Goal: Task Accomplishment & Management: Manage account settings

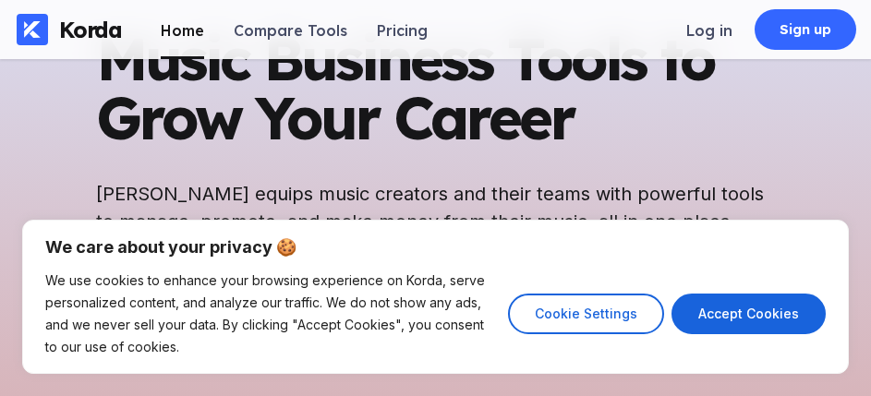
scroll to position [202, 0]
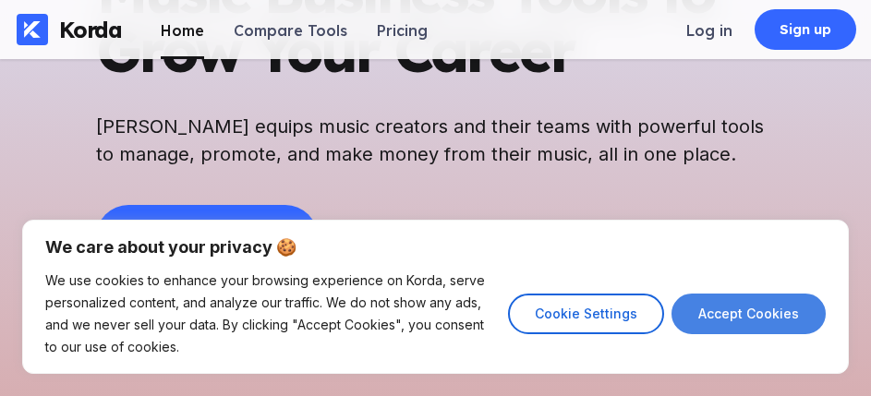
click at [722, 308] on button "Accept Cookies" at bounding box center [749, 314] width 154 height 41
checkbox input "true"
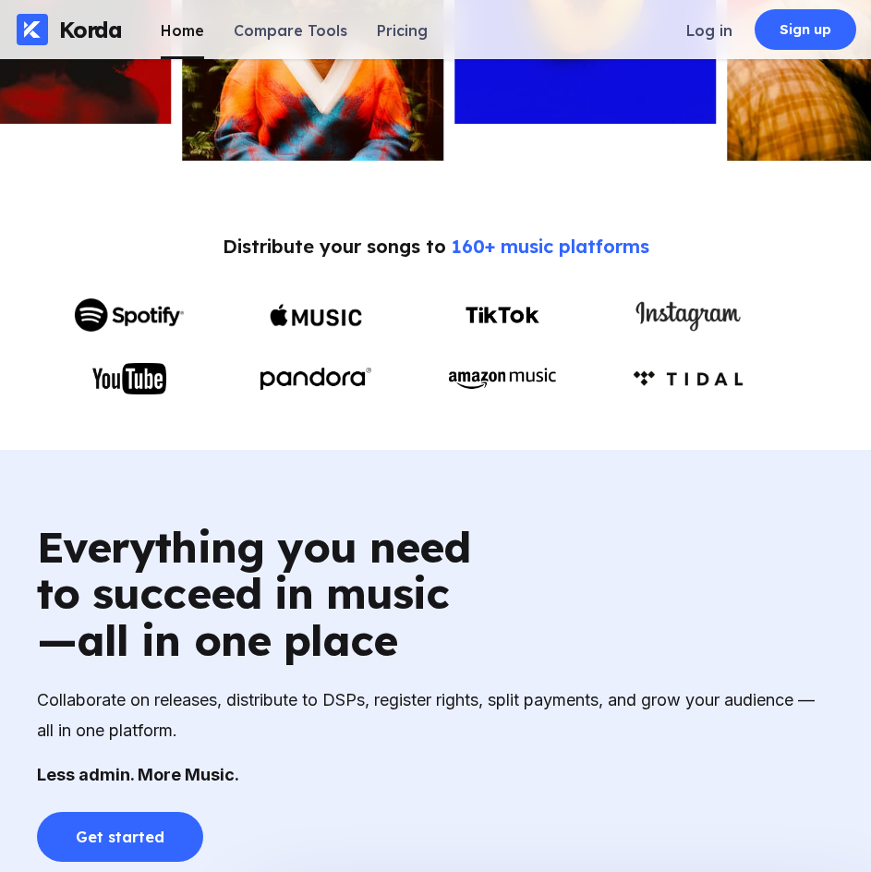
scroll to position [789, 0]
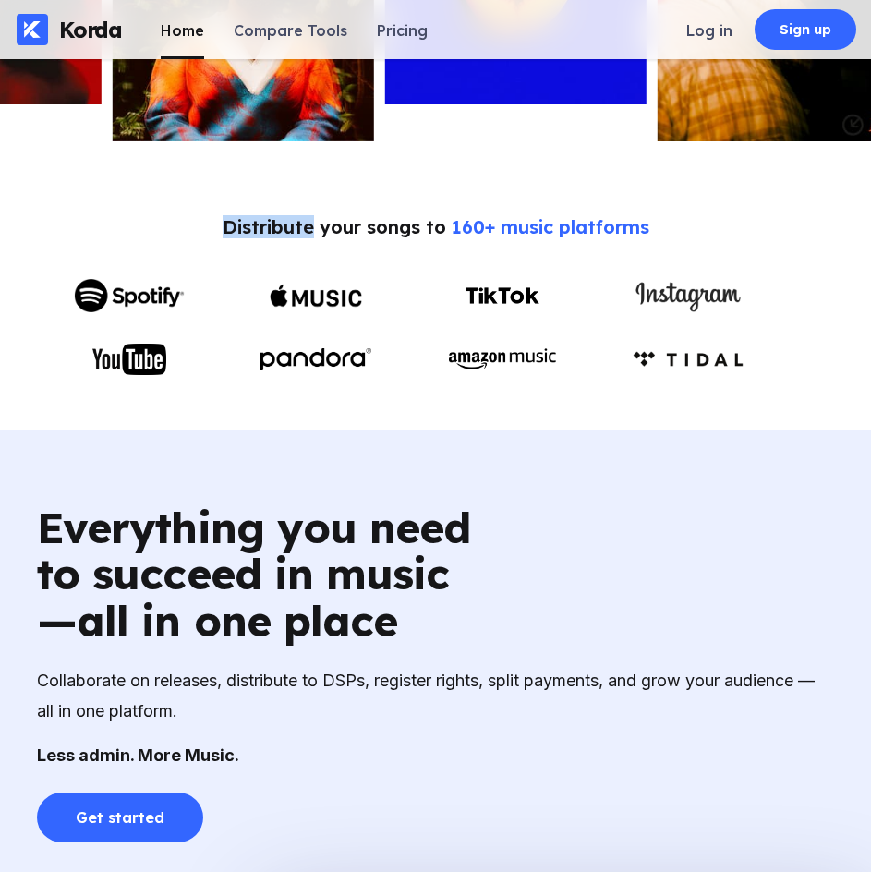
drag, startPoint x: 219, startPoint y: 227, endPoint x: 309, endPoint y: 234, distance: 89.9
click at [309, 234] on div "Distribute your songs to 160+ music platforms" at bounding box center [435, 295] width 797 height 160
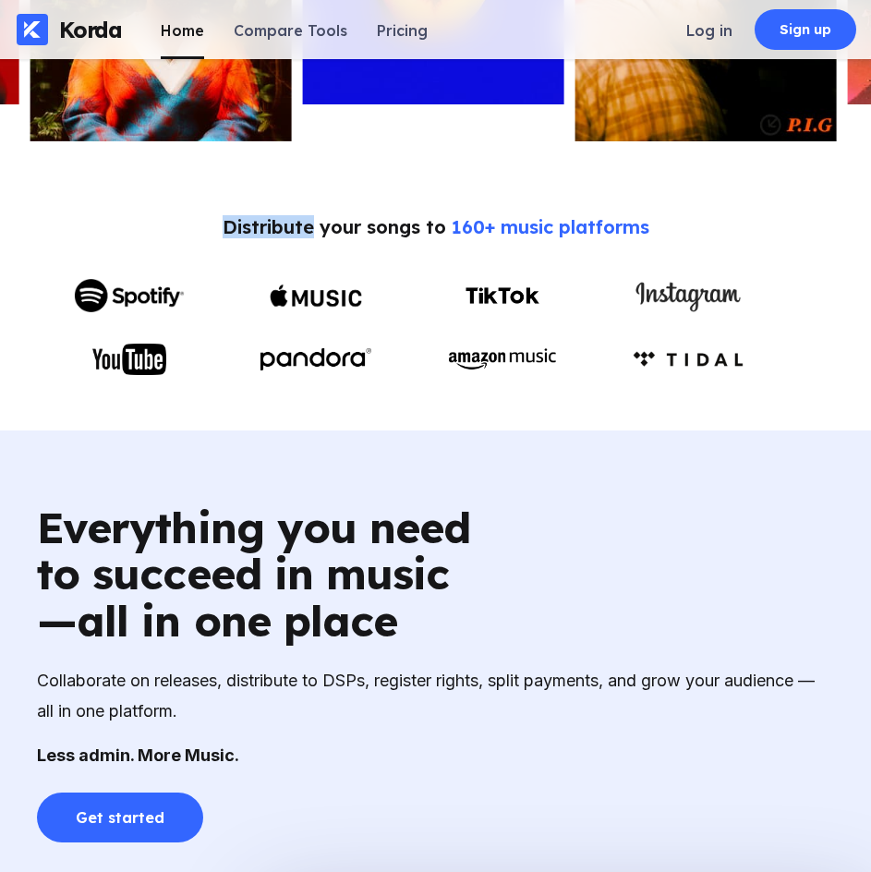
drag, startPoint x: 223, startPoint y: 222, endPoint x: 310, endPoint y: 241, distance: 89.0
click at [310, 241] on div "Distribute your songs to 160+ music platforms" at bounding box center [435, 295] width 797 height 160
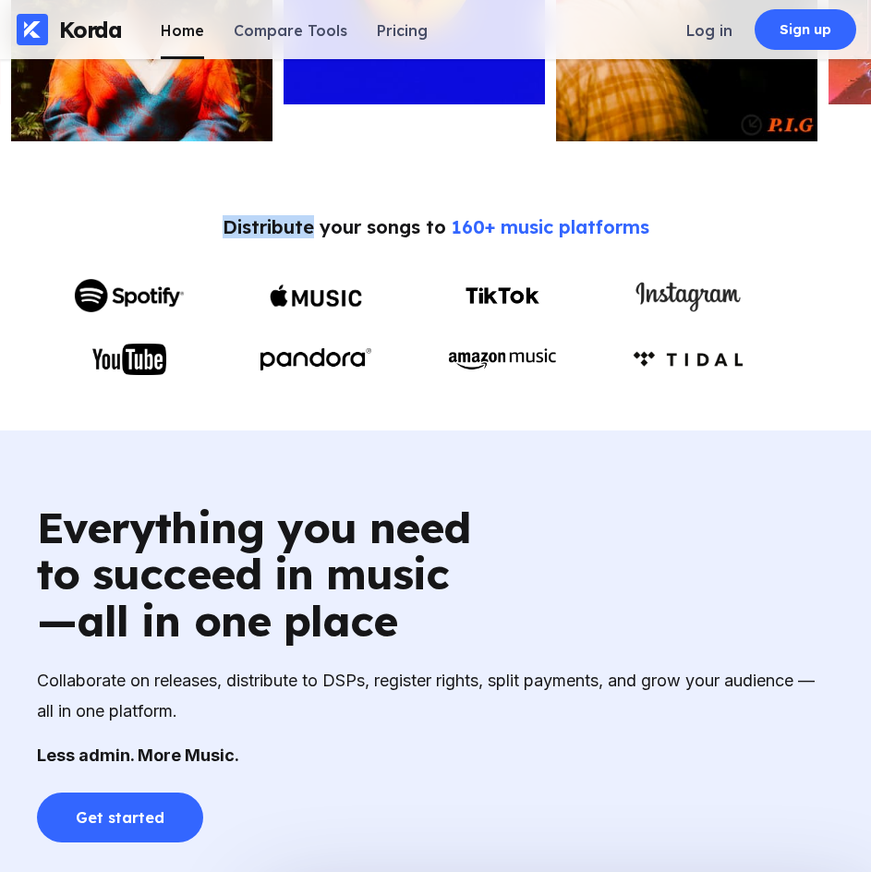
click at [320, 261] on div "Distribute your songs to 160+ music platforms" at bounding box center [435, 295] width 797 height 160
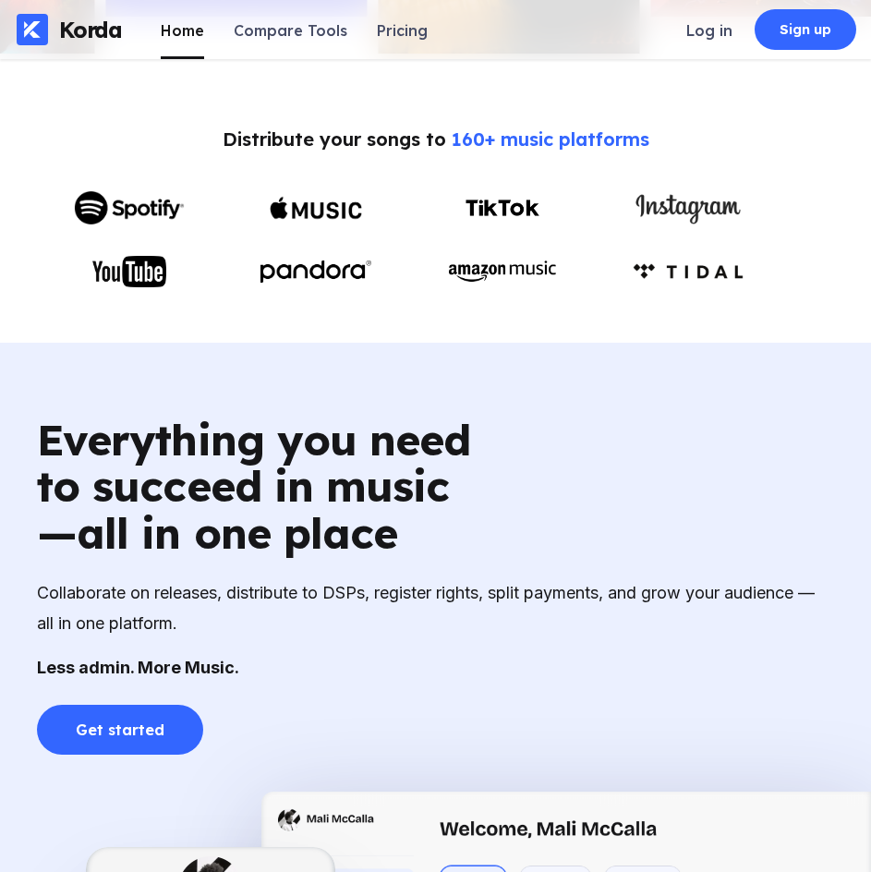
scroll to position [711, 0]
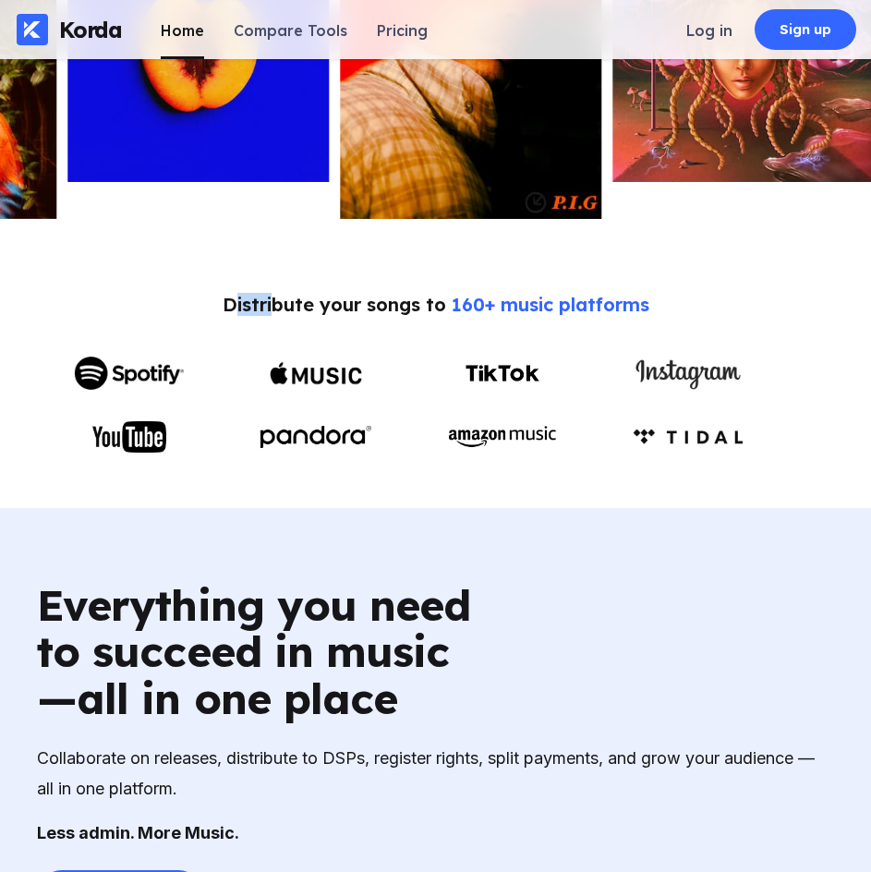
drag, startPoint x: 250, startPoint y: 307, endPoint x: 273, endPoint y: 316, distance: 24.9
click at [273, 316] on div "Distribute your songs to 160+ music platforms" at bounding box center [436, 304] width 427 height 23
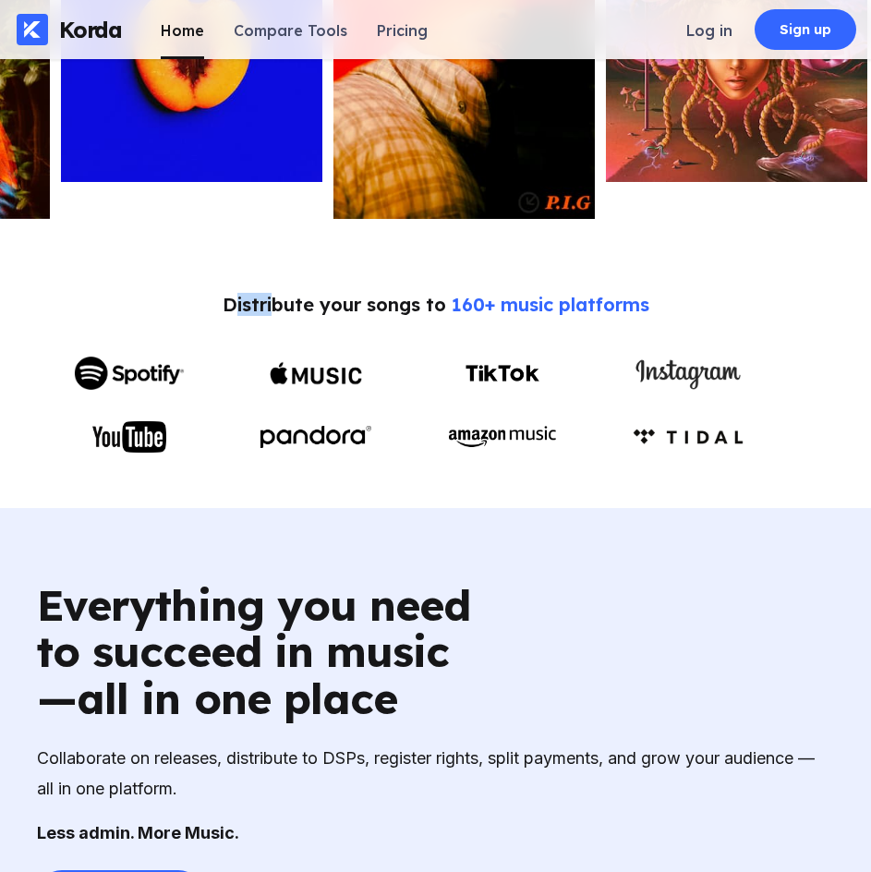
click at [334, 316] on div "Distribute your songs to 160+ music platforms" at bounding box center [436, 304] width 427 height 23
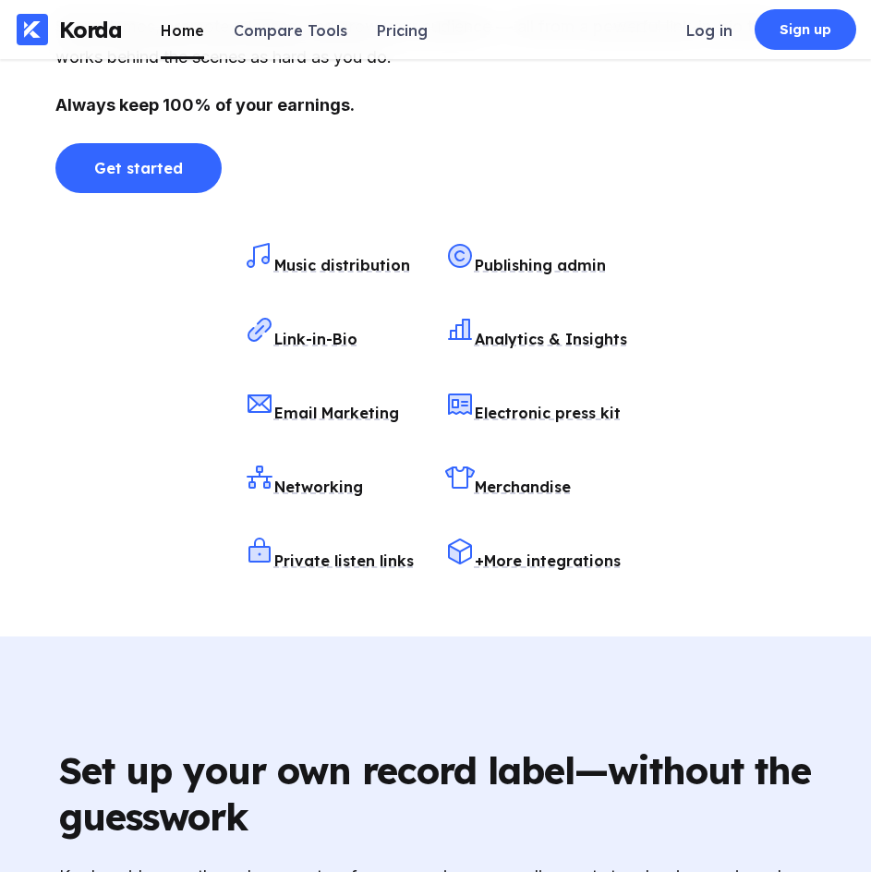
scroll to position [2447, 0]
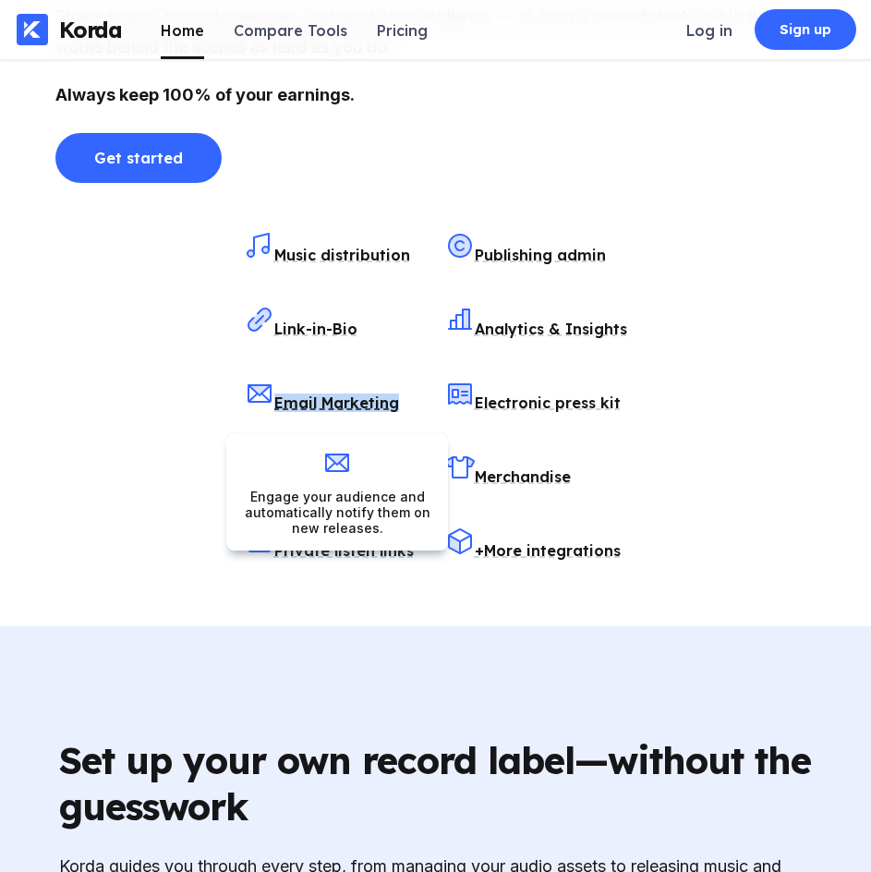
drag, startPoint x: 267, startPoint y: 398, endPoint x: 396, endPoint y: 419, distance: 131.1
click at [396, 419] on div "Music distribution Publishing admin Link-in-Bio Analytics & Insights Email Mark…" at bounding box center [435, 395] width 760 height 351
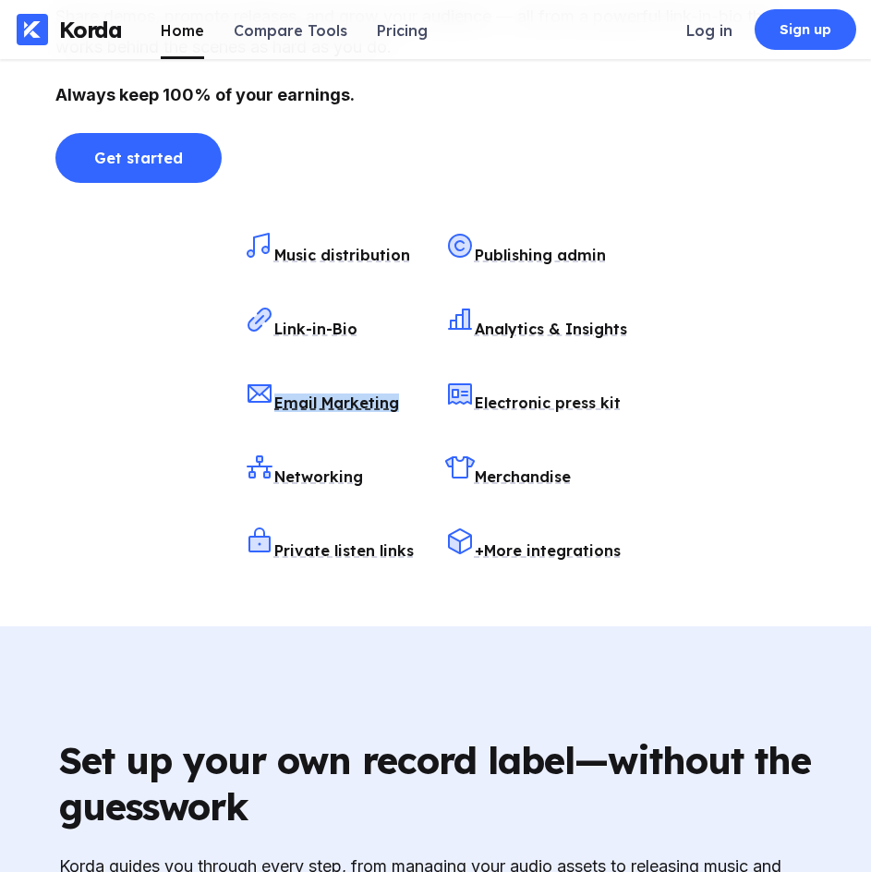
click at [743, 416] on div "Music distribution Publishing admin Link-in-Bio Analytics & Insights Email Mark…" at bounding box center [435, 395] width 760 height 351
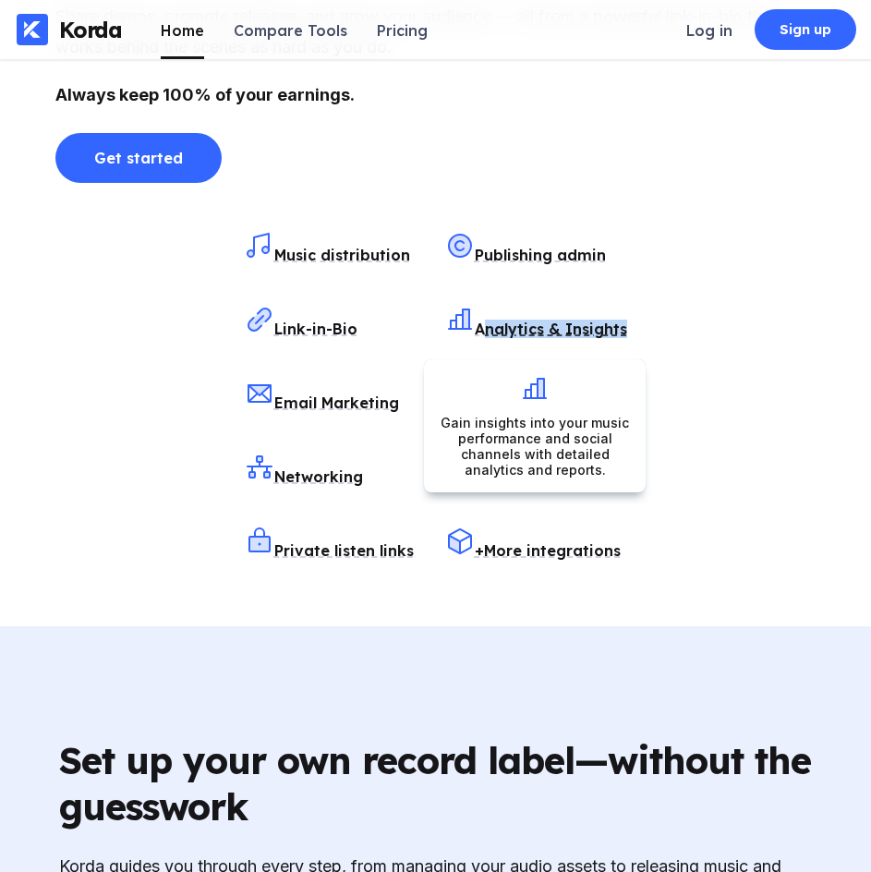
drag, startPoint x: 512, startPoint y: 331, endPoint x: 486, endPoint y: 338, distance: 26.9
click at [486, 338] on div "Music distribution Publishing admin Link-in-Bio Analytics & Insights Email Mark…" at bounding box center [435, 395] width 760 height 351
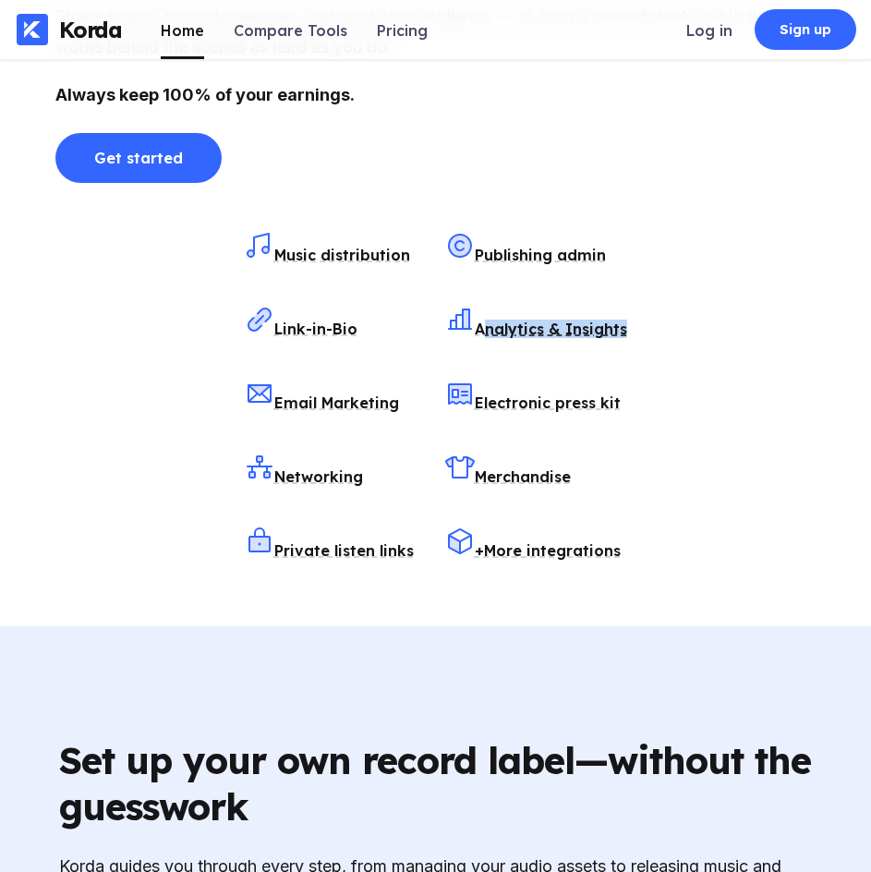
click at [739, 362] on div "Music distribution Publishing admin Link-in-Bio Analytics & Insights Email Mark…" at bounding box center [435, 395] width 760 height 351
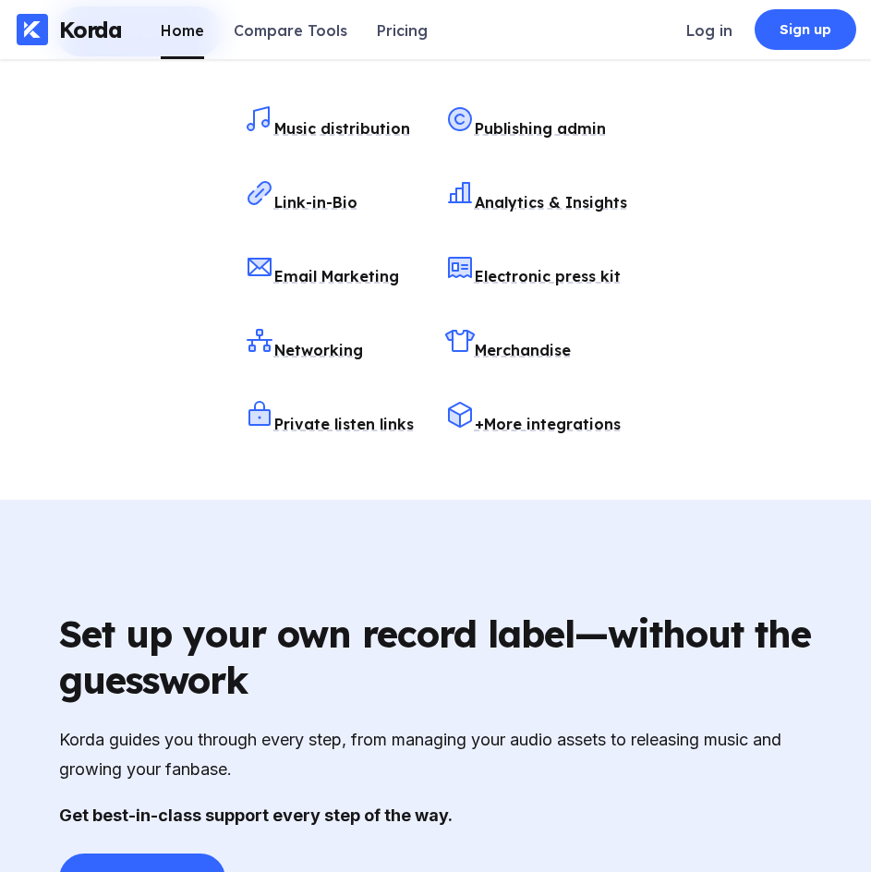
scroll to position [2505, 0]
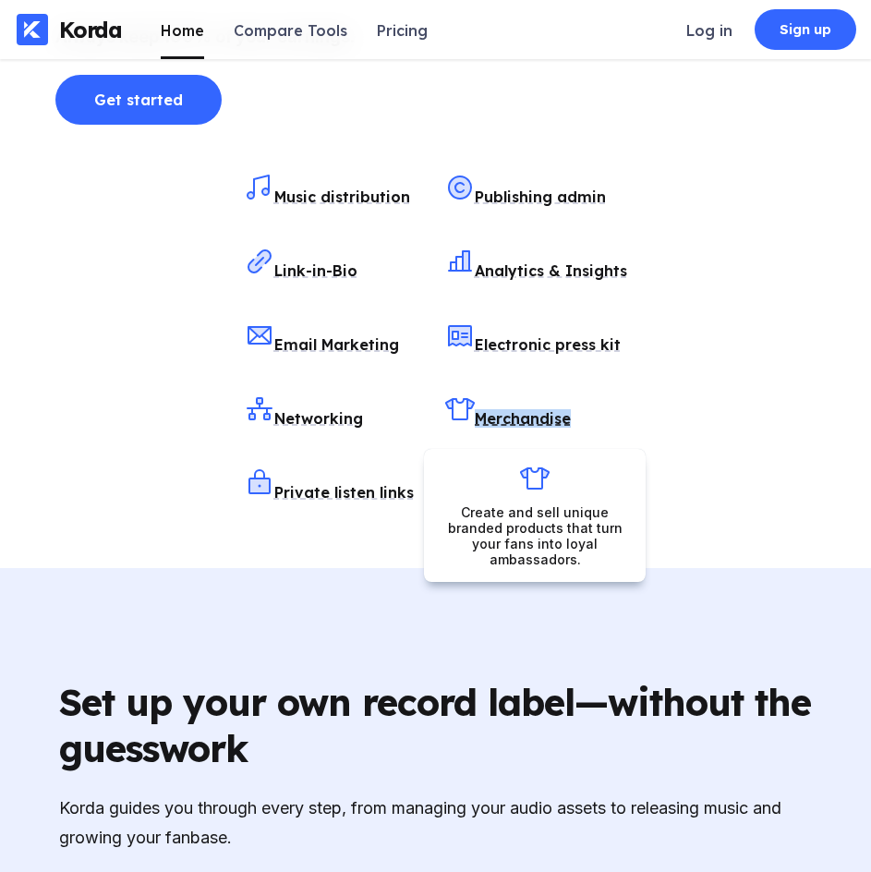
drag, startPoint x: 467, startPoint y: 401, endPoint x: 444, endPoint y: 399, distance: 22.3
click at [445, 399] on div "Merchandise" at bounding box center [536, 410] width 182 height 55
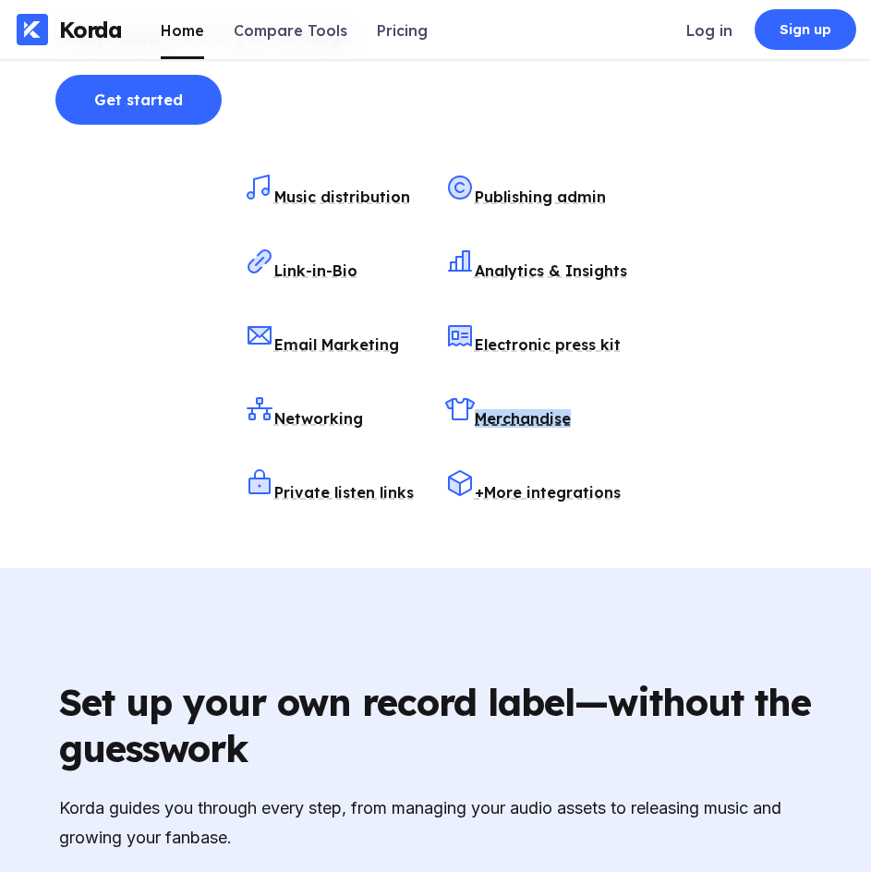
click at [631, 435] on div "Music distribution Publishing admin Link-in-Bio Analytics & Insights Email Mark…" at bounding box center [435, 337] width 760 height 351
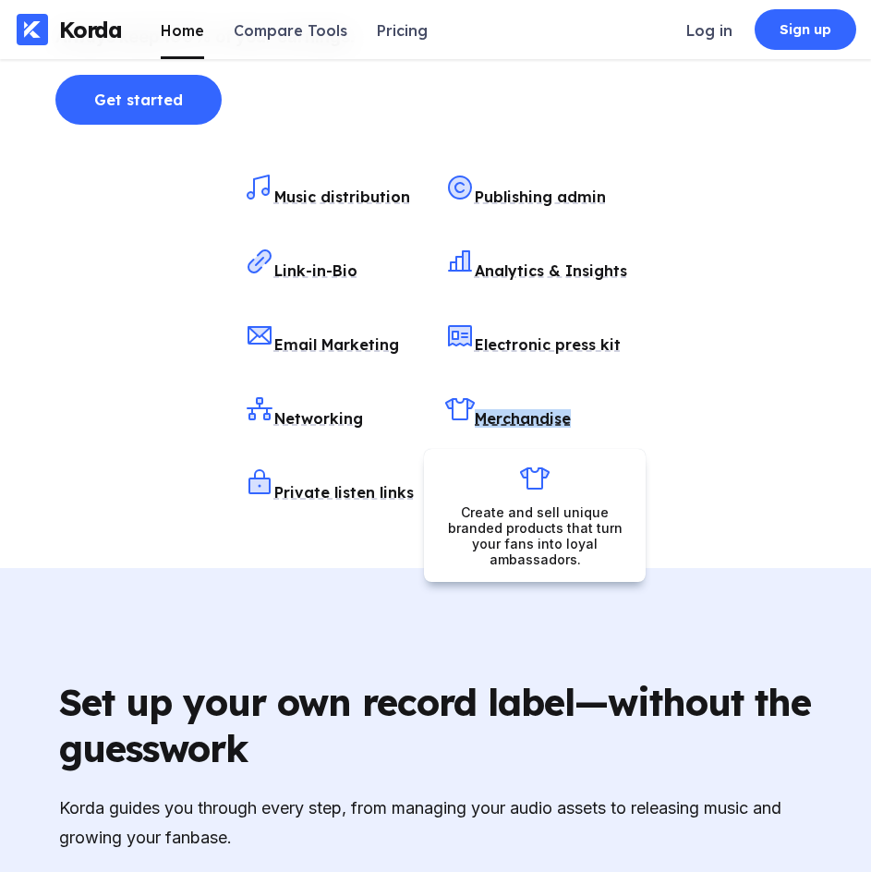
click at [589, 417] on div "Merchandise" at bounding box center [536, 410] width 182 height 55
drag, startPoint x: 553, startPoint y: 419, endPoint x: 574, endPoint y: 437, distance: 28.2
click at [574, 437] on div "Merchandise" at bounding box center [536, 410] width 182 height 55
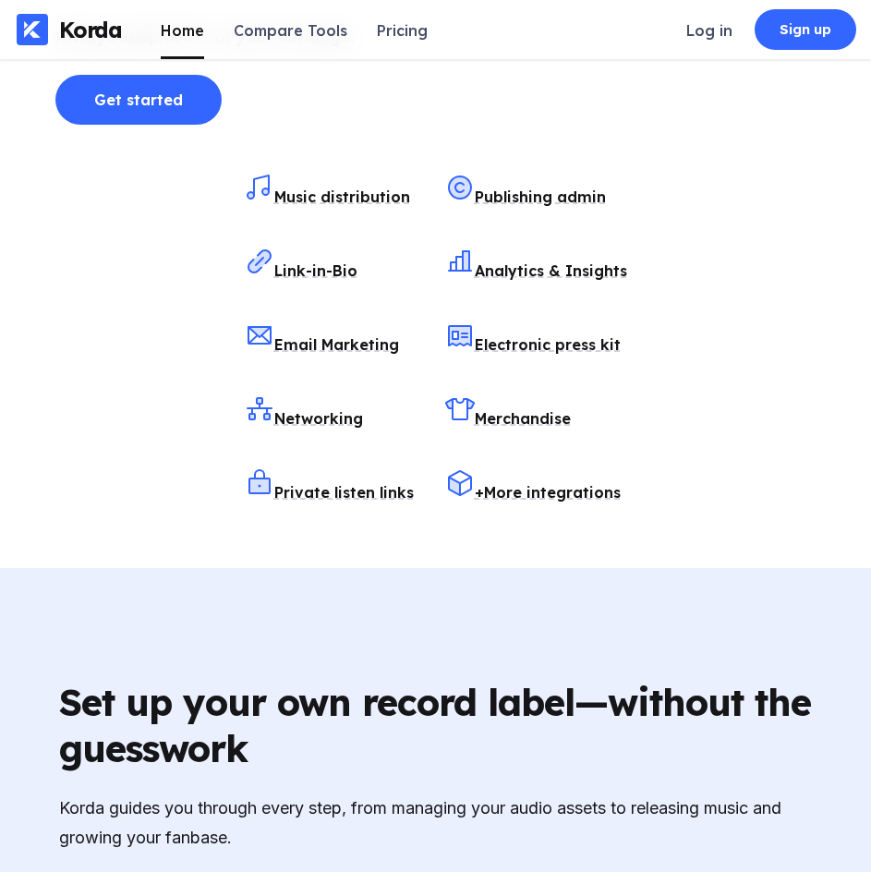
click at [685, 407] on div "Music distribution Publishing admin Link-in-Bio Analytics & Insights Email Mark…" at bounding box center [435, 337] width 760 height 351
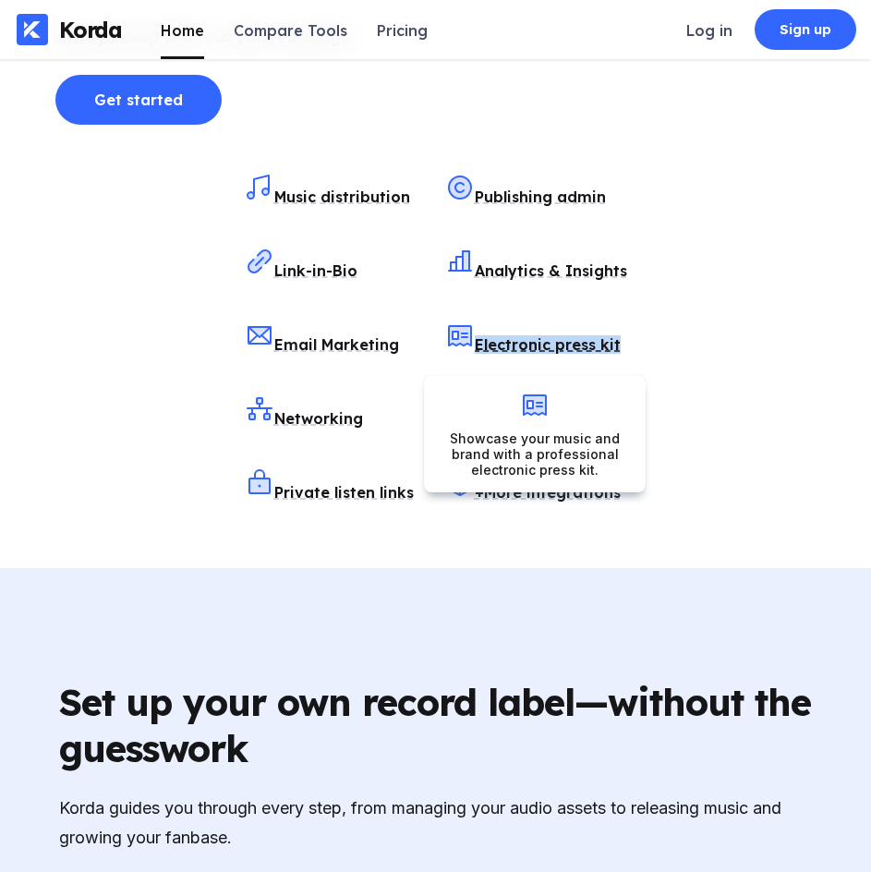
drag, startPoint x: 647, startPoint y: 358, endPoint x: 469, endPoint y: 358, distance: 177.4
click at [469, 358] on div "Music distribution Publishing admin Link-in-Bio Analytics & Insights Email Mark…" at bounding box center [435, 337] width 760 height 351
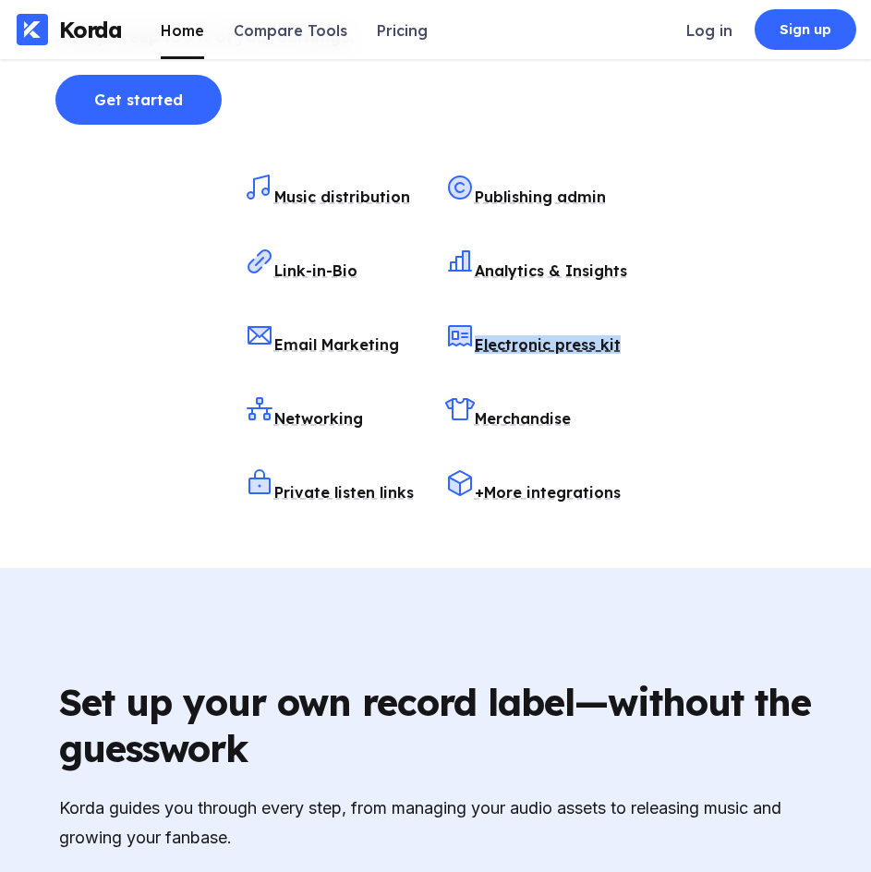
click at [686, 348] on div "Music distribution Publishing admin Link-in-Bio Analytics & Insights Email Mark…" at bounding box center [435, 337] width 760 height 351
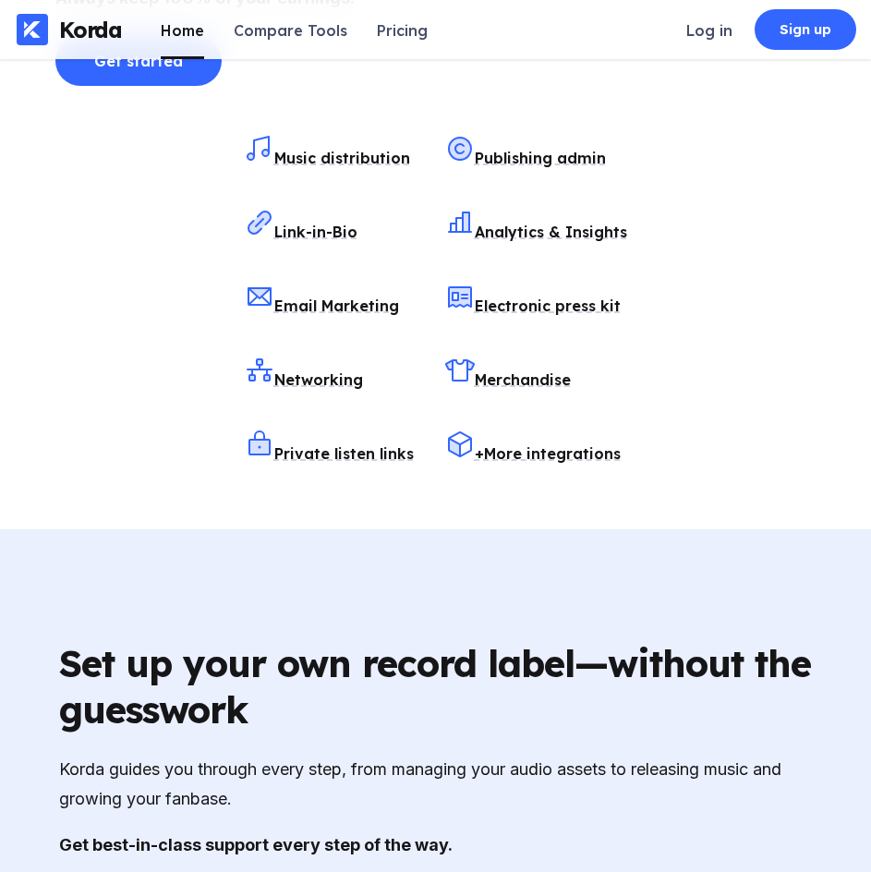
scroll to position [2534, 0]
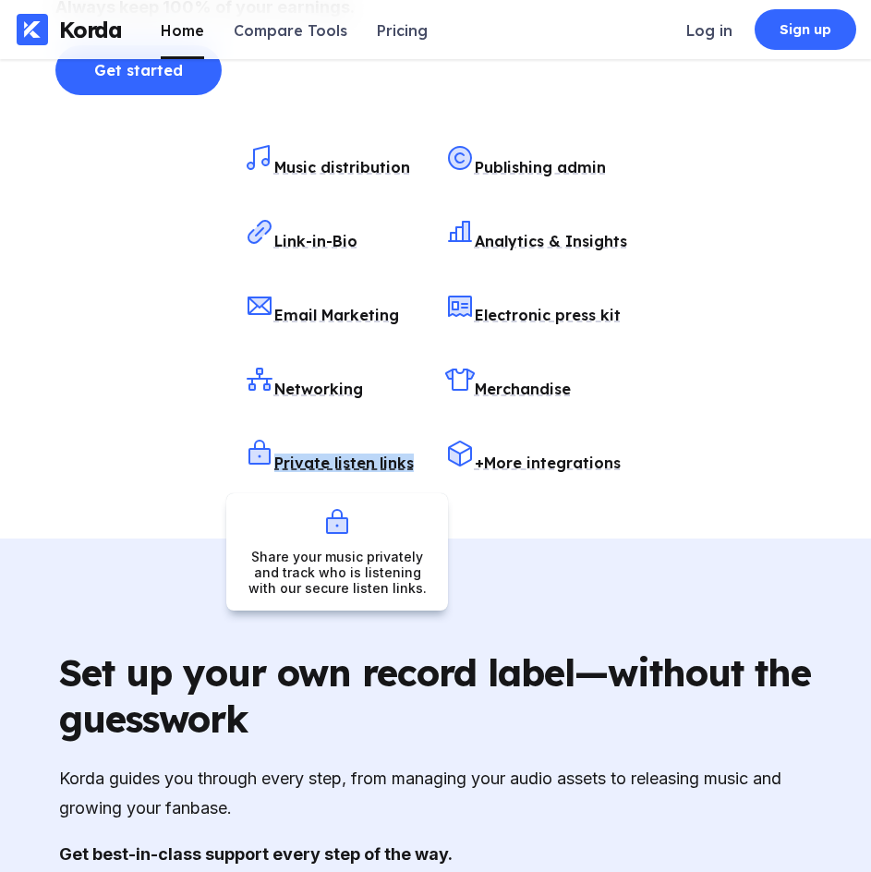
drag, startPoint x: 223, startPoint y: 455, endPoint x: 414, endPoint y: 485, distance: 193.7
click at [414, 483] on div "Music distribution Publishing admin Link-in-Bio Analytics & Insights Email Mark…" at bounding box center [435, 307] width 760 height 351
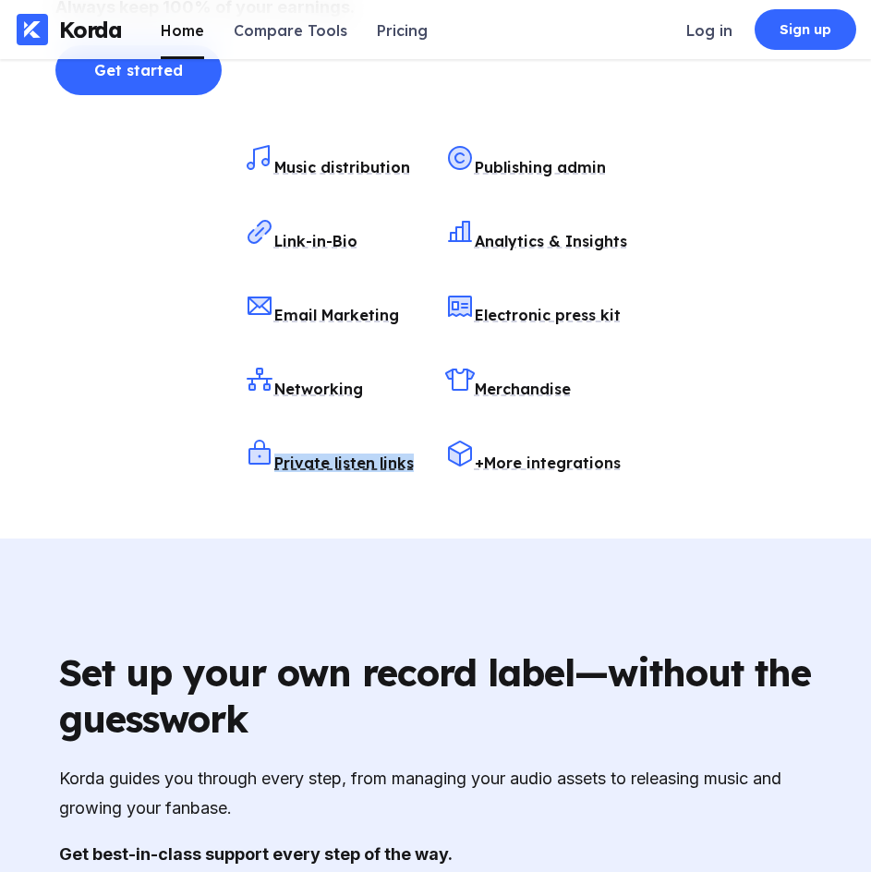
click at [422, 532] on div "Music distribution Publishing admin Link-in-Bio Analytics & Insights Email Mark…" at bounding box center [435, 120] width 871 height 834
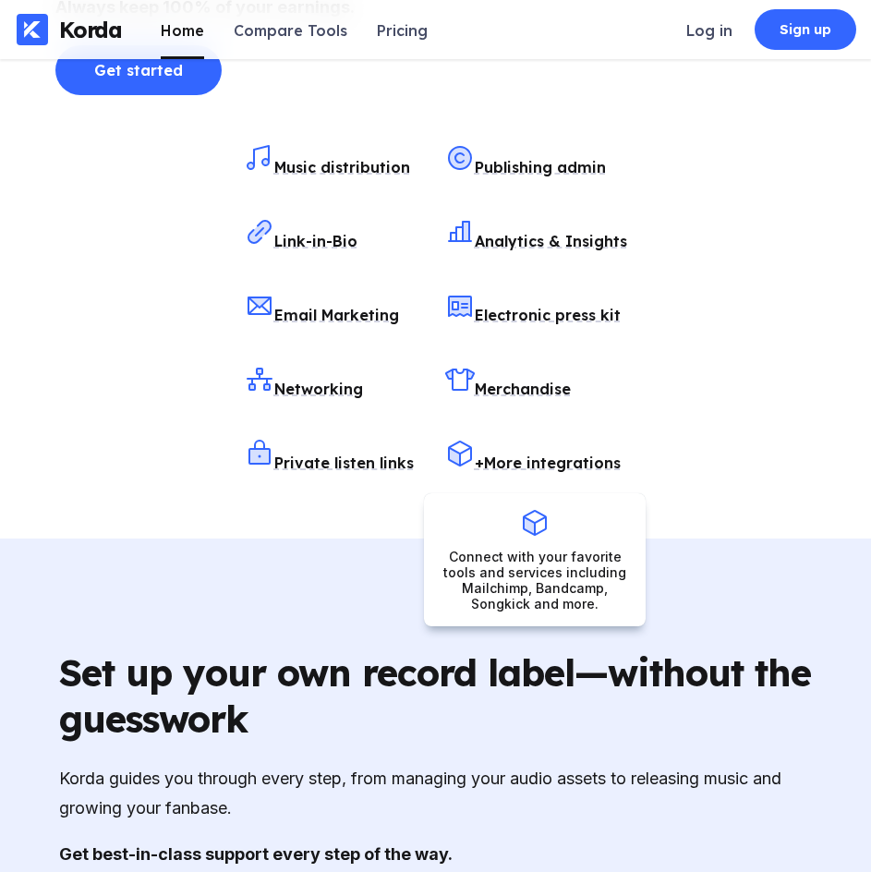
drag, startPoint x: 422, startPoint y: 488, endPoint x: 446, endPoint y: 474, distance: 27.7
click at [454, 474] on div "Music distribution Publishing admin Link-in-Bio Analytics & Insights Email Mark…" at bounding box center [435, 120] width 871 height 834
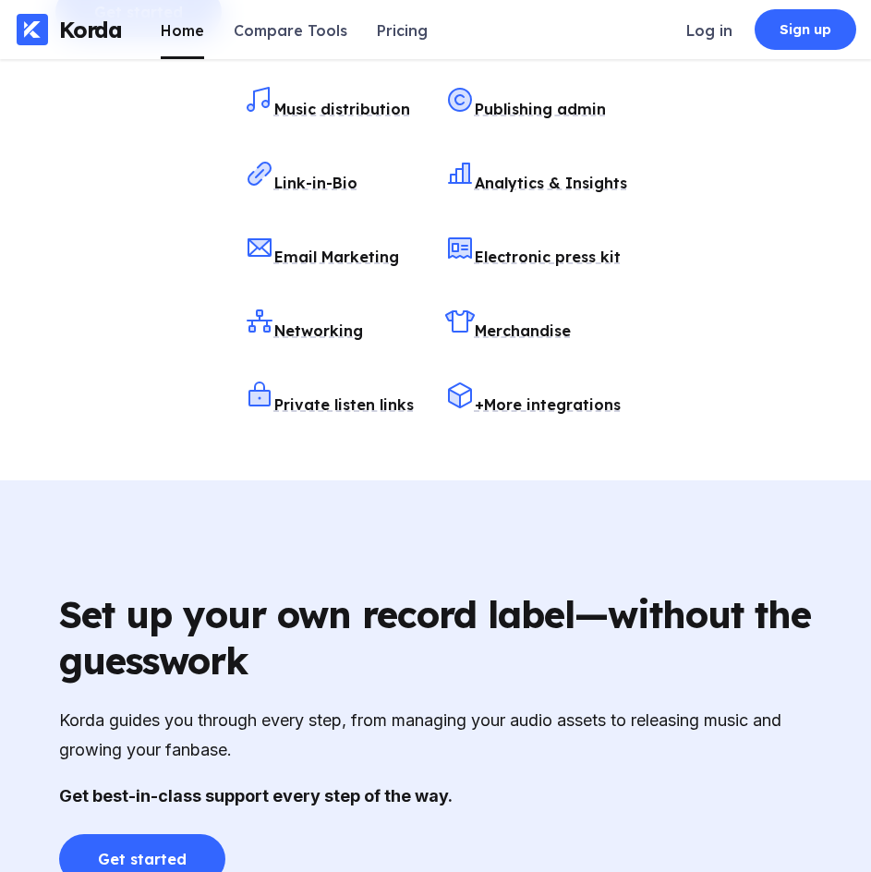
scroll to position [2583, 0]
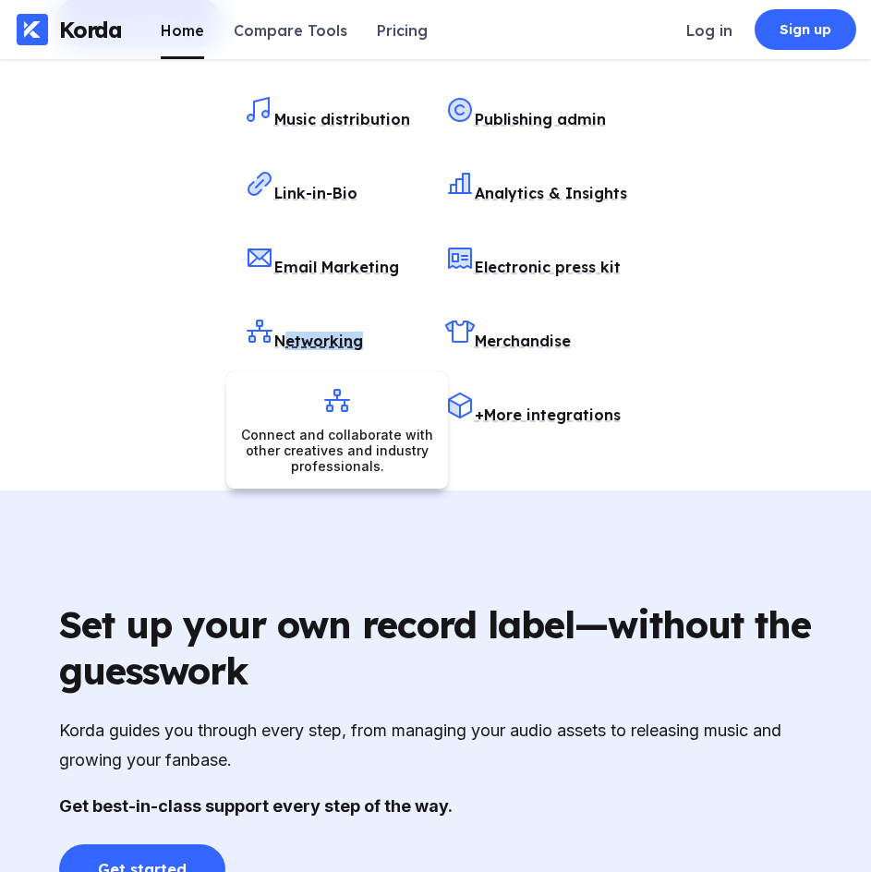
drag, startPoint x: 375, startPoint y: 342, endPoint x: 286, endPoint y: 335, distance: 89.9
click at [283, 335] on div "Networking" at bounding box center [336, 333] width 182 height 55
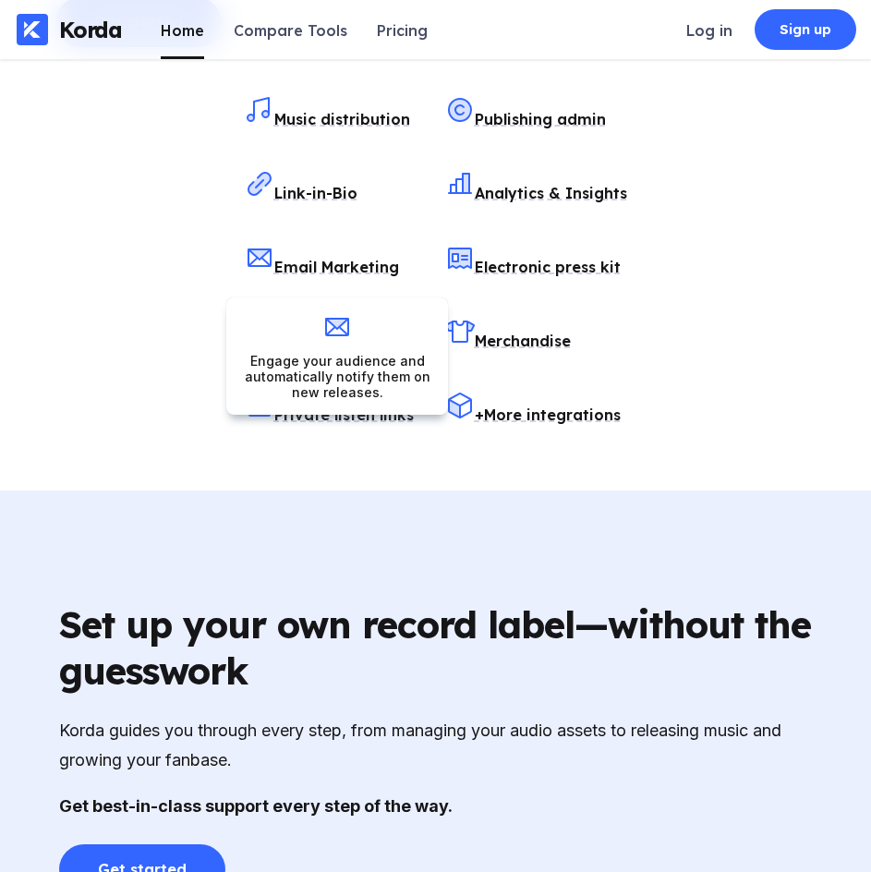
drag, startPoint x: 406, startPoint y: 271, endPoint x: 491, endPoint y: 261, distance: 85.6
click at [483, 260] on div "Music distribution Publishing admin Link-in-Bio Analytics & Insights Email Mark…" at bounding box center [436, 259] width 383 height 351
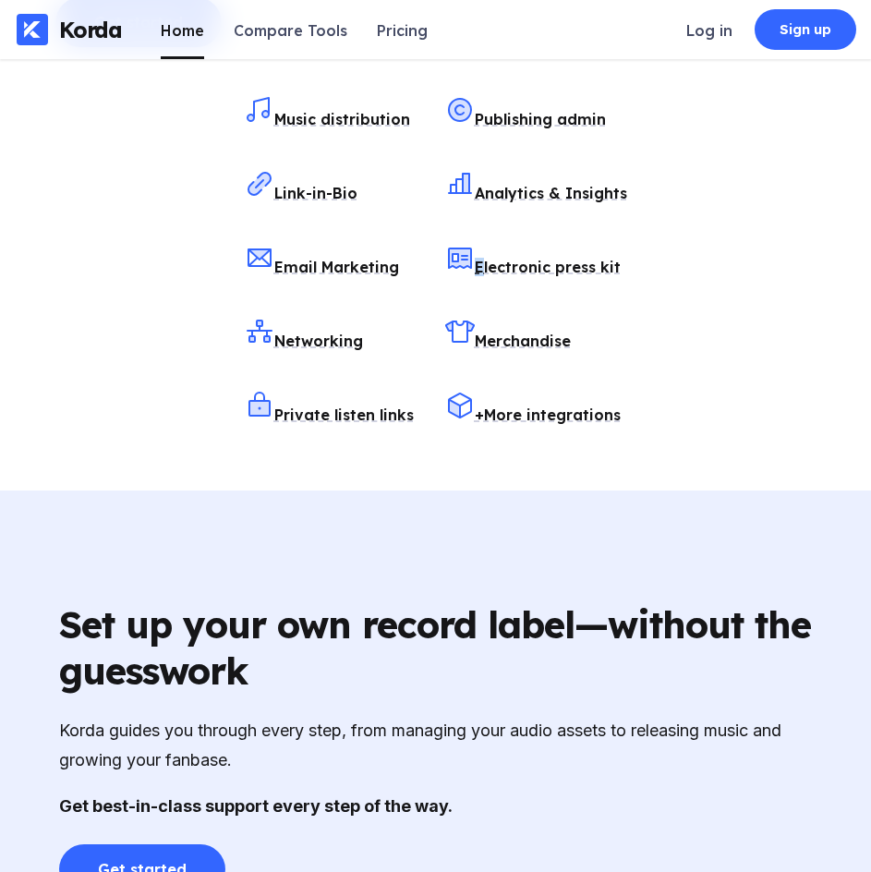
click at [695, 292] on div "Music distribution Publishing admin Link-in-Bio Analytics & Insights Email Mark…" at bounding box center [435, 259] width 760 height 351
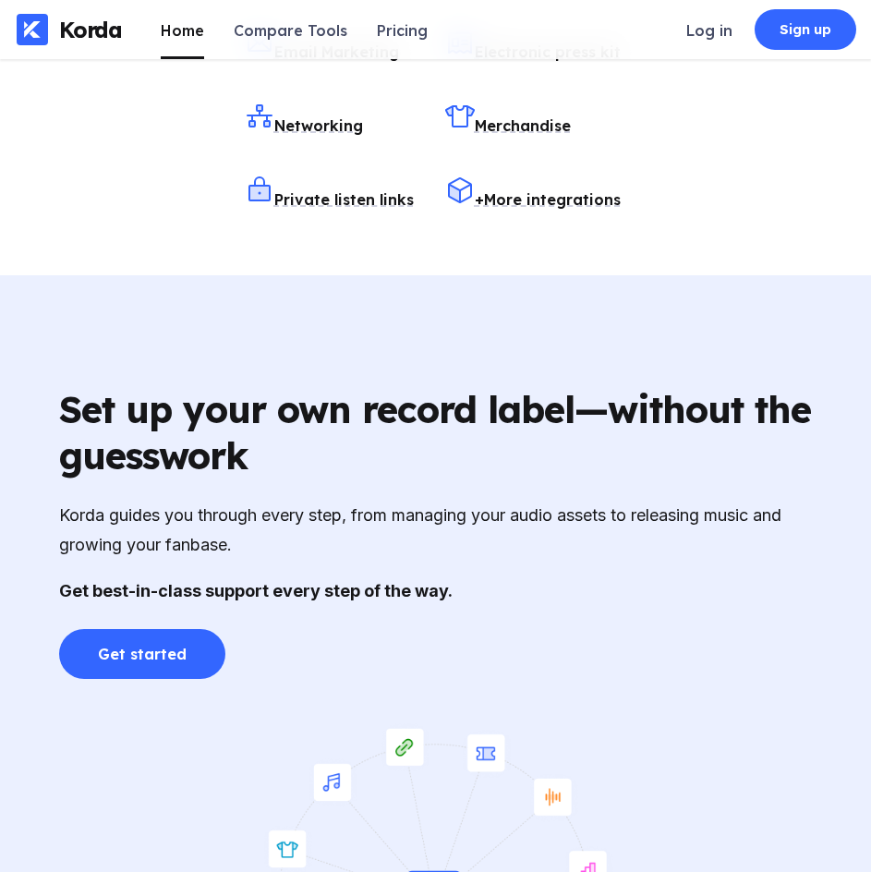
scroll to position [2865, 0]
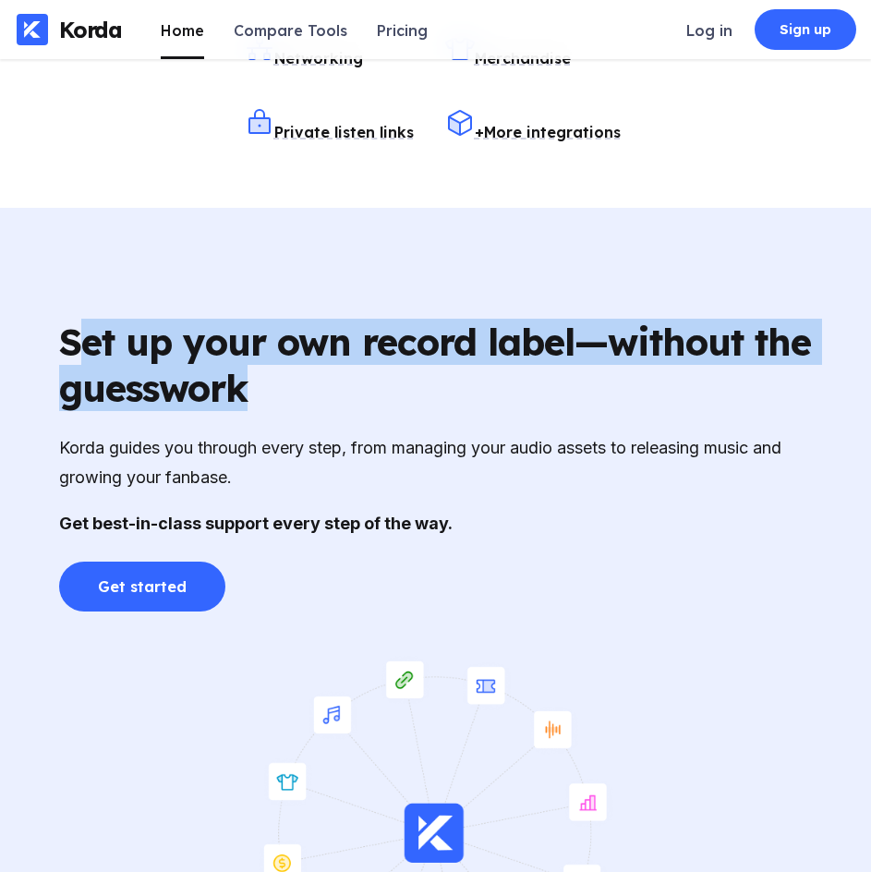
drag, startPoint x: 231, startPoint y: 361, endPoint x: 531, endPoint y: 371, distance: 300.5
click at [531, 371] on div "Set up your own record label—without the guesswork" at bounding box center [435, 365] width 753 height 92
click at [557, 391] on div "Set up your own record label—without the guesswork" at bounding box center [435, 365] width 753 height 92
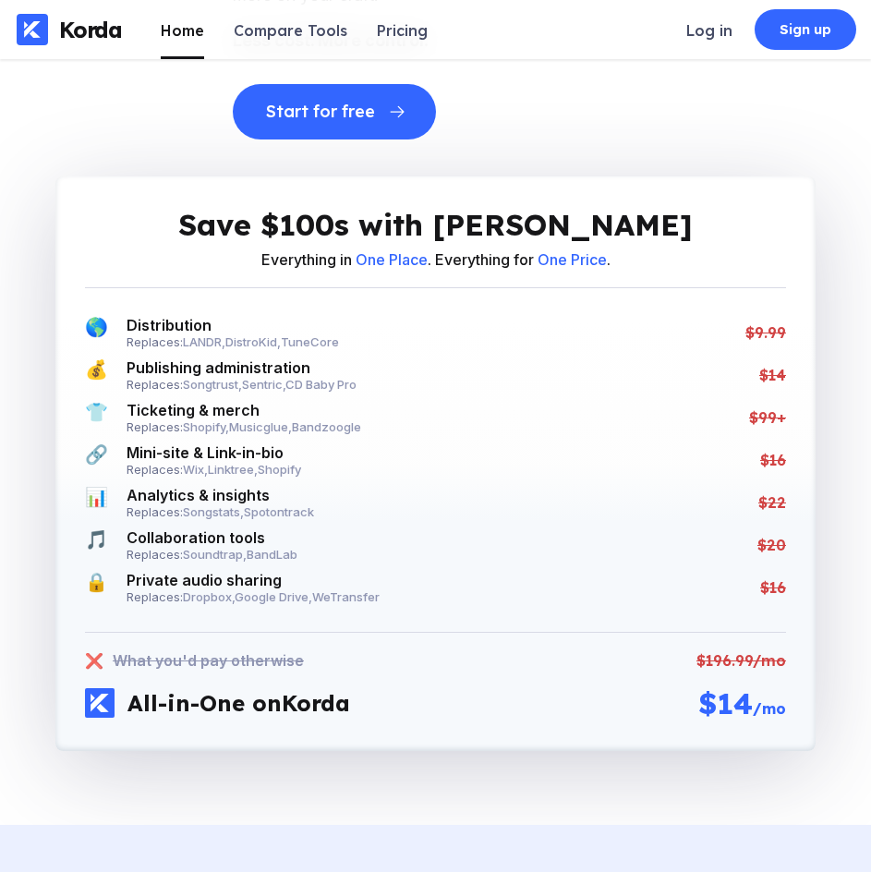
scroll to position [4309, 0]
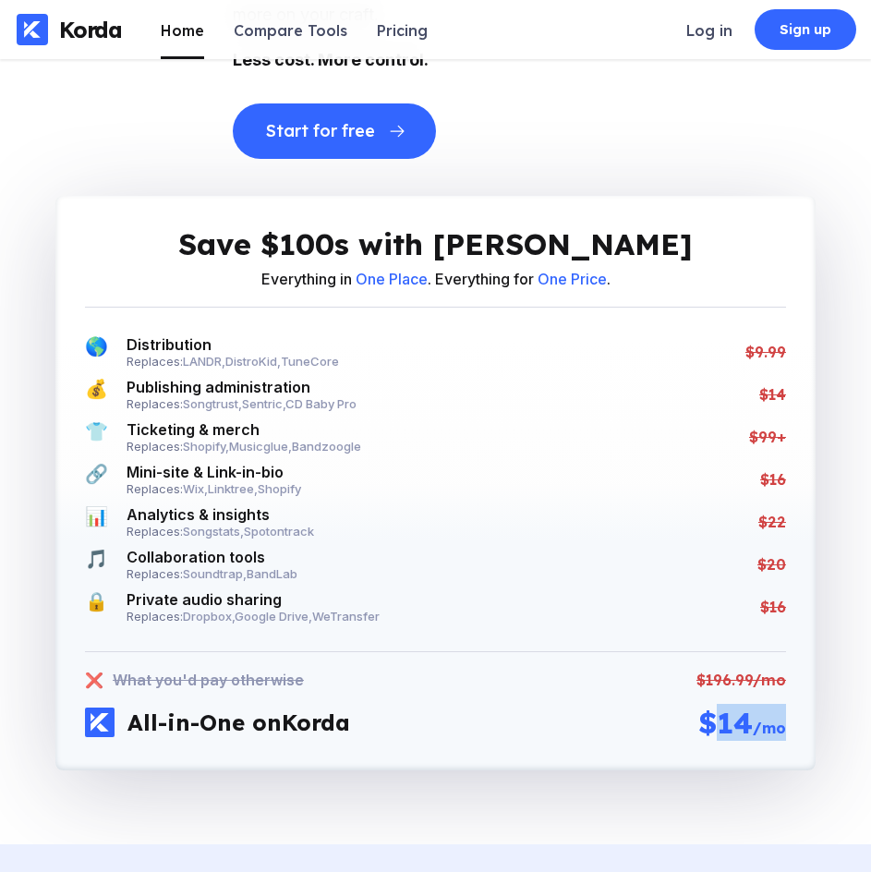
drag, startPoint x: 784, startPoint y: 743, endPoint x: 711, endPoint y: 732, distance: 73.8
click at [711, 732] on div "$14 /mo" at bounding box center [743, 722] width 88 height 37
click at [788, 750] on div "Save $100s with Korda Everything in One Place . Everything for One Price . 🌎 Di…" at bounding box center [435, 483] width 760 height 575
drag, startPoint x: 768, startPoint y: 728, endPoint x: 714, endPoint y: 724, distance: 53.7
click at [714, 724] on div "Save $100s with Korda Everything in One Place . Everything for One Price . 🌎 Di…" at bounding box center [435, 483] width 760 height 575
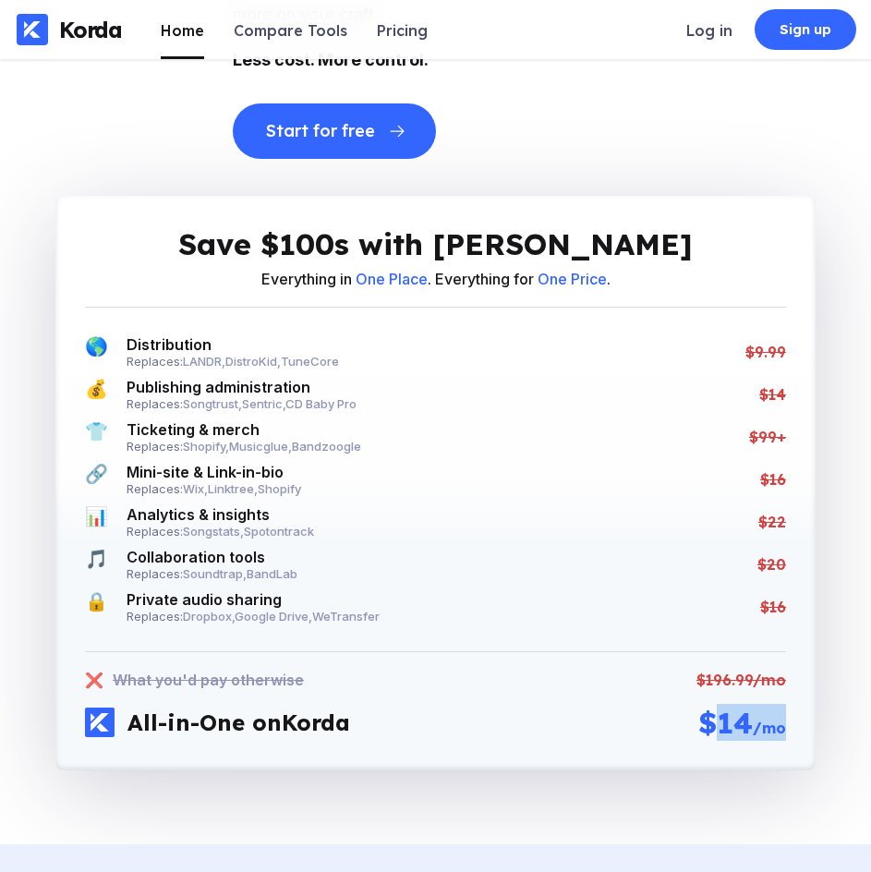
click at [816, 748] on div "Save $100s with Korda Everything in One Place . Everything for One Price . 🌎 Di…" at bounding box center [435, 255] width 871 height 1177
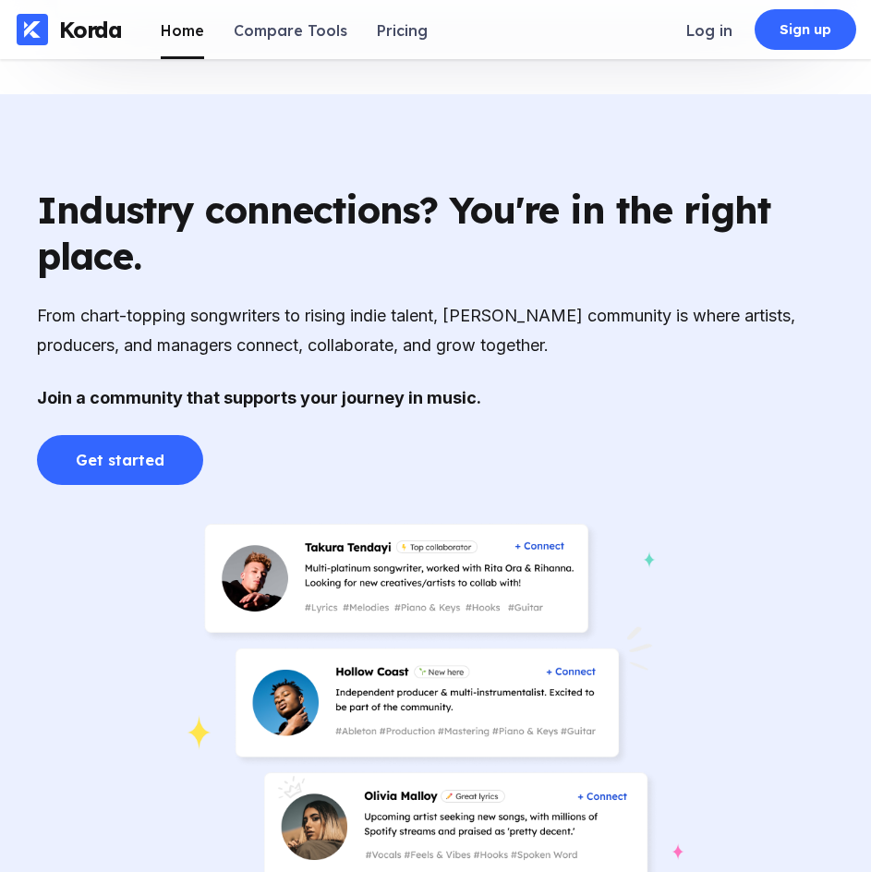
scroll to position [5068, 0]
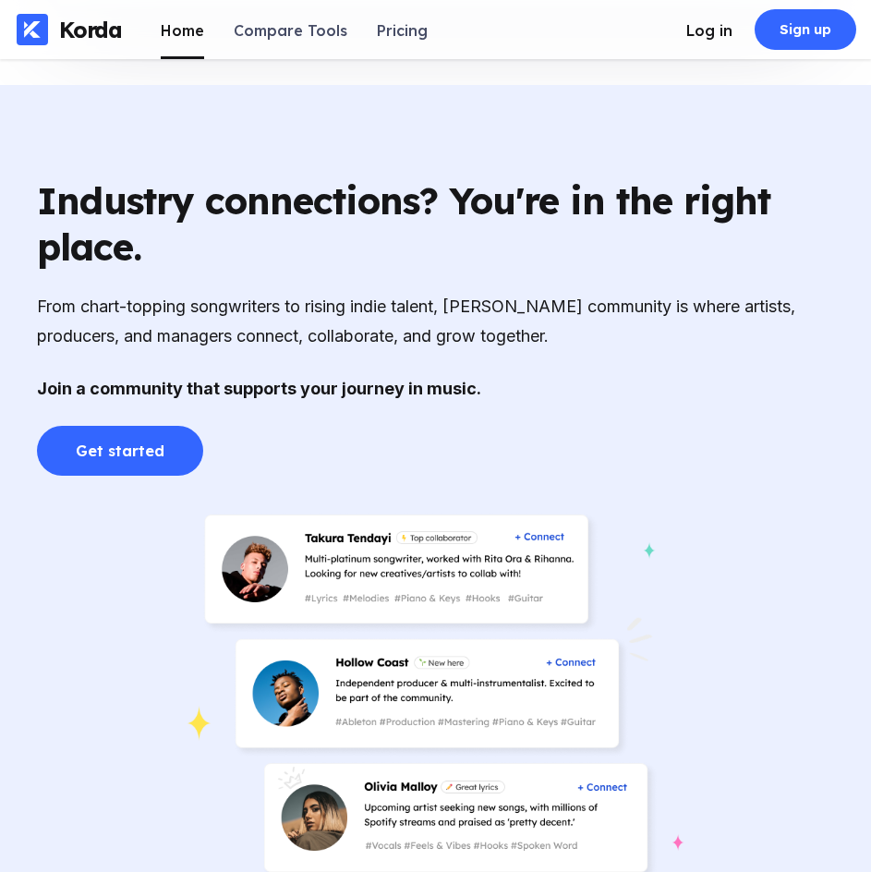
click at [717, 38] on div "Log in" at bounding box center [710, 30] width 46 height 18
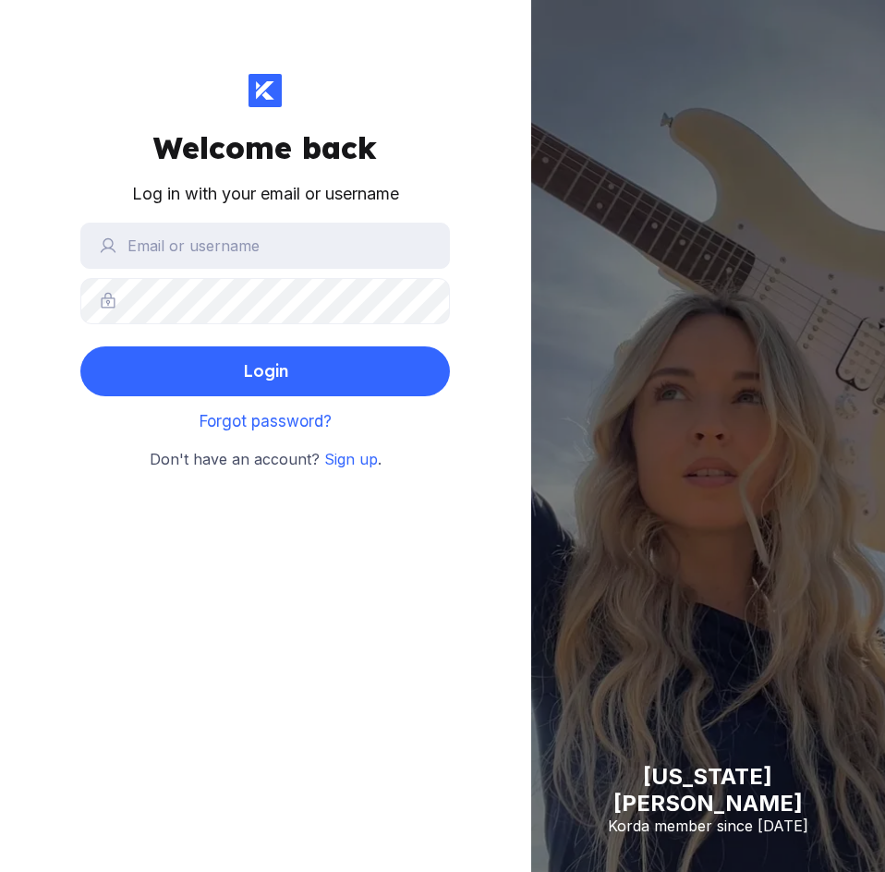
click at [334, 269] on form "Login" at bounding box center [265, 310] width 370 height 174
click at [343, 252] on input "text" at bounding box center [265, 246] width 370 height 46
type input "[EMAIL_ADDRESS][DOMAIN_NAME]"
click at [80, 346] on button "Login" at bounding box center [265, 371] width 370 height 50
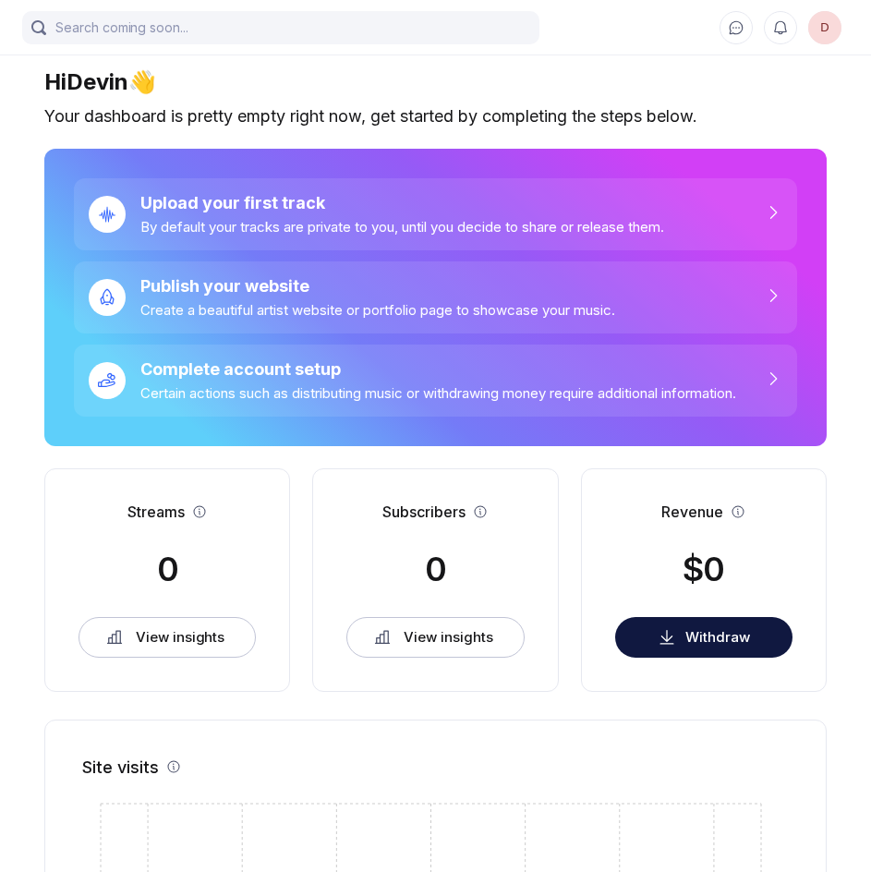
scroll to position [3, 0]
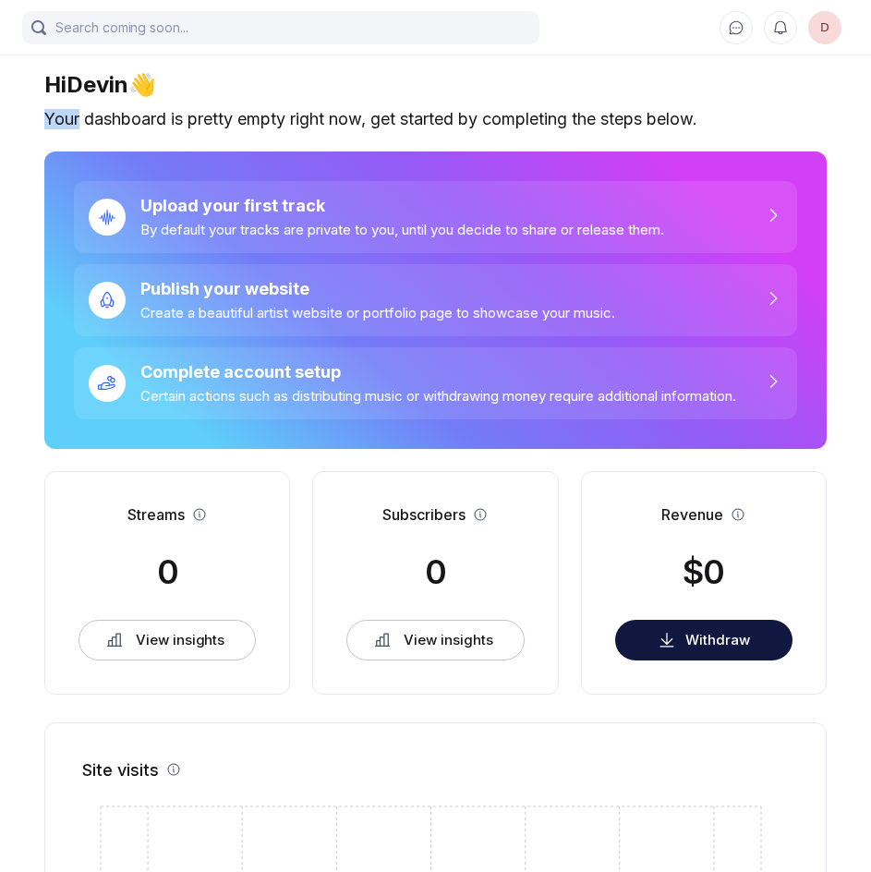
drag, startPoint x: 47, startPoint y: 118, endPoint x: 80, endPoint y: 125, distance: 33.9
click at [80, 125] on div "Your dashboard is pretty empty right now, get started by completing the steps b…" at bounding box center [435, 119] width 783 height 20
click at [139, 123] on div "Your dashboard is pretty empty right now, get started by completing the steps b…" at bounding box center [435, 119] width 783 height 20
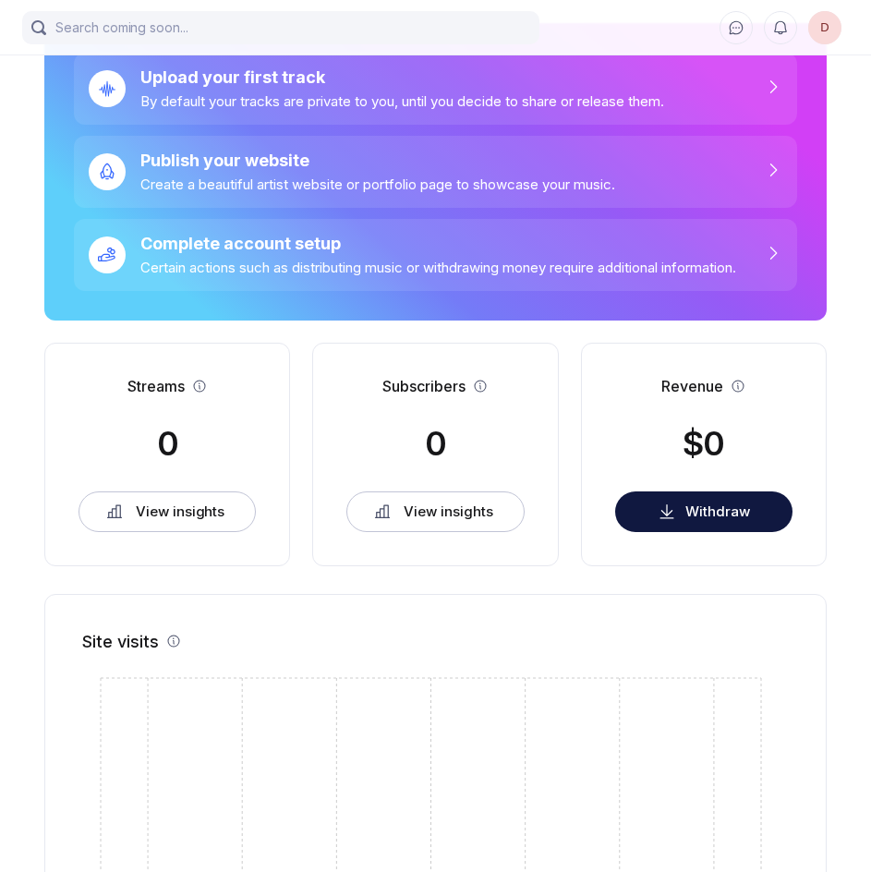
scroll to position [150, 0]
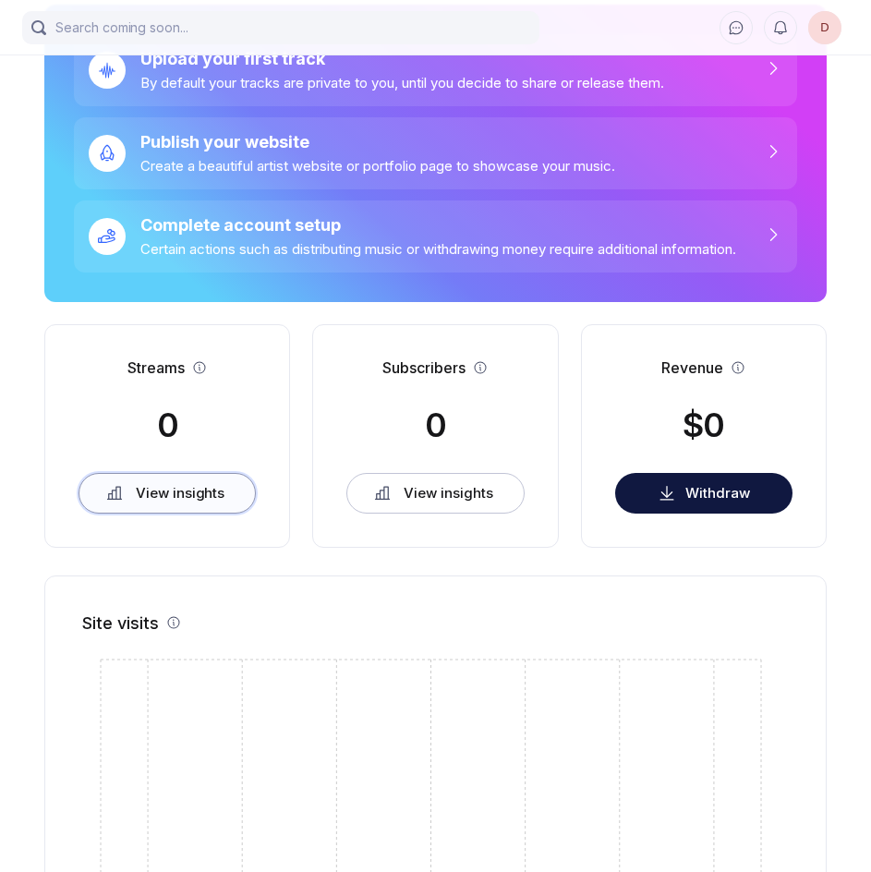
click at [208, 505] on button "View insights" at bounding box center [167, 493] width 177 height 41
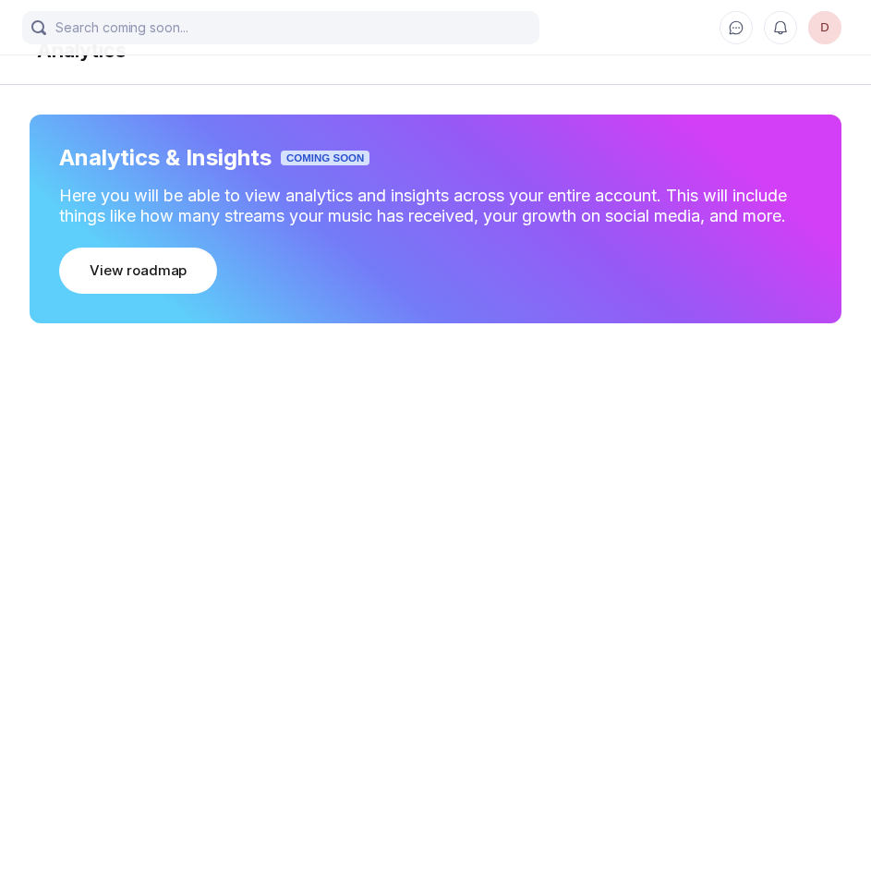
scroll to position [30, 0]
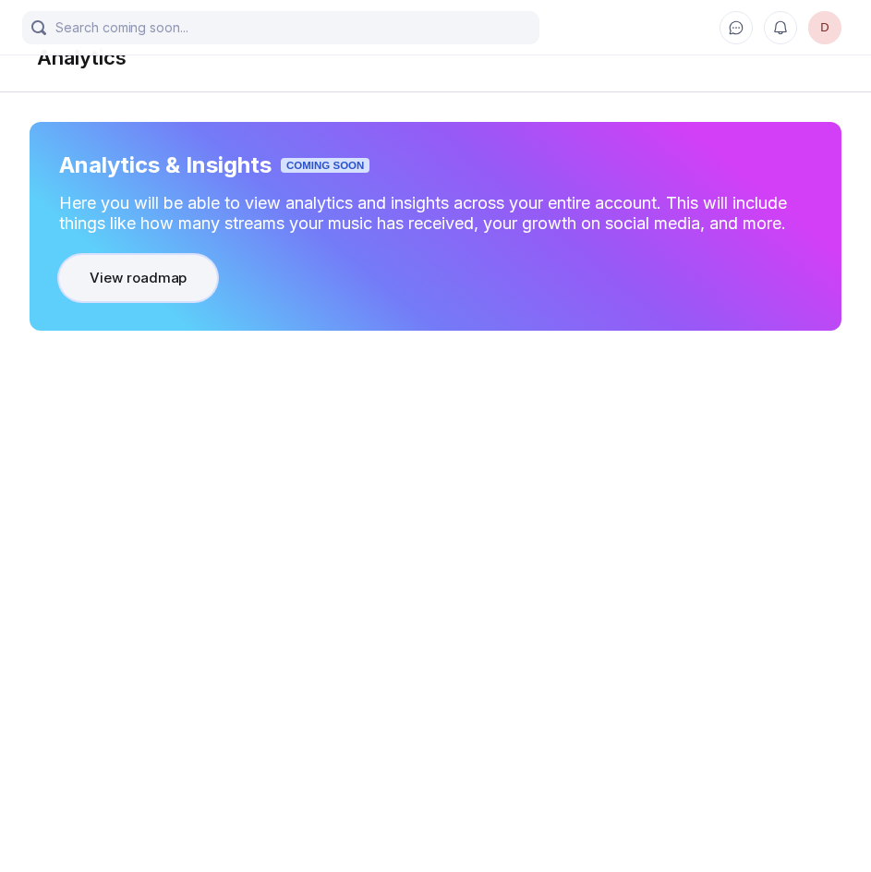
click at [156, 279] on div "View roadmap" at bounding box center [138, 278] width 97 height 18
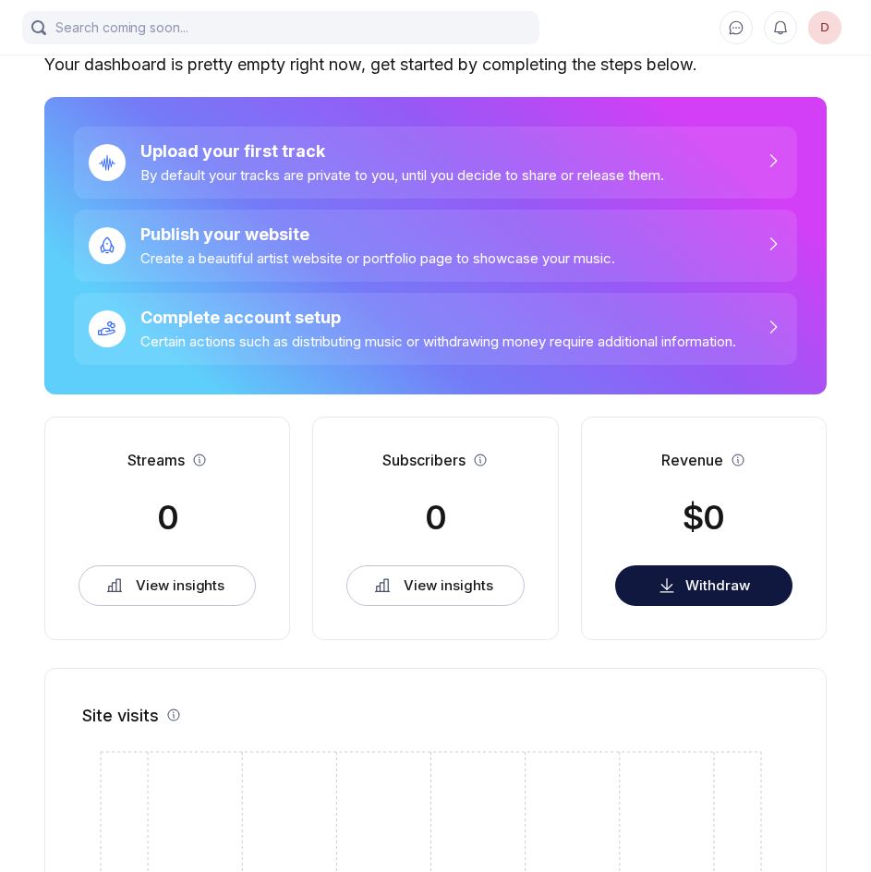
scroll to position [76, 0]
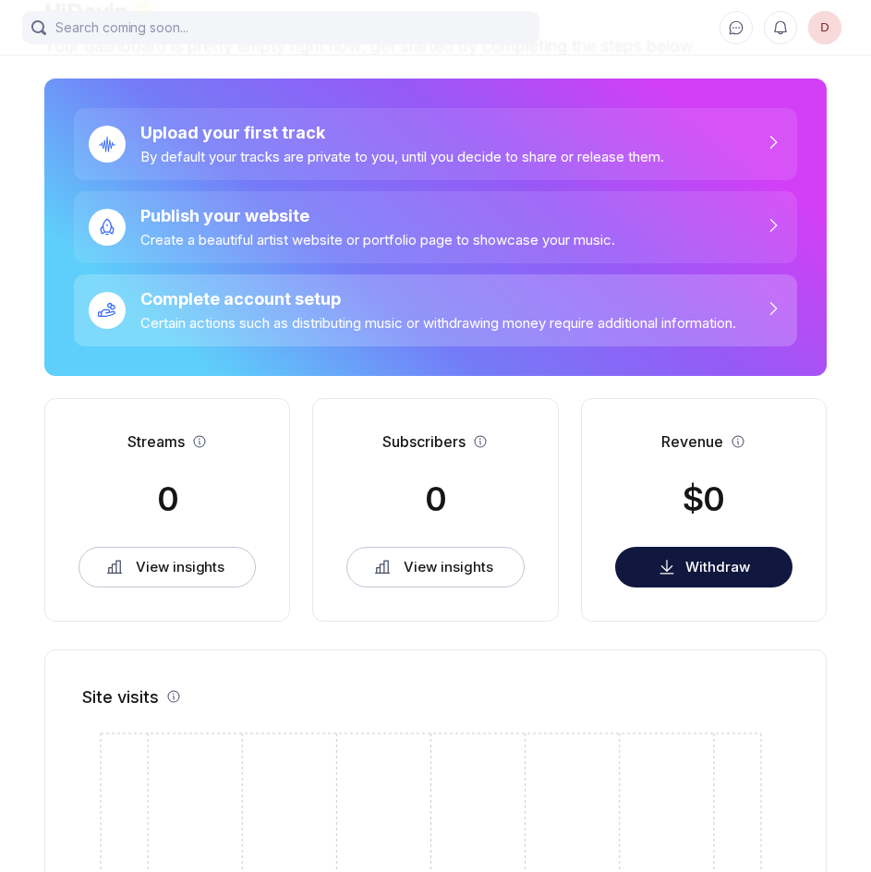
click at [325, 315] on div "Complete account setup Certain actions such as distributing music or withdrawin…" at bounding box center [431, 310] width 611 height 43
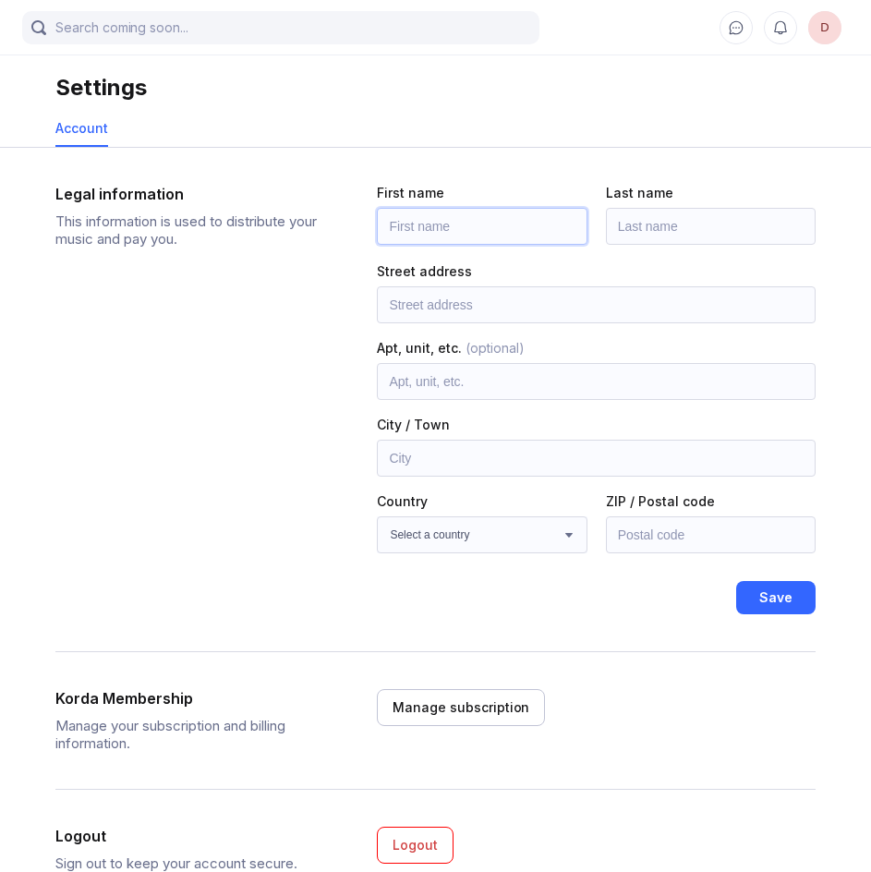
click at [529, 225] on input "text" at bounding box center [482, 226] width 210 height 37
type input "devin"
type input "[PERSON_NAME]"
type input "[STREET_ADDRESS]"
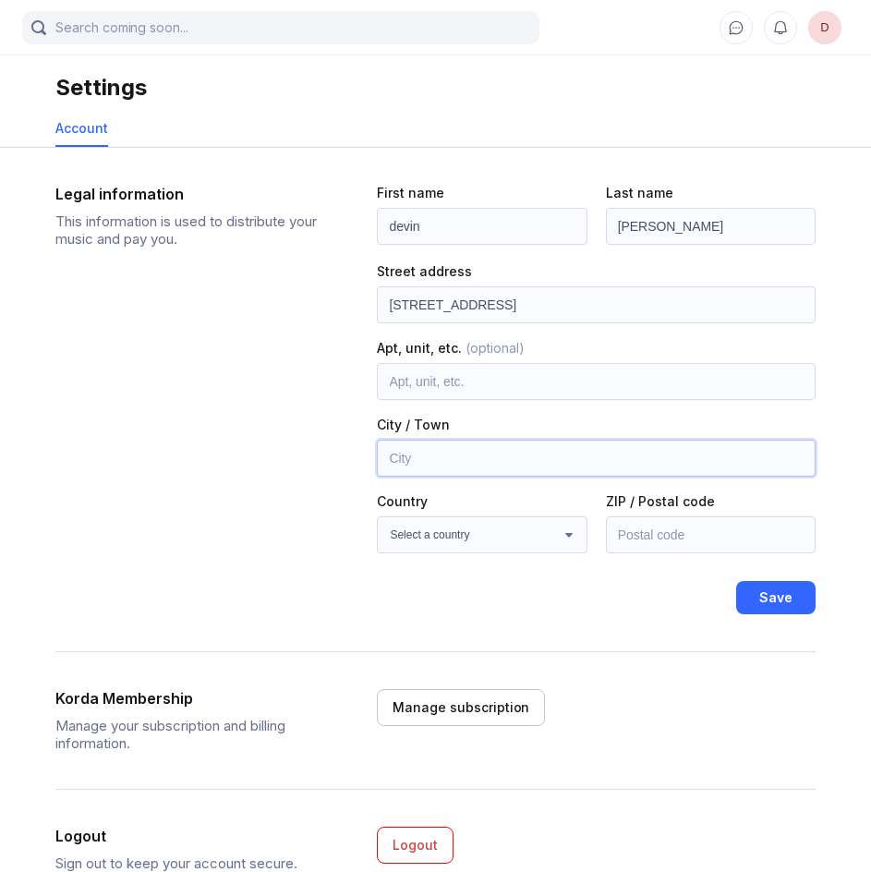
type input "[GEOGRAPHIC_DATA]"
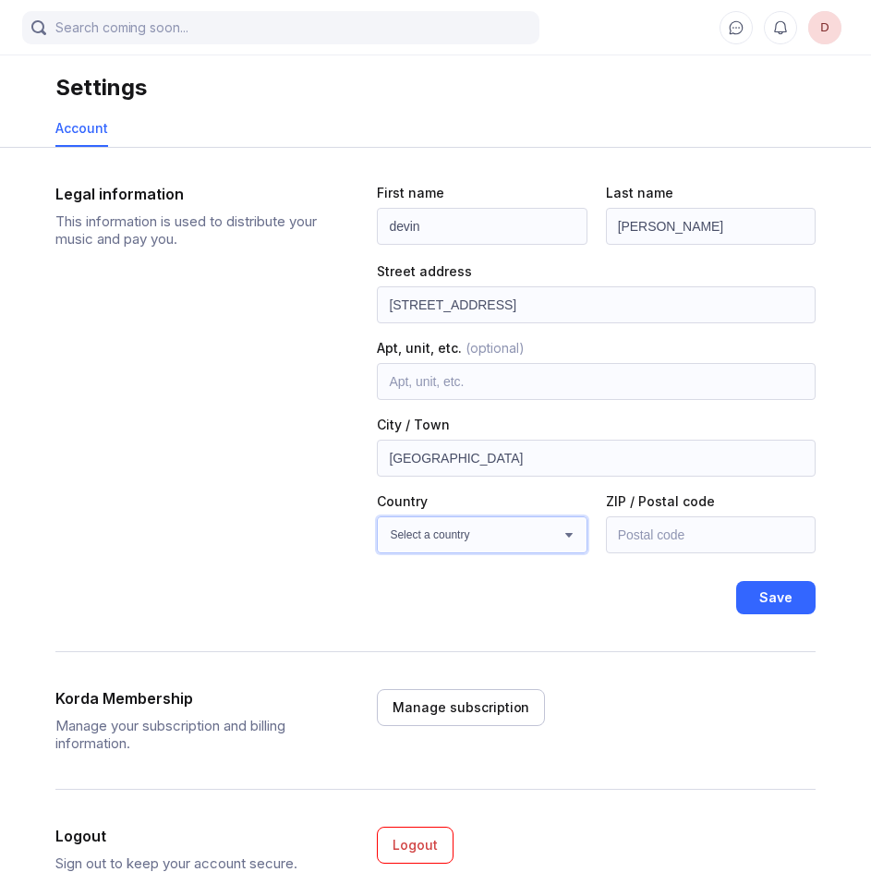
select select "US"
type input "60560"
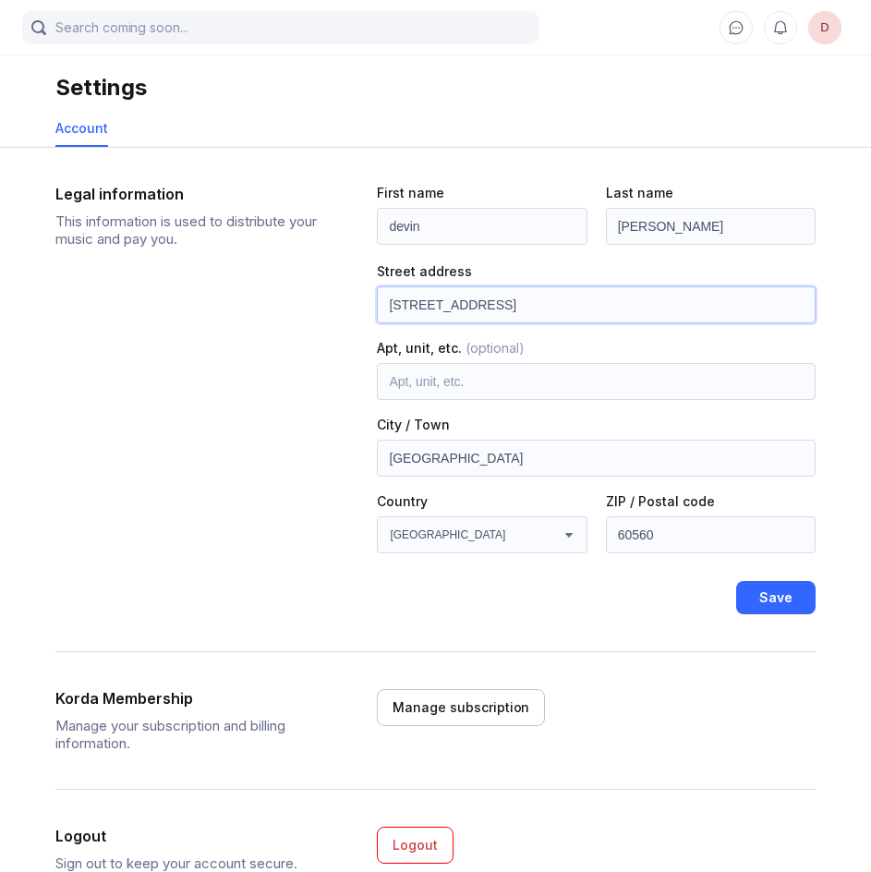
drag, startPoint x: 571, startPoint y: 305, endPoint x: 592, endPoint y: 274, distance: 37.2
click at [571, 305] on input "[STREET_ADDRESS]" at bounding box center [596, 304] width 439 height 37
click at [632, 272] on div "Street address" at bounding box center [596, 271] width 439 height 16
drag, startPoint x: 580, startPoint y: 305, endPoint x: -1, endPoint y: 355, distance: 583.3
click at [0, 355] on html "We care about your privacy 🍪 We use cookies to enhance your browsing experience…" at bounding box center [435, 473] width 871 height 947
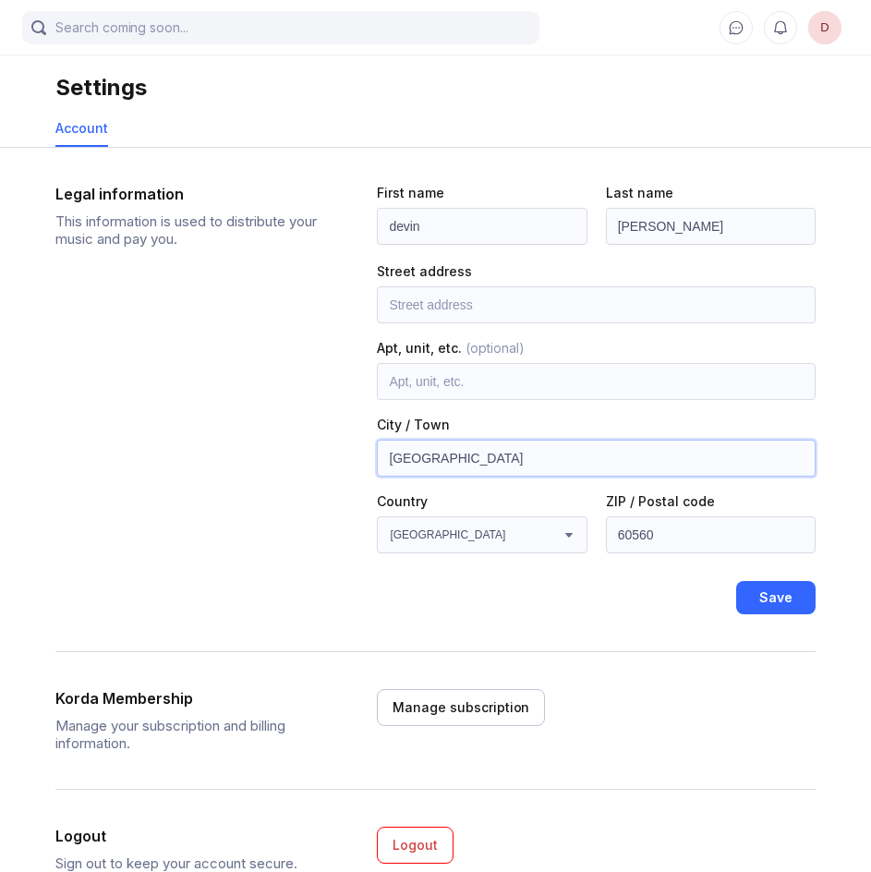
drag, startPoint x: 482, startPoint y: 453, endPoint x: 407, endPoint y: 473, distance: 78.4
click at [407, 473] on input "[GEOGRAPHIC_DATA]" at bounding box center [596, 458] width 439 height 37
type input "Y"
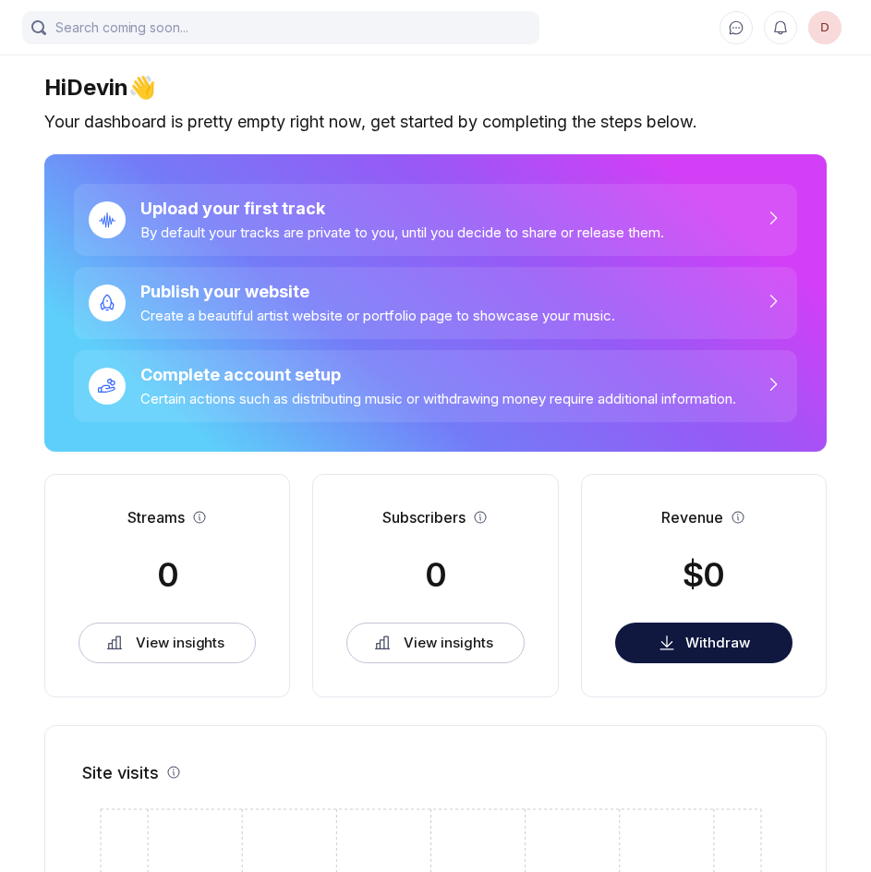
scroll to position [76, 0]
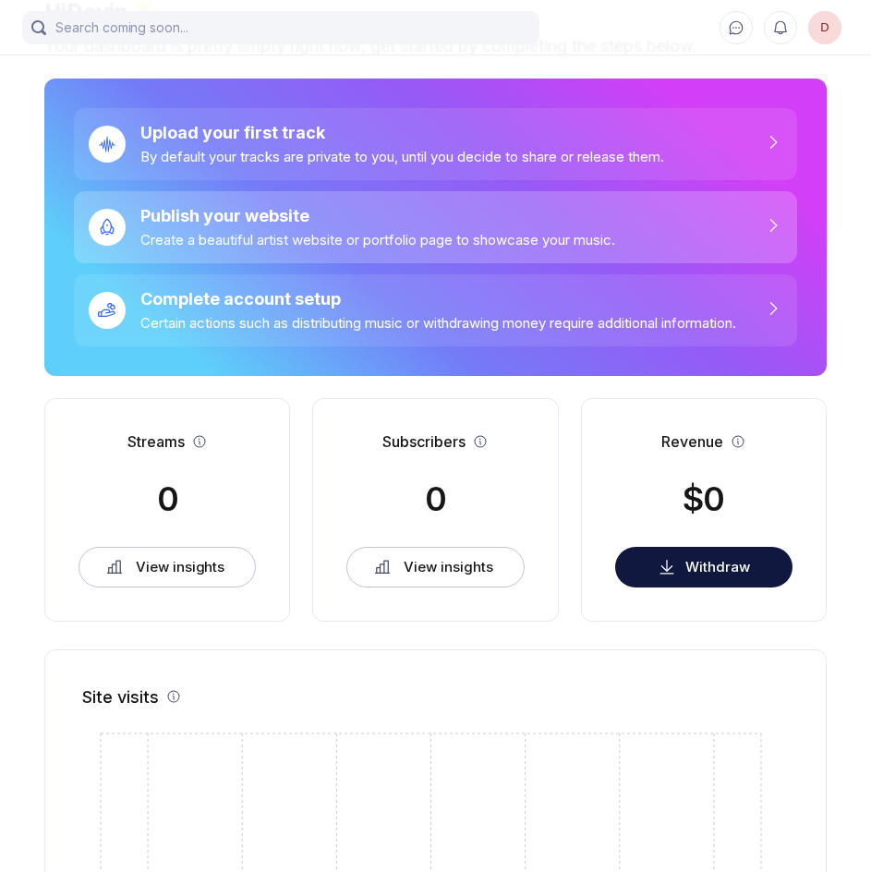
click at [359, 244] on div "Create a beautiful artist website or portfolio page to showcase your music." at bounding box center [377, 240] width 475 height 18
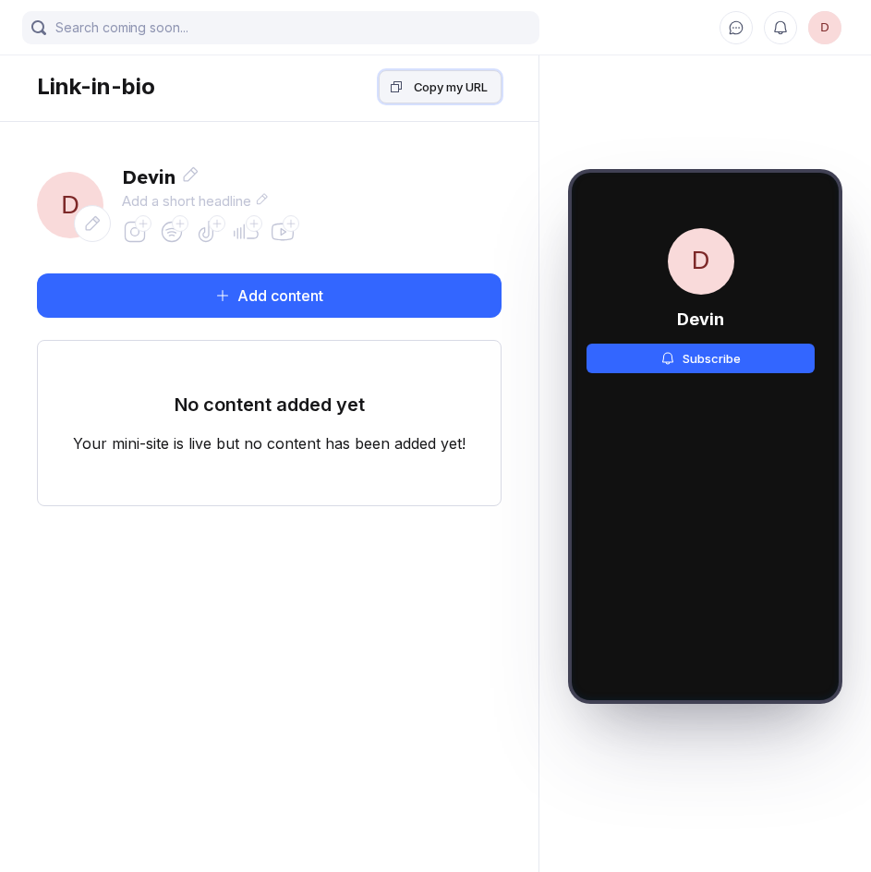
click at [453, 71] on button "Copy my URL" at bounding box center [440, 86] width 123 height 33
click at [281, 234] on icon at bounding box center [283, 233] width 22 height 18
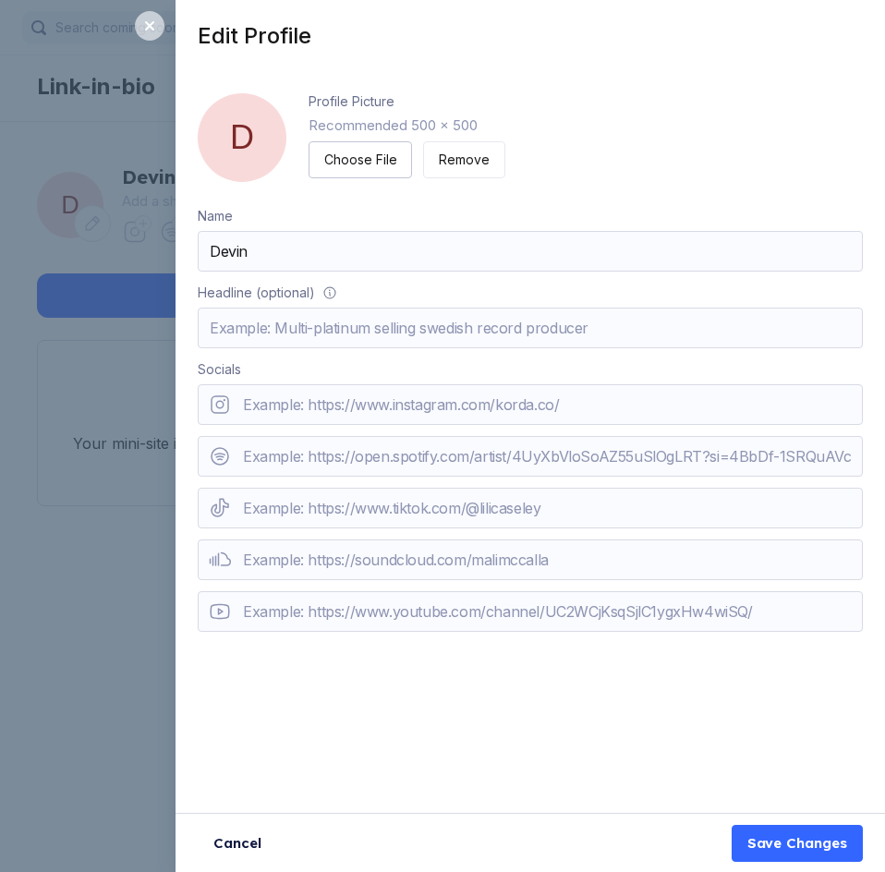
click at [161, 35] on div at bounding box center [150, 26] width 30 height 30
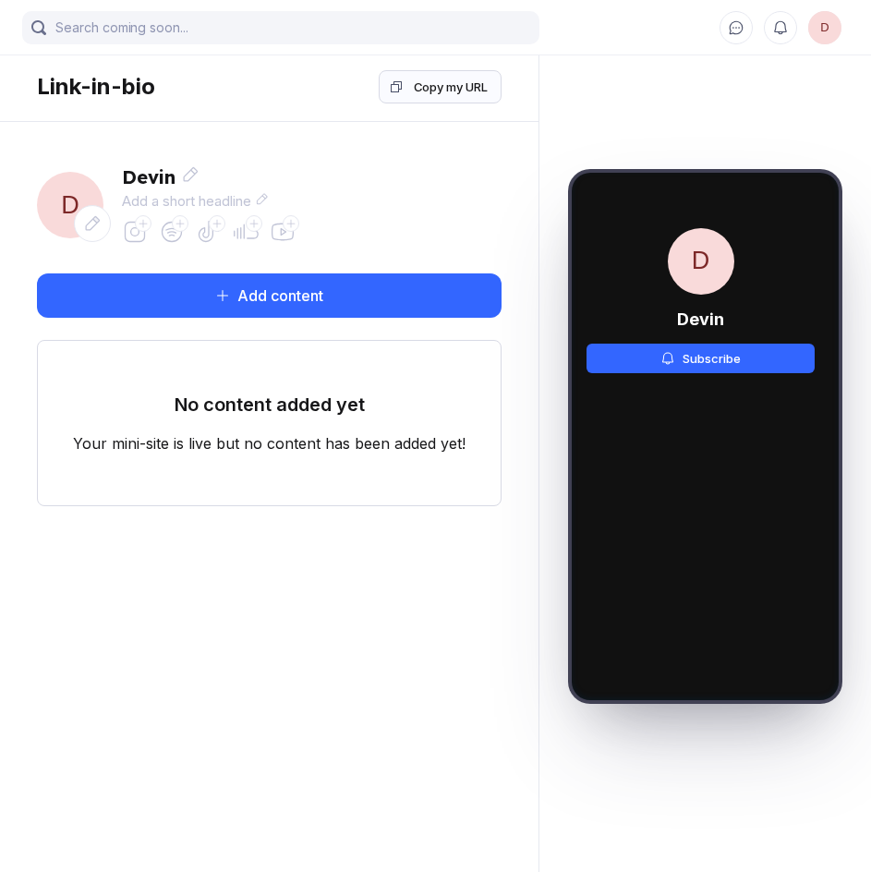
scroll to position [76, 0]
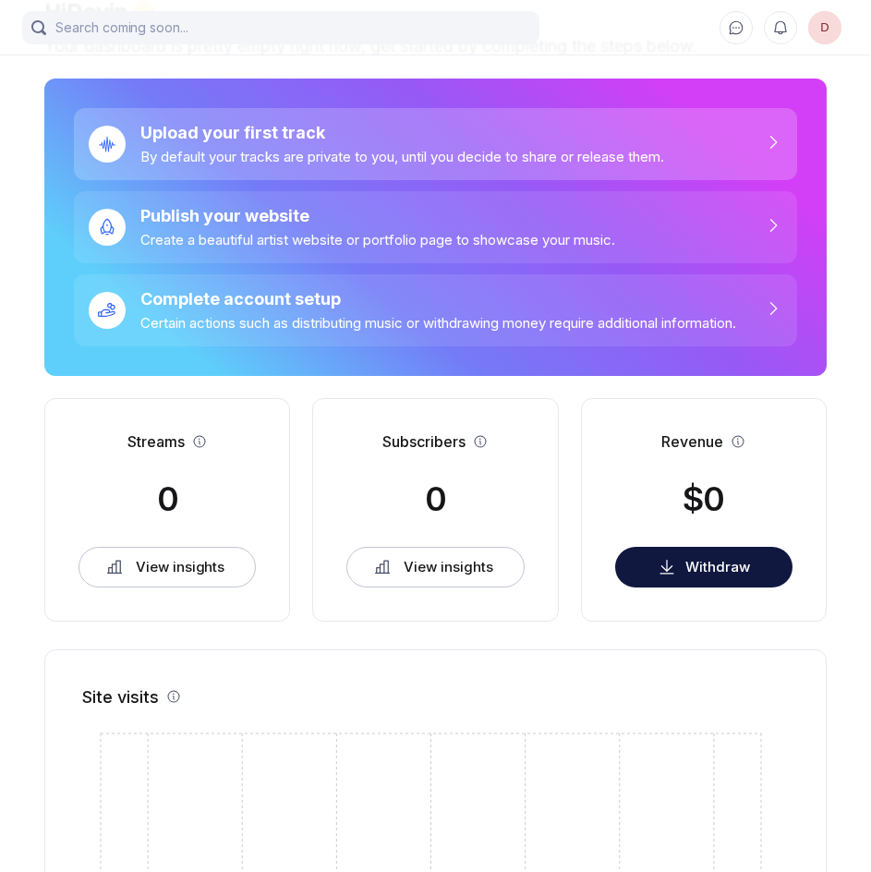
click at [421, 152] on div "By default your tracks are private to you, until you decide to share or release…" at bounding box center [402, 157] width 524 height 18
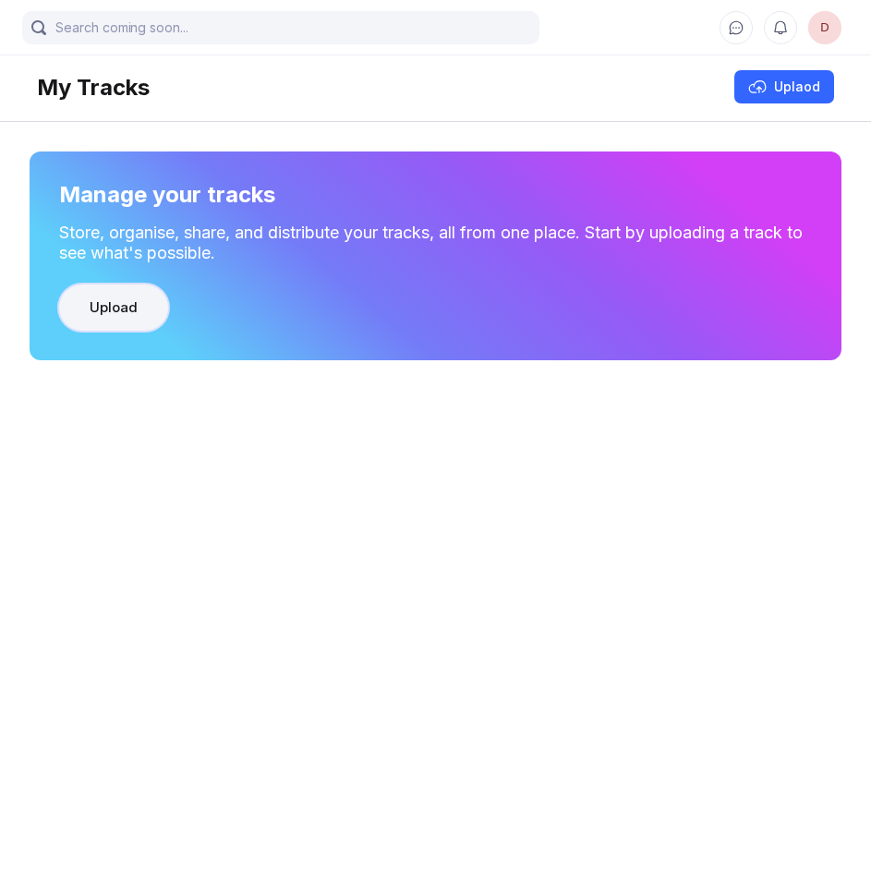
click at [126, 288] on button "Upload" at bounding box center [113, 308] width 109 height 46
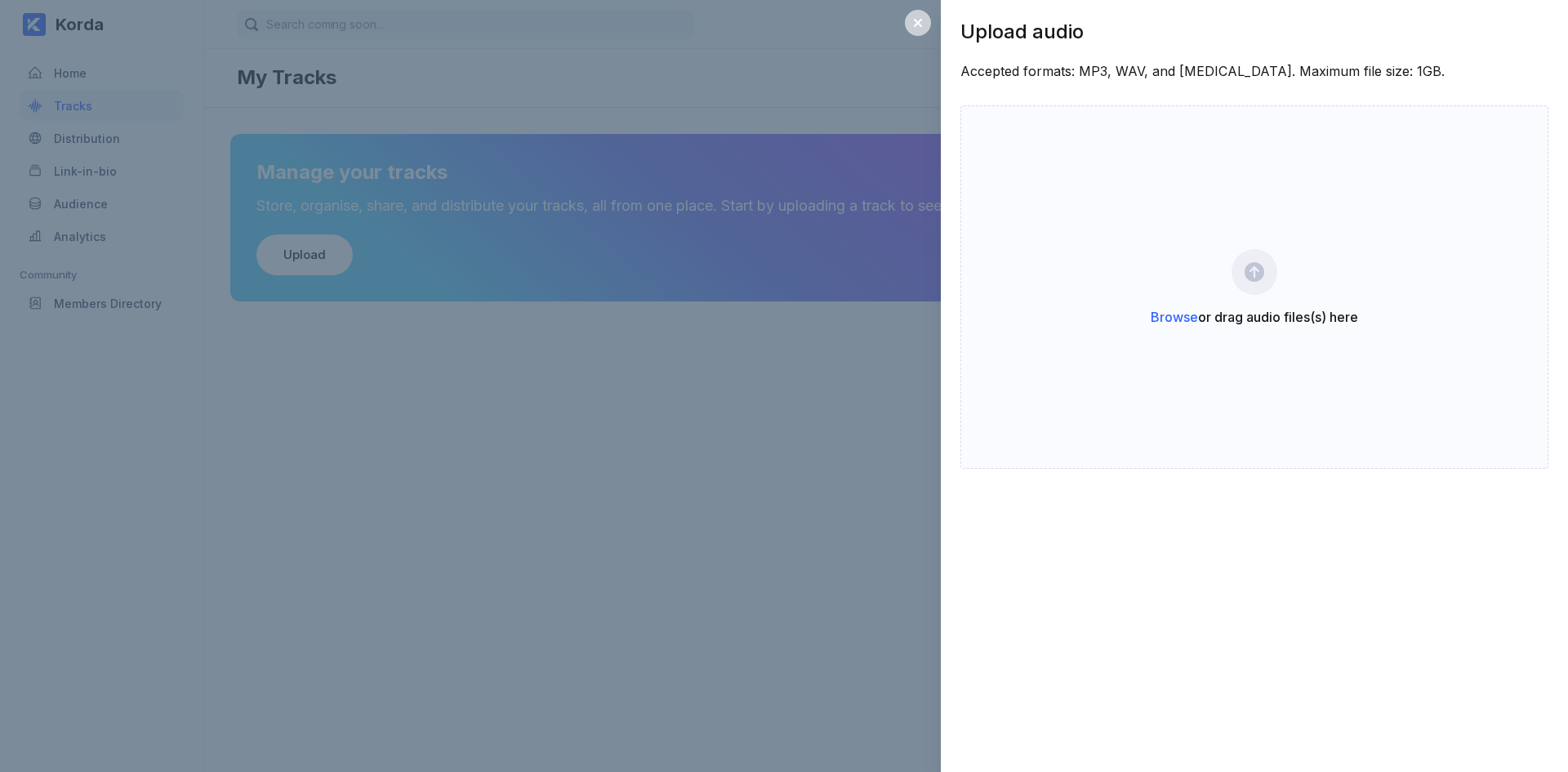
click at [912, 16] on div at bounding box center [918, 23] width 27 height 27
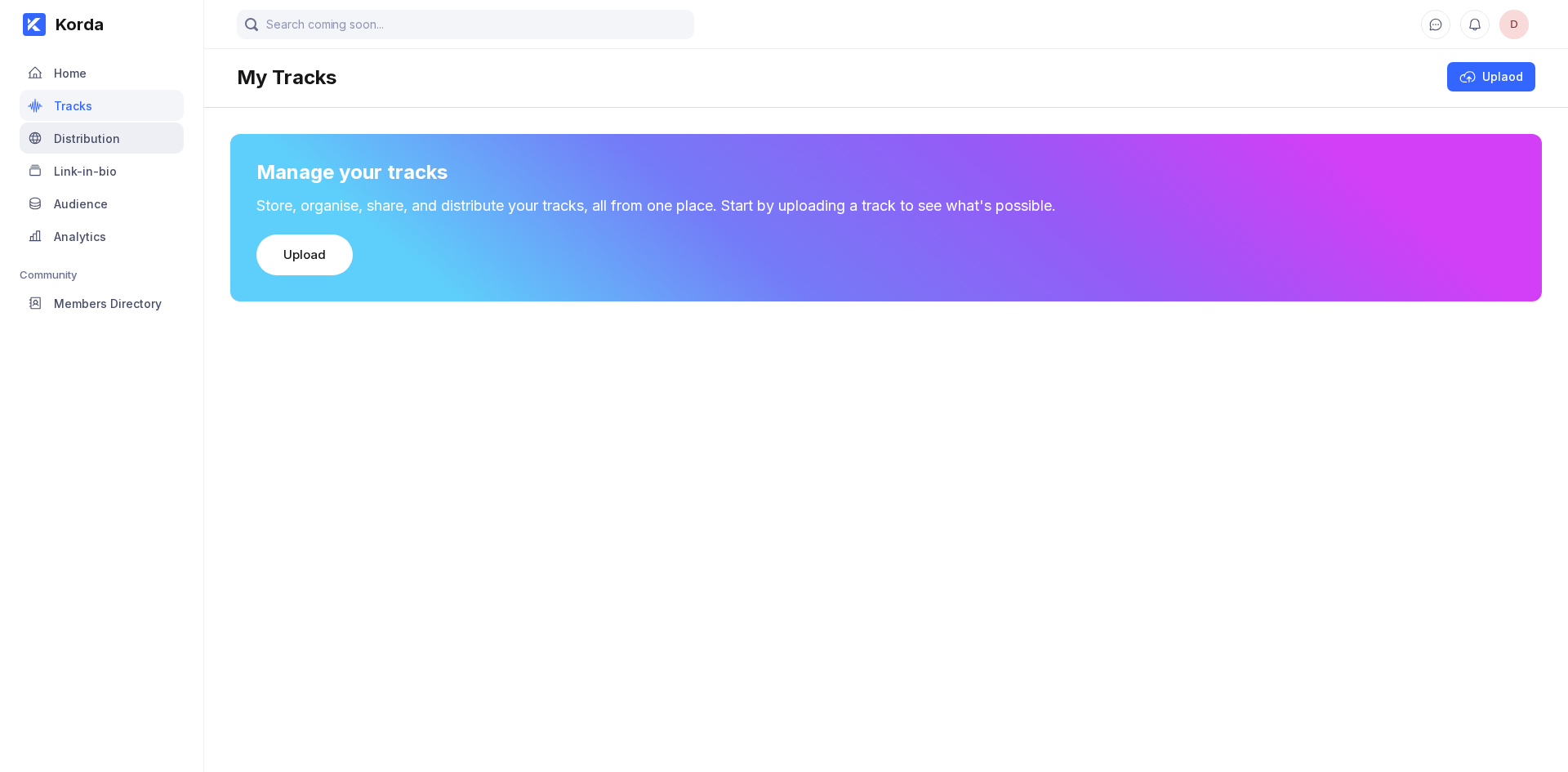
click at [115, 149] on div "Distribution" at bounding box center [102, 138] width 164 height 31
click at [626, 119] on div "Manage your tracks Store, organise, share, and distribute your tracks, all from…" at bounding box center [886, 214] width 1364 height 213
click at [104, 177] on div "Link-in-bio" at bounding box center [85, 172] width 63 height 14
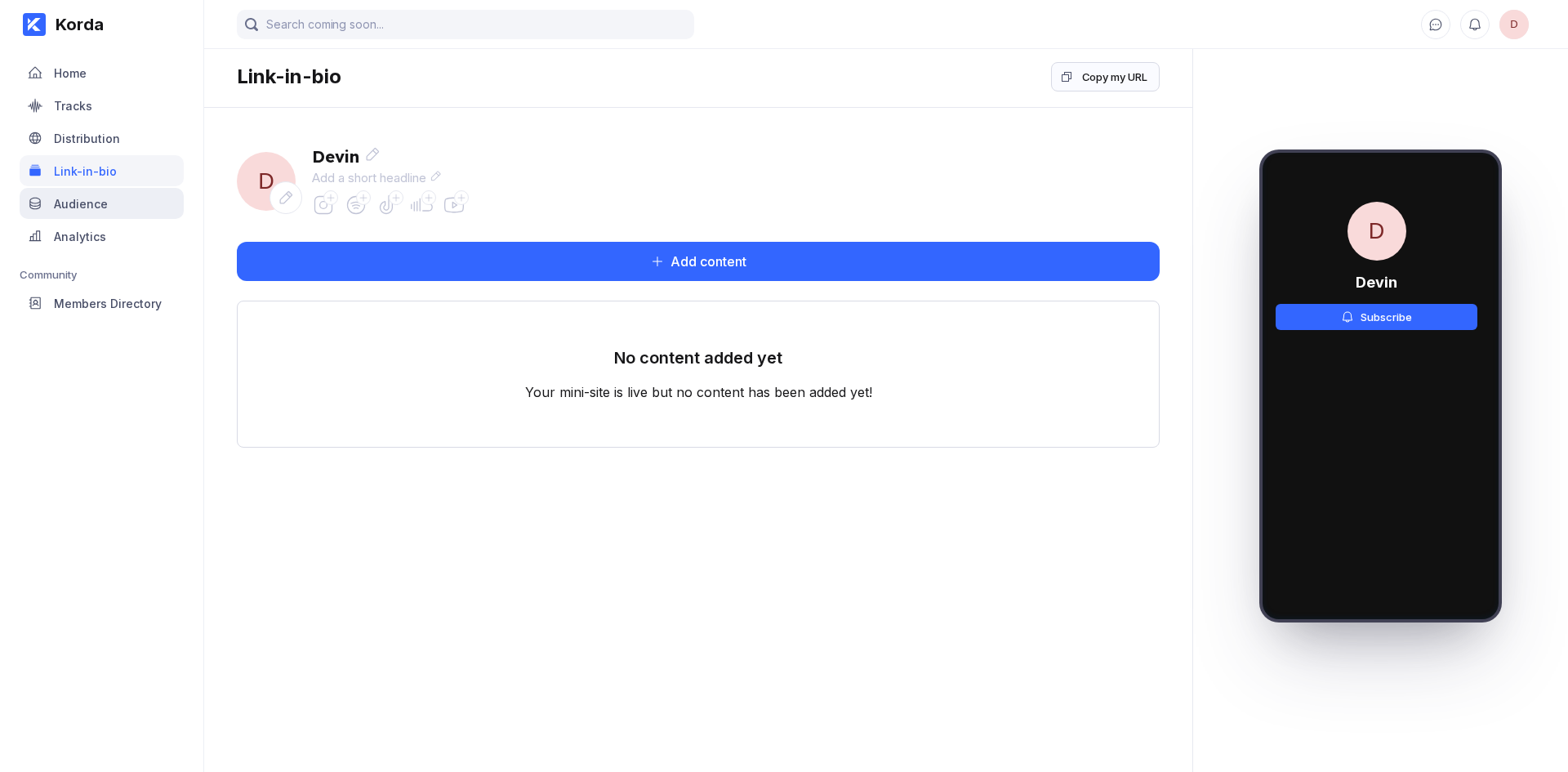
click at [118, 207] on div "Audience" at bounding box center [102, 203] width 164 height 31
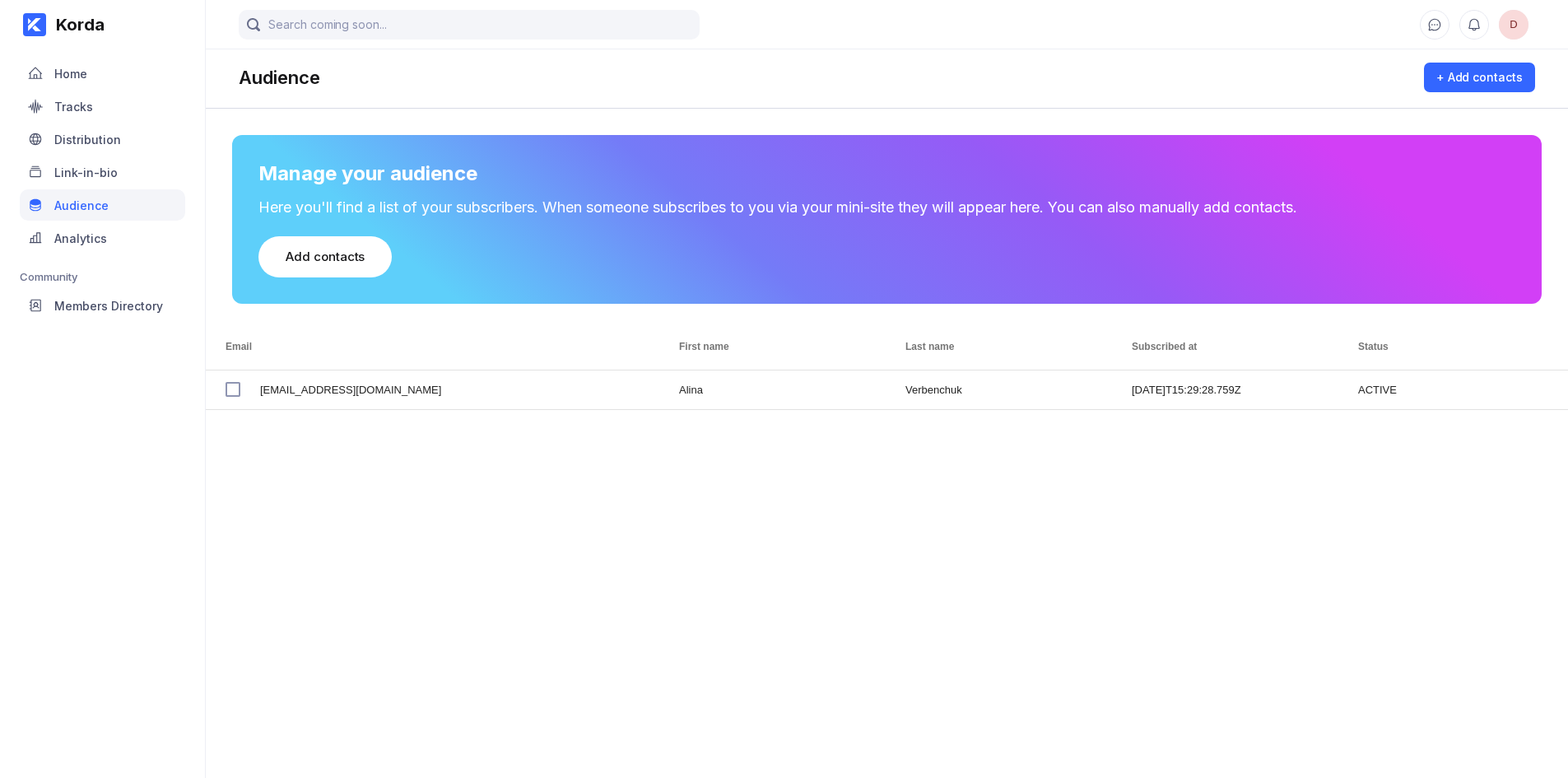
click at [119, 209] on div "Audience" at bounding box center [102, 205] width 166 height 31
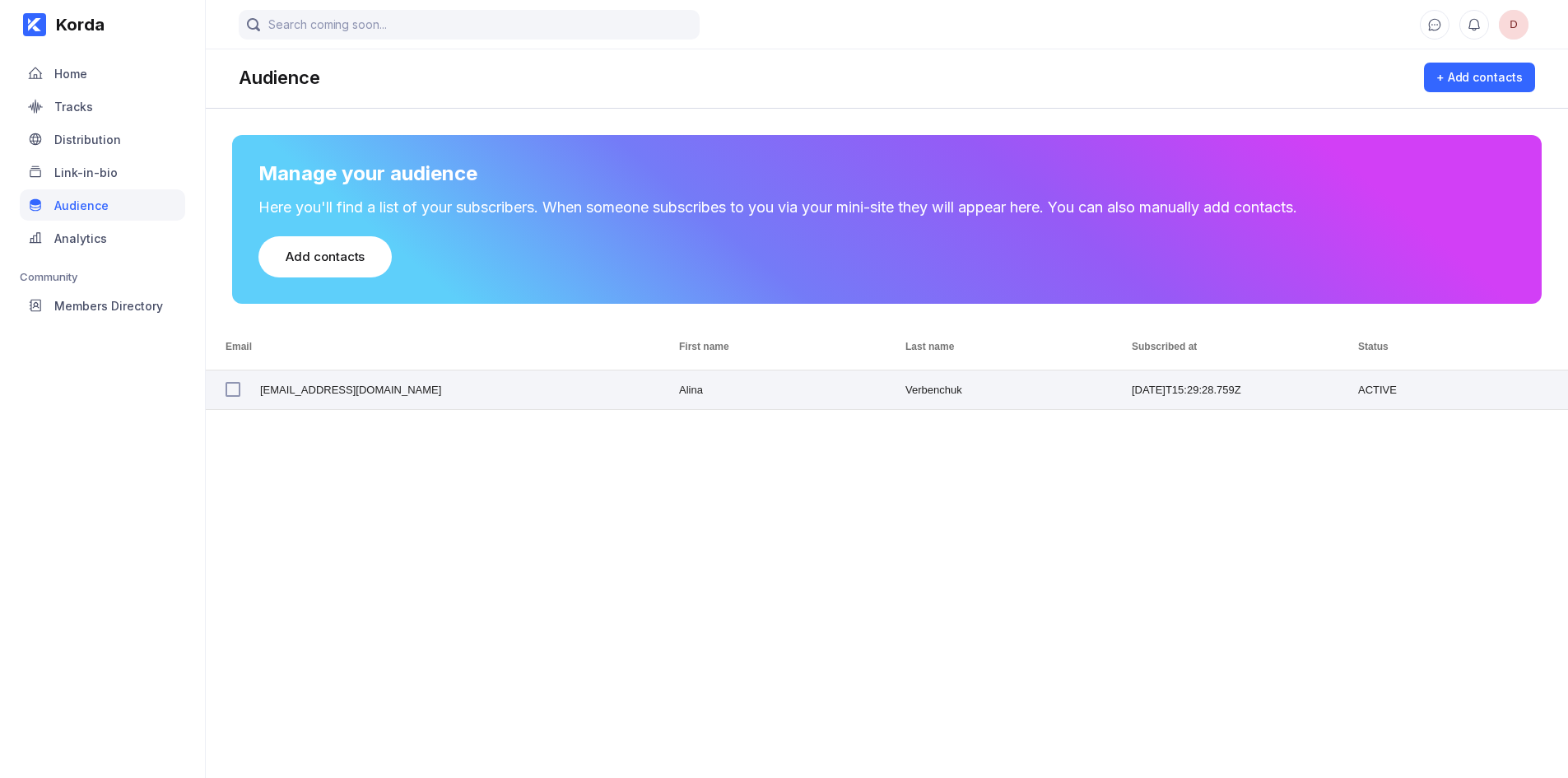
click at [768, 400] on div "Alina" at bounding box center [772, 389] width 226 height 38
checkbox input "true"
click at [316, 389] on span "[EMAIL_ADDRESS][DOMAIN_NAME]" at bounding box center [350, 389] width 181 height 38
click at [364, 259] on button "Add contacts" at bounding box center [325, 257] width 134 height 41
click at [943, 103] on div "Audience + Add contacts" at bounding box center [886, 78] width 1362 height 62
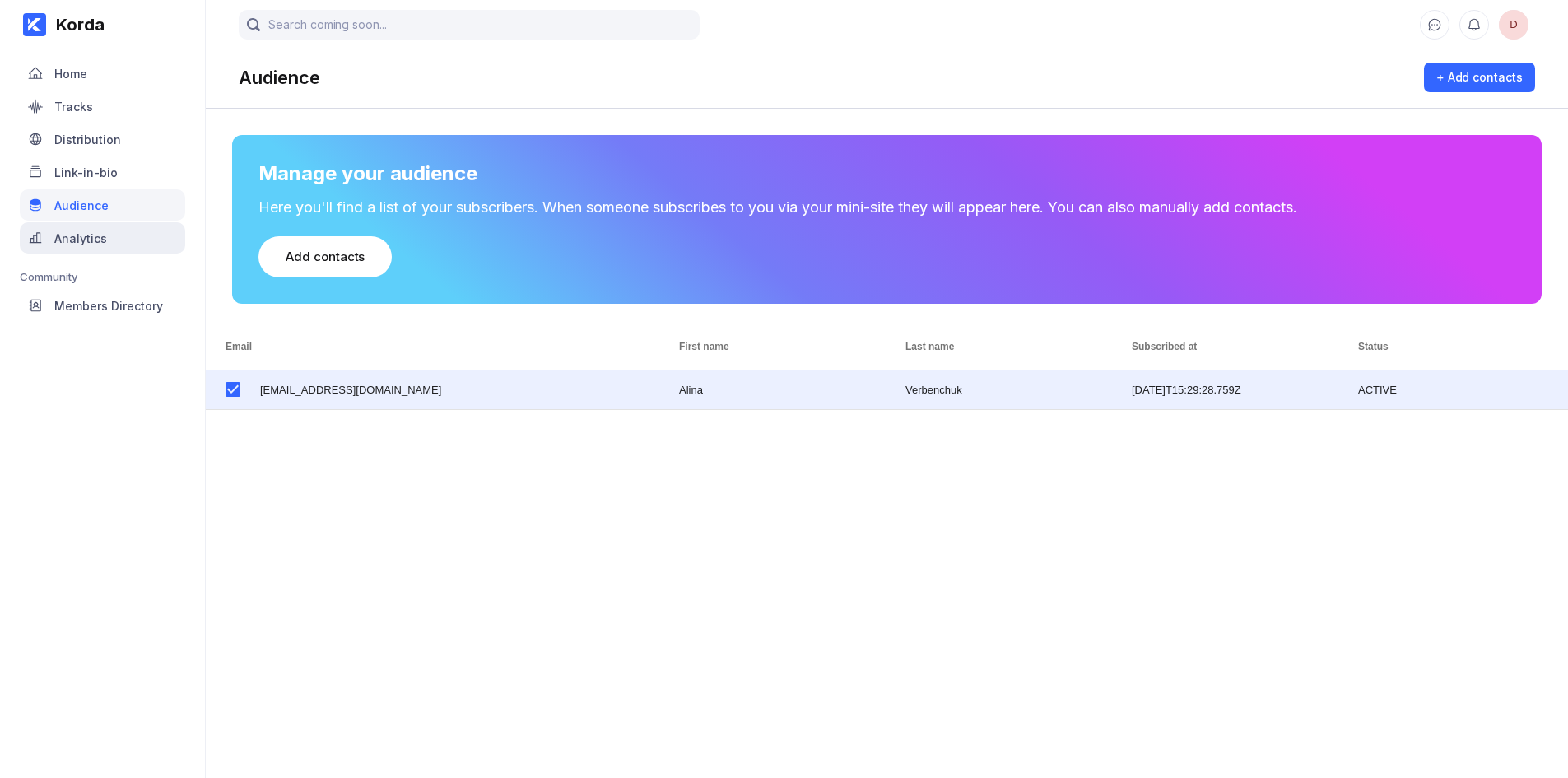
click at [98, 238] on div "Analytics" at bounding box center [80, 239] width 53 height 14
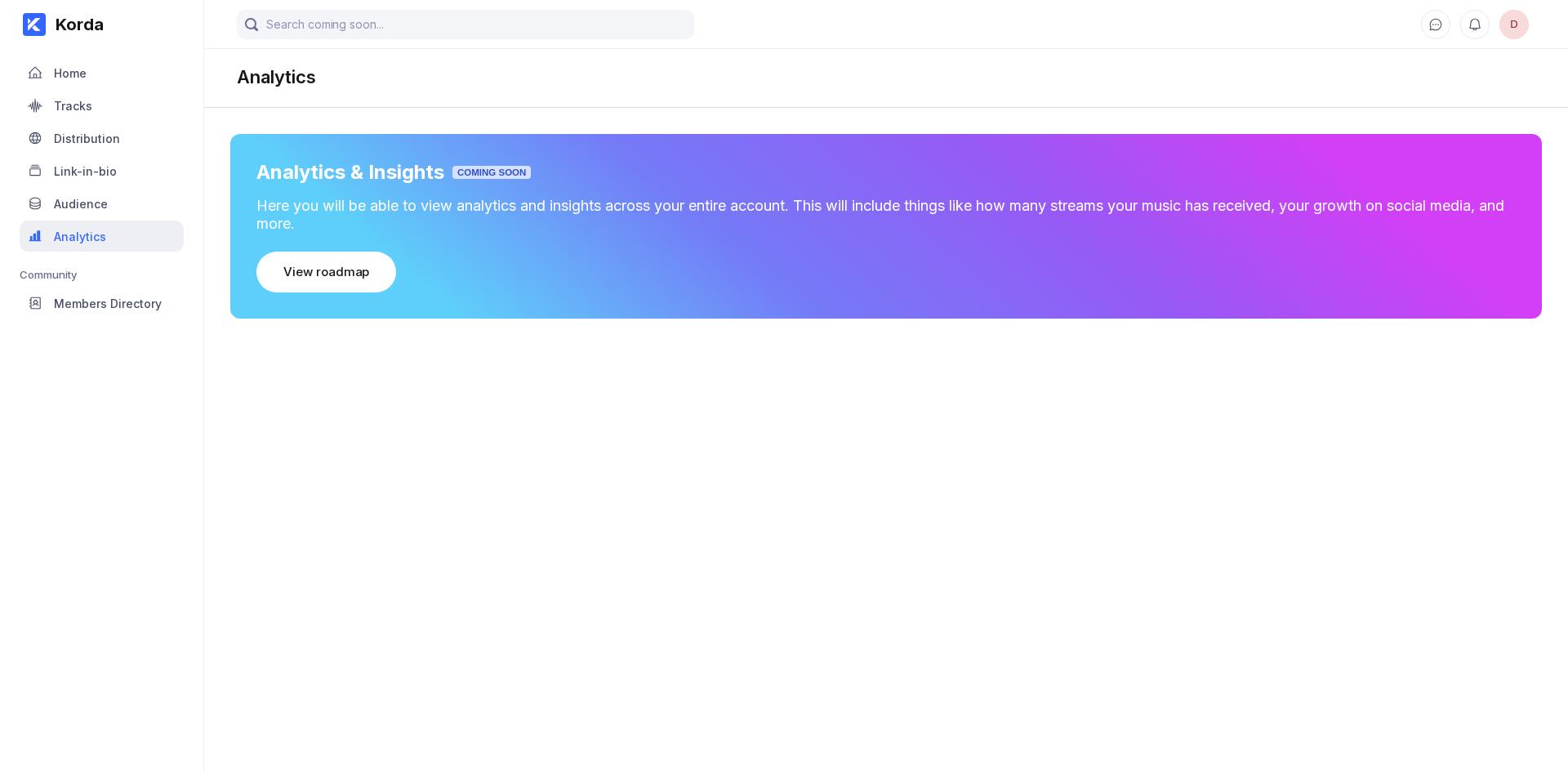
click at [101, 236] on div "Analytics" at bounding box center [80, 237] width 52 height 14
click at [317, 287] on button "View roadmap" at bounding box center [326, 272] width 140 height 41
click at [90, 112] on div "Tracks" at bounding box center [72, 106] width 38 height 14
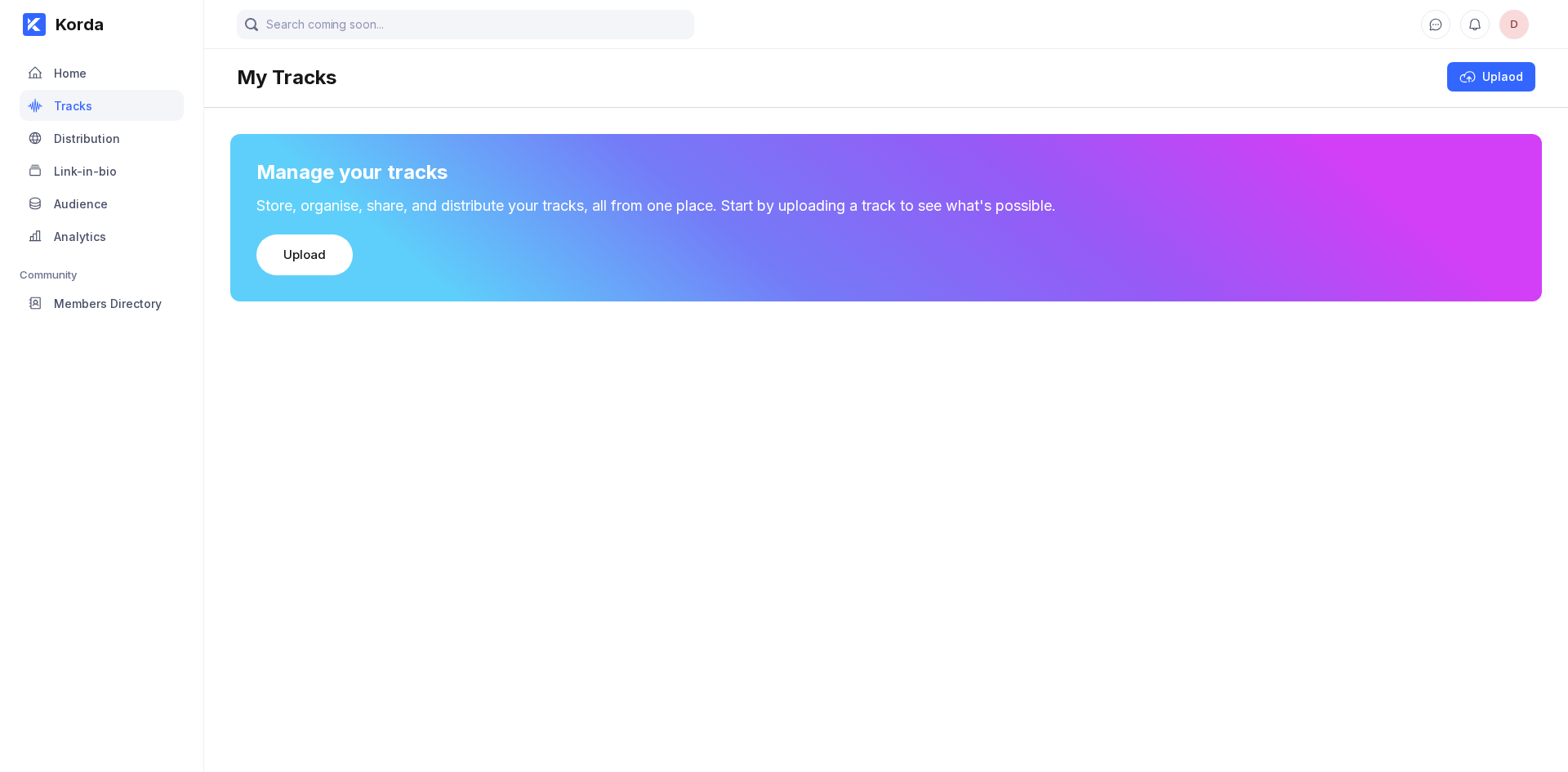
click at [90, 112] on div "Tracks" at bounding box center [72, 106] width 38 height 14
click at [308, 264] on button "Upload" at bounding box center [304, 255] width 96 height 41
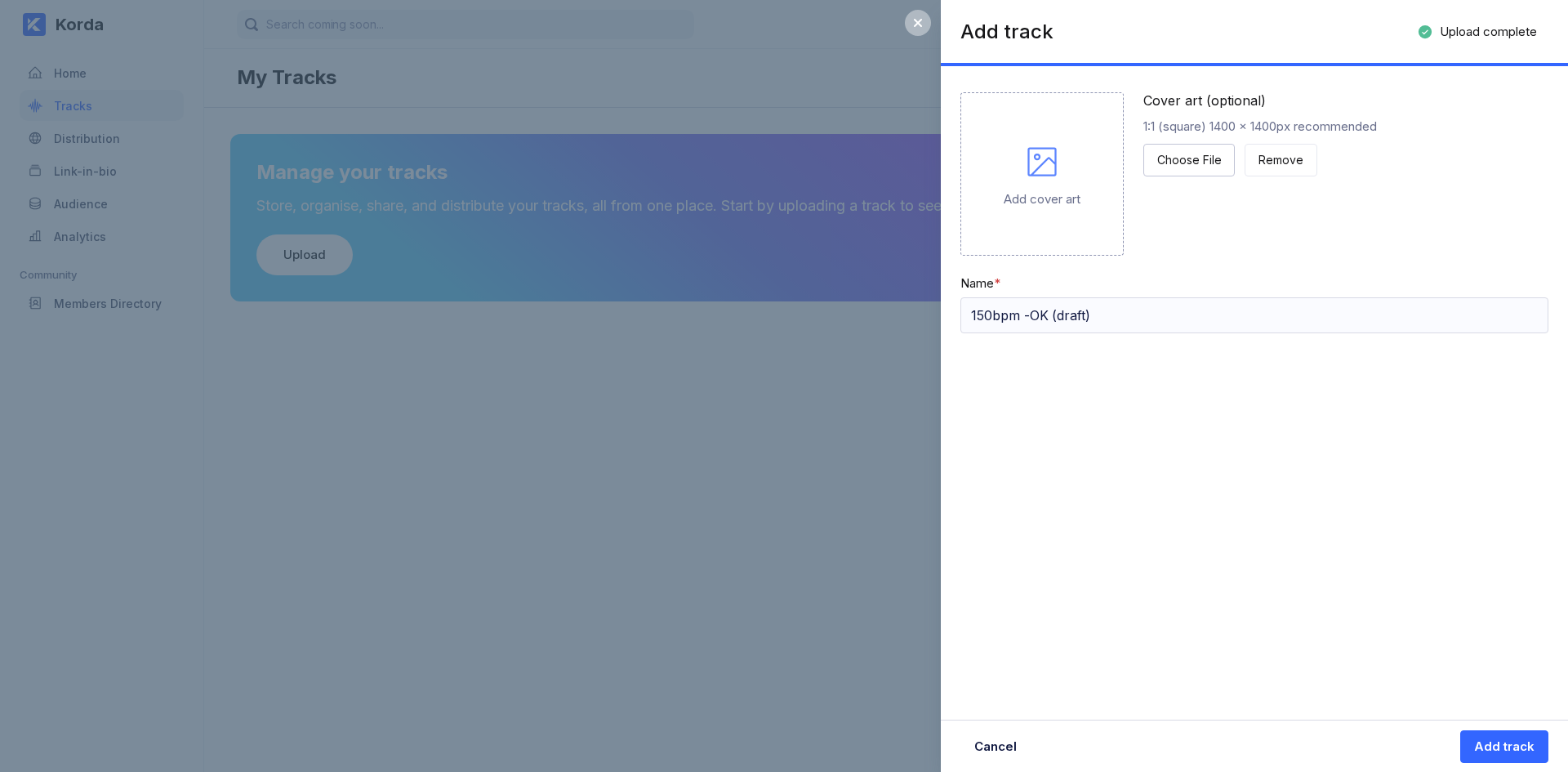
click at [1078, 195] on div "Add cover art" at bounding box center [1042, 199] width 77 height 16
click at [1063, 166] on div "Add cover art" at bounding box center [1042, 173] width 164 height 164
click at [1195, 155] on div "Choose File" at bounding box center [1189, 160] width 64 height 16
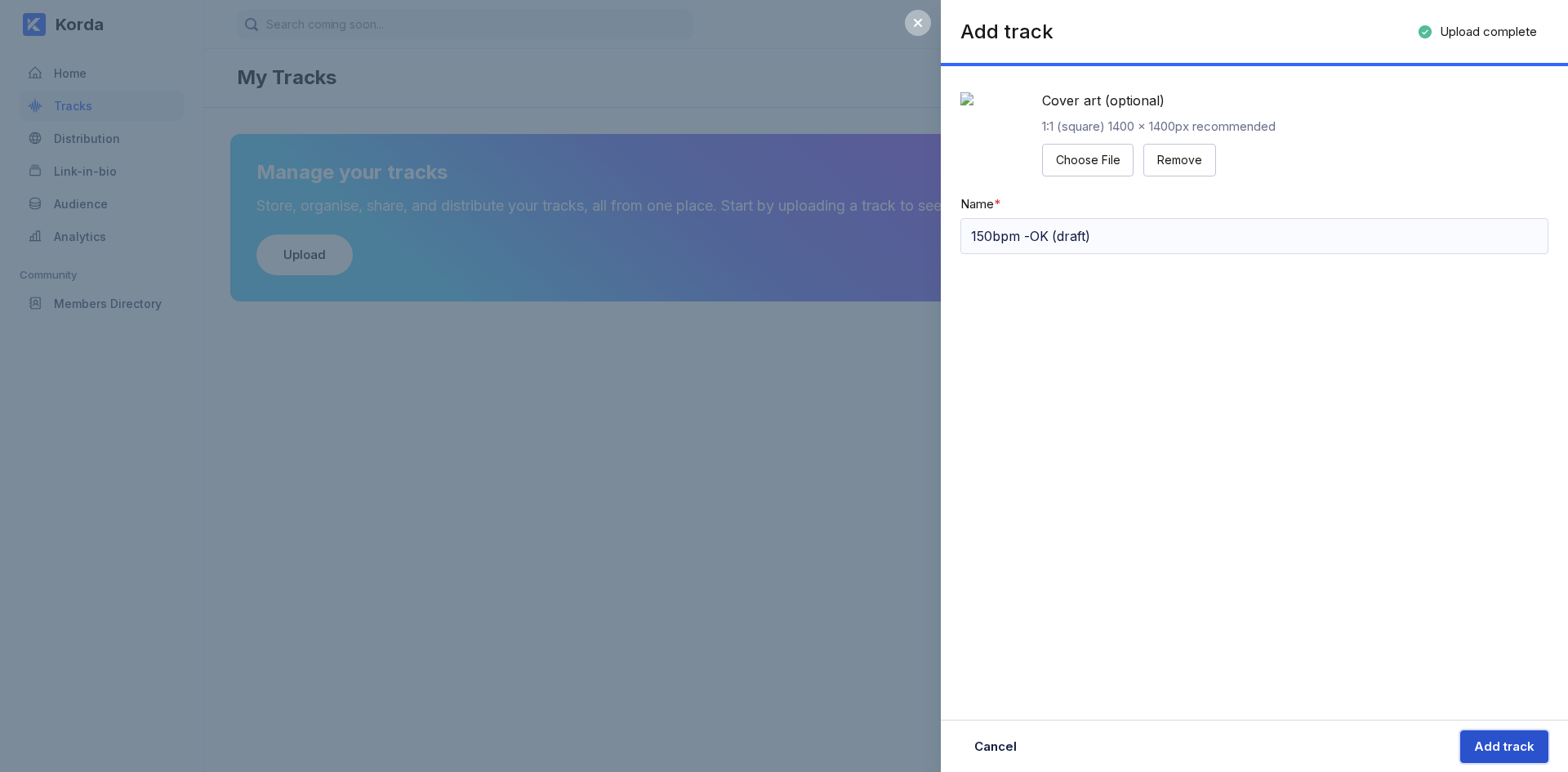
click at [1516, 753] on div "Add track" at bounding box center [1504, 746] width 60 height 16
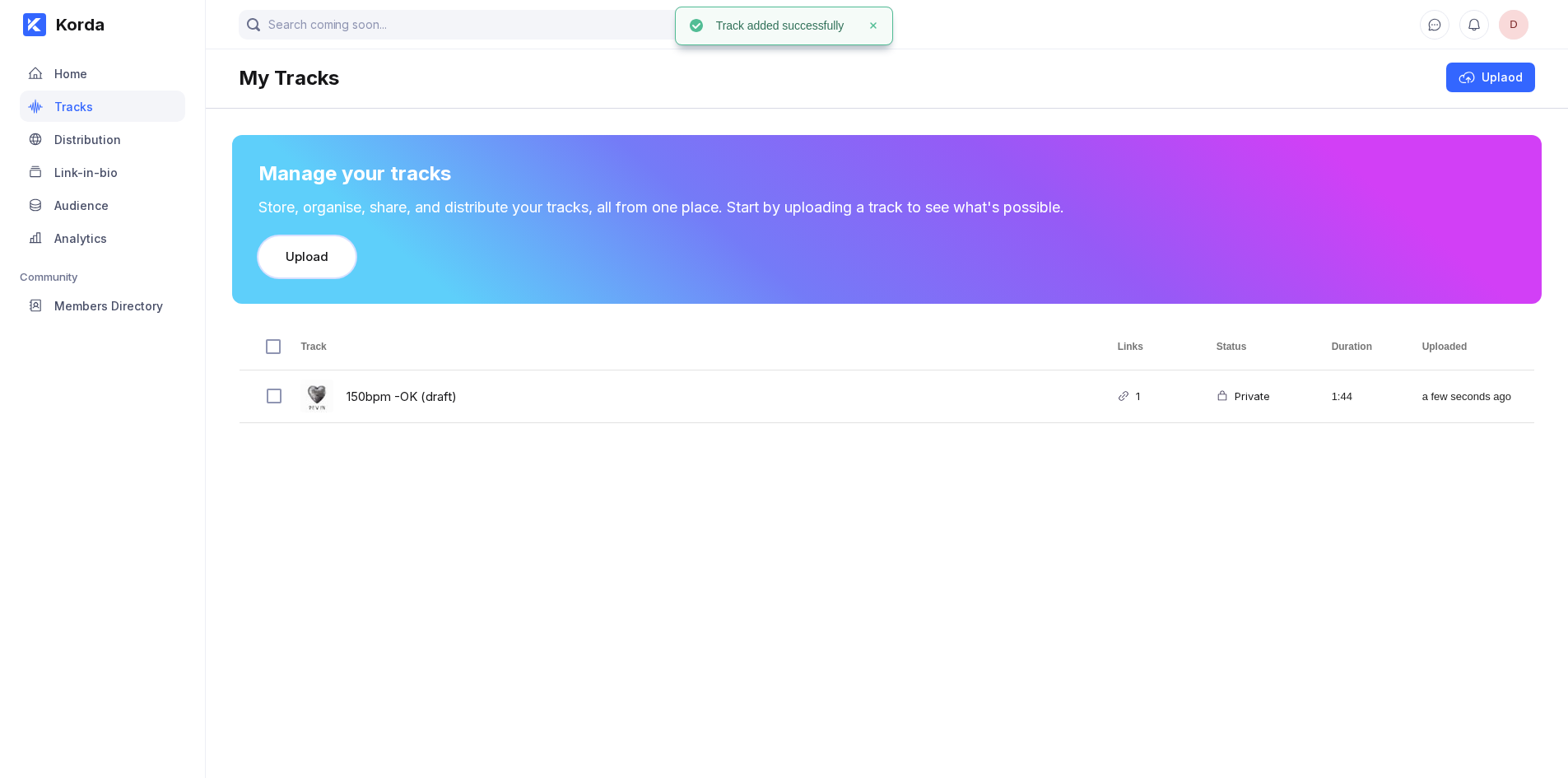
scroll to position [27, 0]
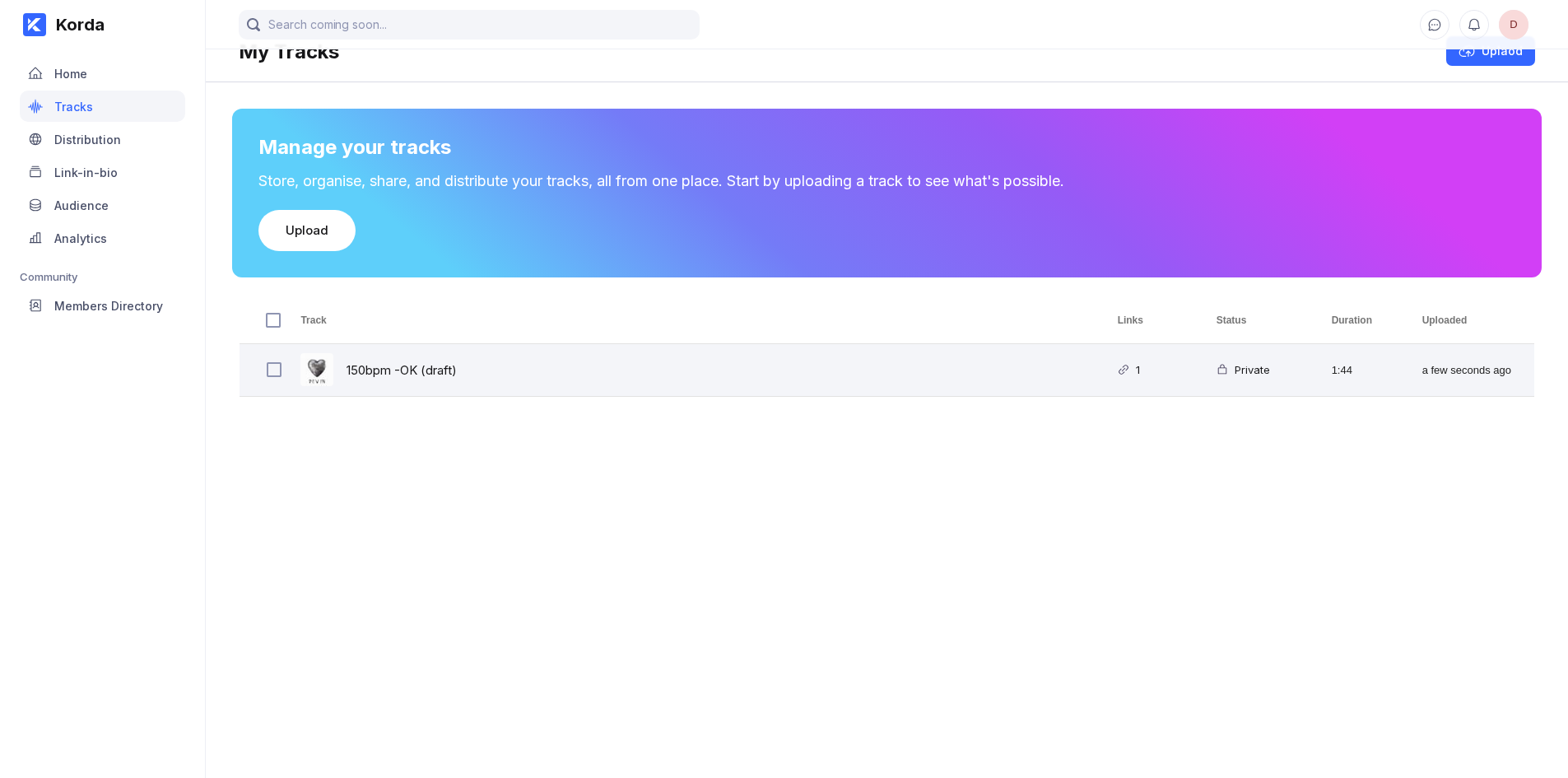
click at [402, 366] on div "150bpm -OK (draft)" at bounding box center [402, 370] width 110 height 38
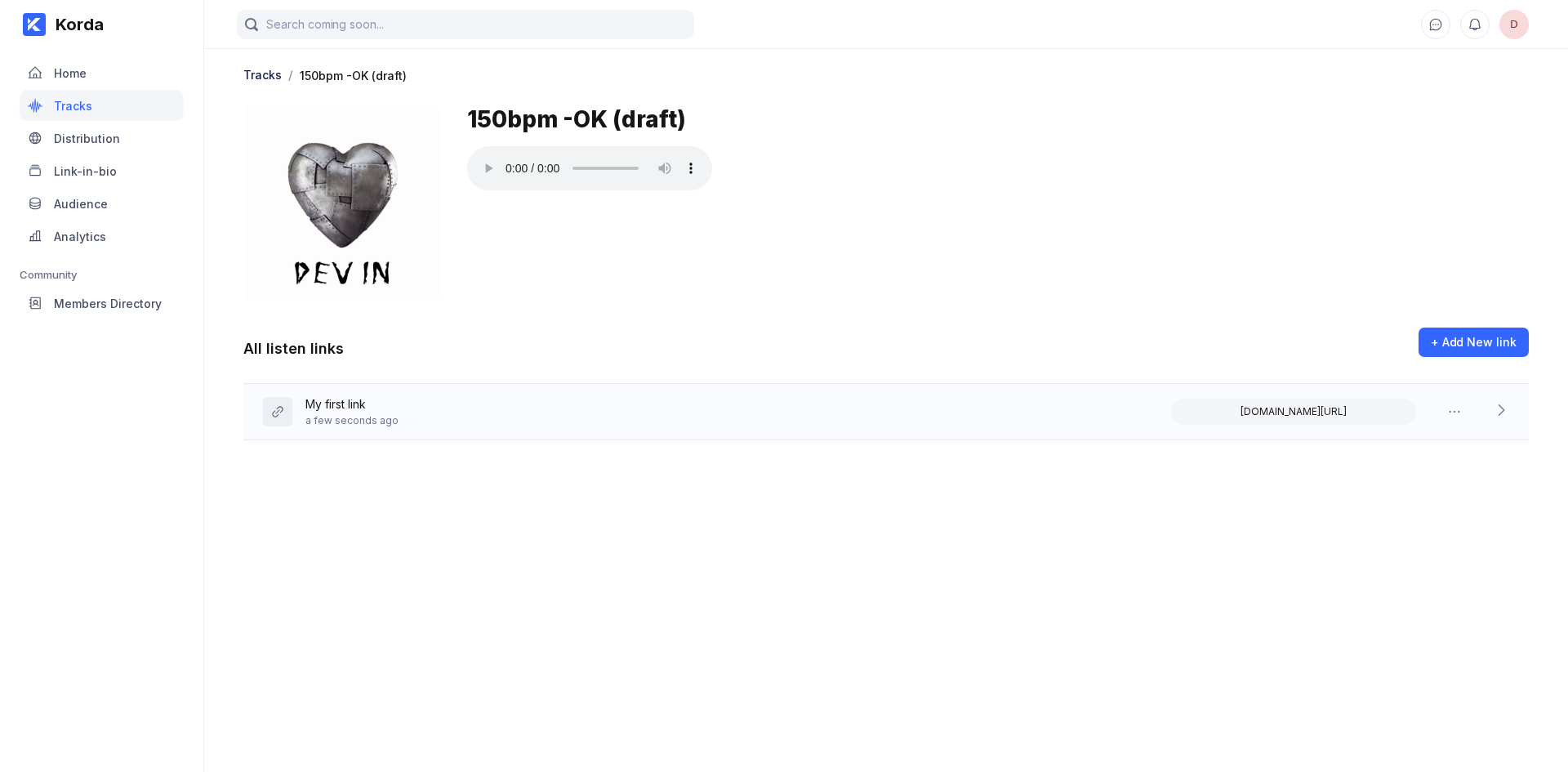
click at [377, 414] on div "a few seconds ago" at bounding box center [352, 420] width 93 height 12
click at [322, 406] on div "My first link" at bounding box center [352, 405] width 93 height 17
click at [338, 401] on div "My first link" at bounding box center [352, 405] width 93 height 17
click at [371, 405] on div "My first link" at bounding box center [352, 405] width 93 height 17
click at [372, 407] on div "My first link a minute ago [DOMAIN_NAME][URL]" at bounding box center [886, 412] width 1285 height 57
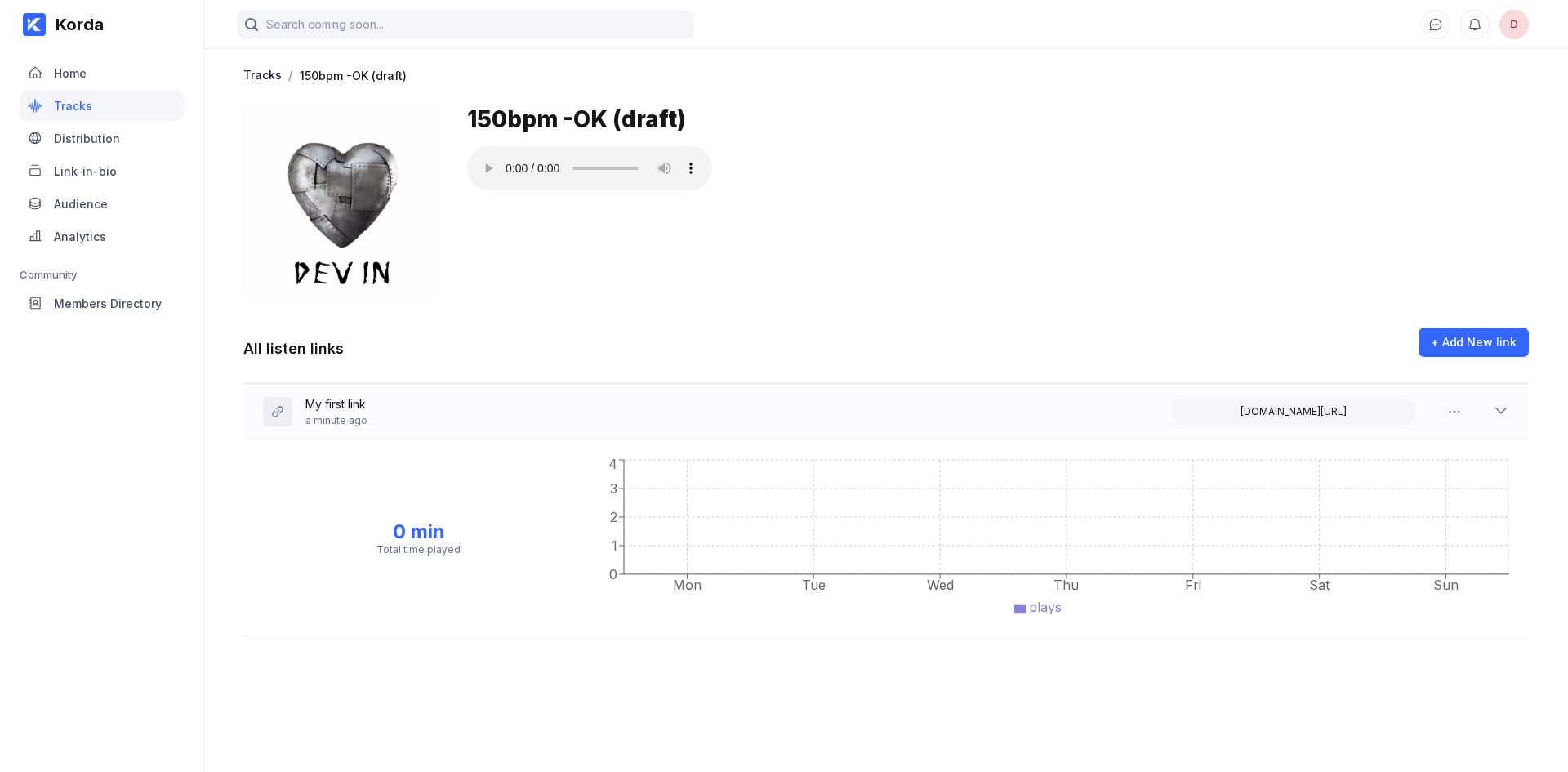
click at [374, 409] on div "My first link a minute ago [DOMAIN_NAME][URL]" at bounding box center [886, 411] width 1285 height 56
click at [374, 409] on div "My first link a minute ago [DOMAIN_NAME][URL]" at bounding box center [886, 412] width 1285 height 57
click at [1473, 349] on div "+ Add New link" at bounding box center [1473, 342] width 86 height 16
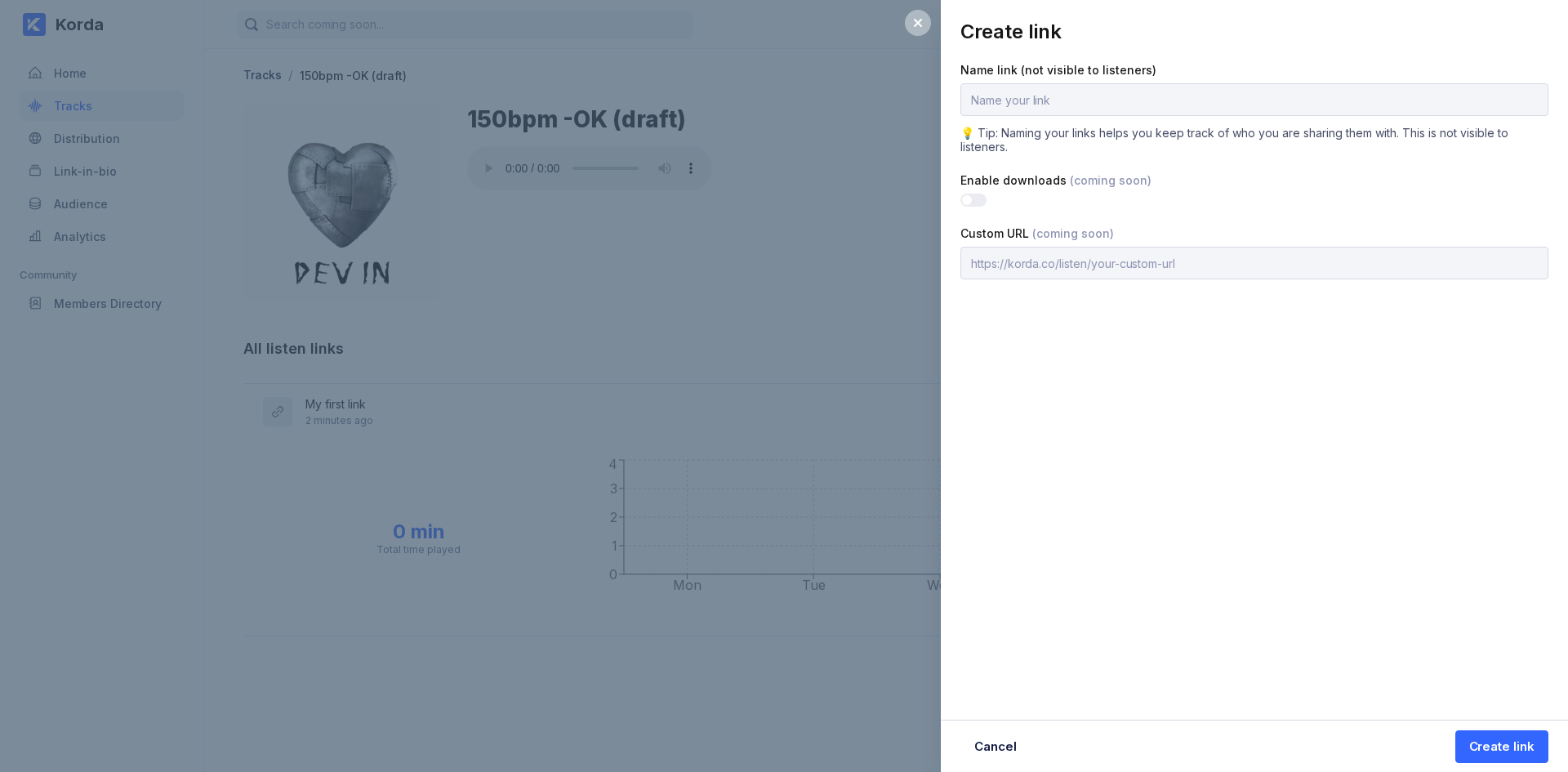
click at [1108, 94] on input "text" at bounding box center [1254, 99] width 588 height 33
click at [1228, 113] on input "text" at bounding box center [1254, 99] width 588 height 33
type input "t"
type input "Test Link"
click at [1476, 747] on div "Create link" at bounding box center [1502, 746] width 65 height 16
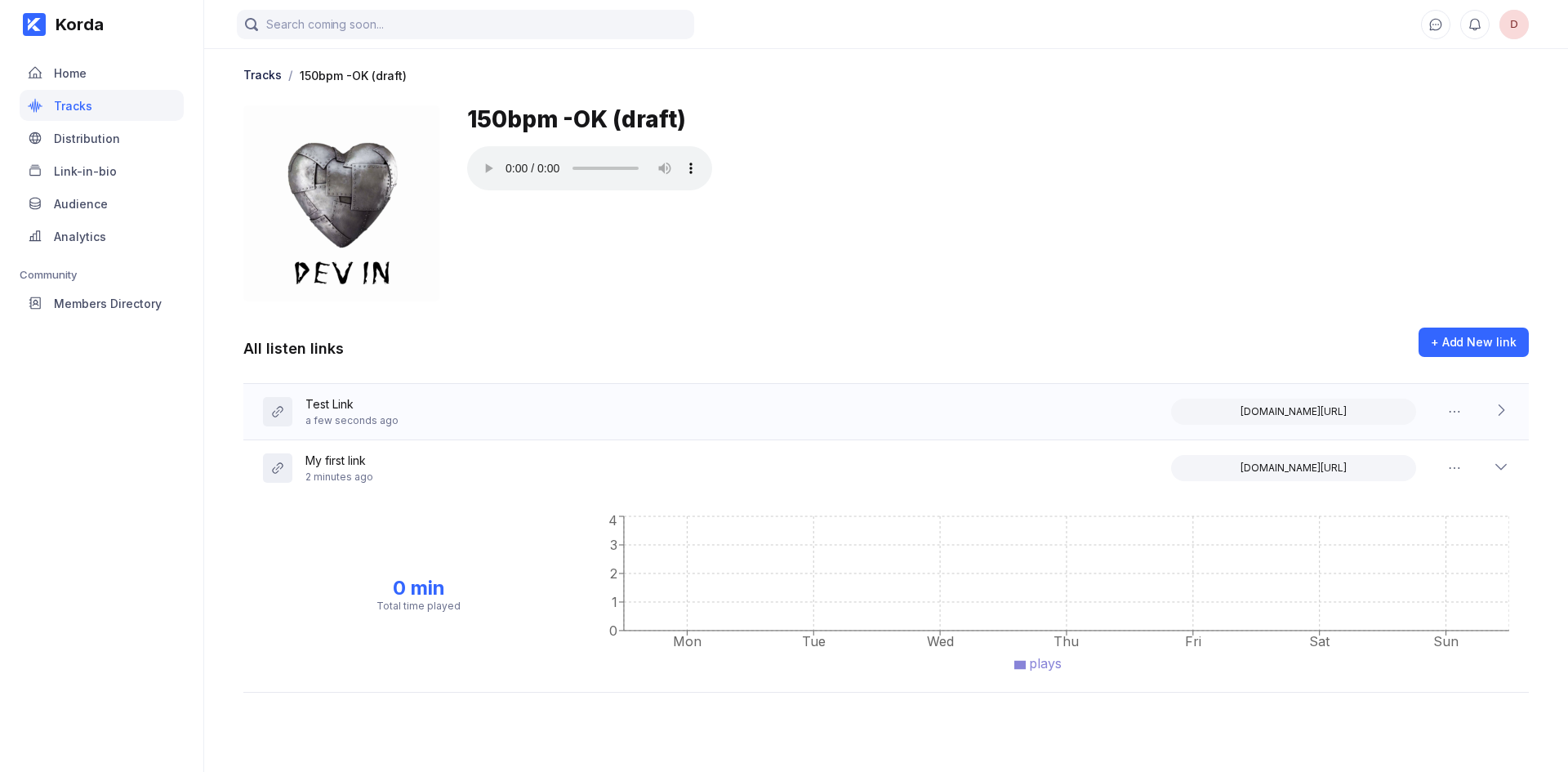
click at [1019, 409] on div "Test Link a few seconds ago [DOMAIN_NAME][URL]" at bounding box center [886, 412] width 1285 height 57
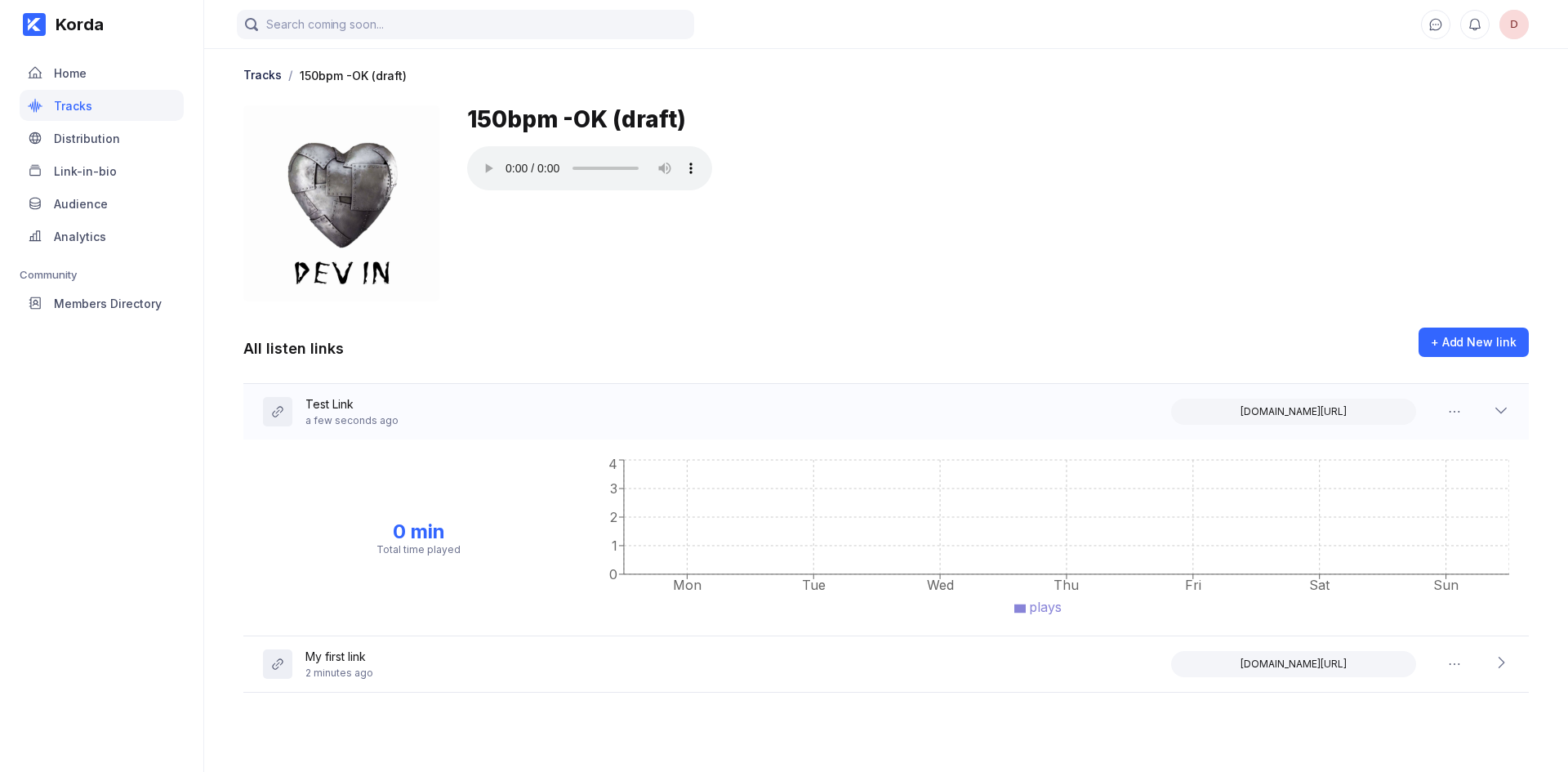
click at [1499, 409] on icon at bounding box center [1501, 410] width 16 height 16
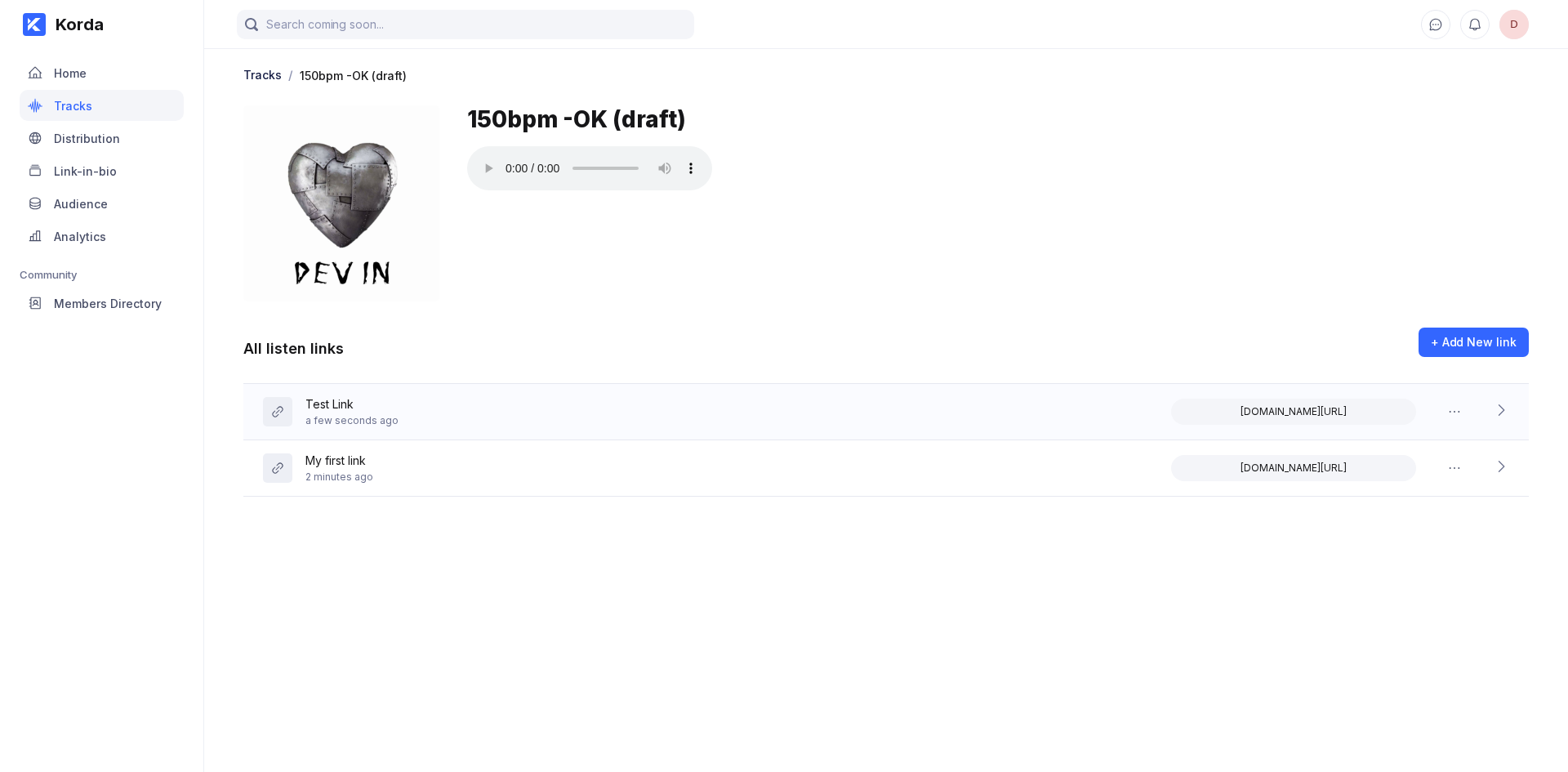
click at [741, 411] on div "Test Link a few seconds ago [DOMAIN_NAME][URL]" at bounding box center [886, 412] width 1285 height 57
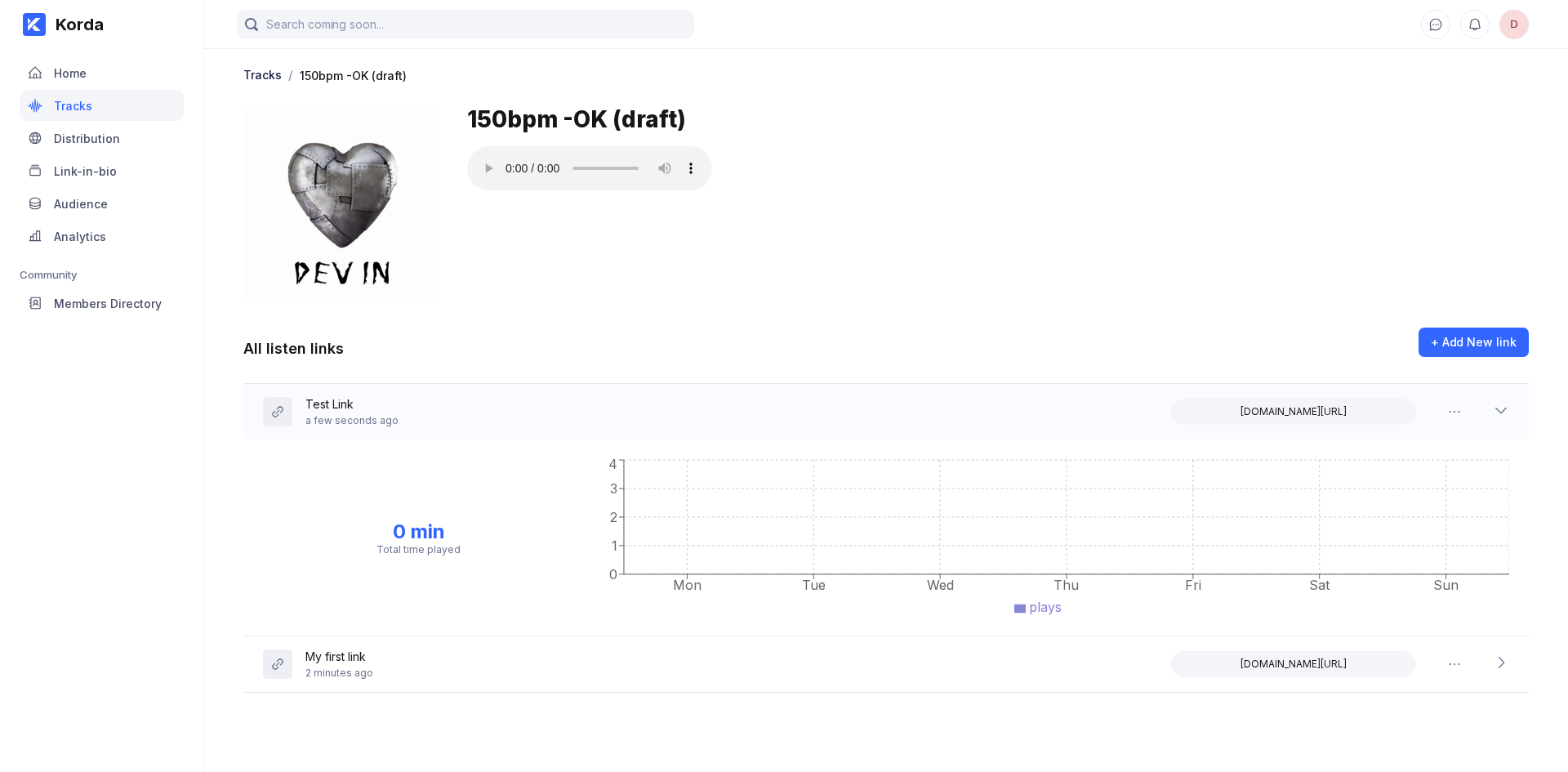
click at [741, 411] on div "Test Link a few seconds ago [DOMAIN_NAME][URL]" at bounding box center [886, 411] width 1285 height 56
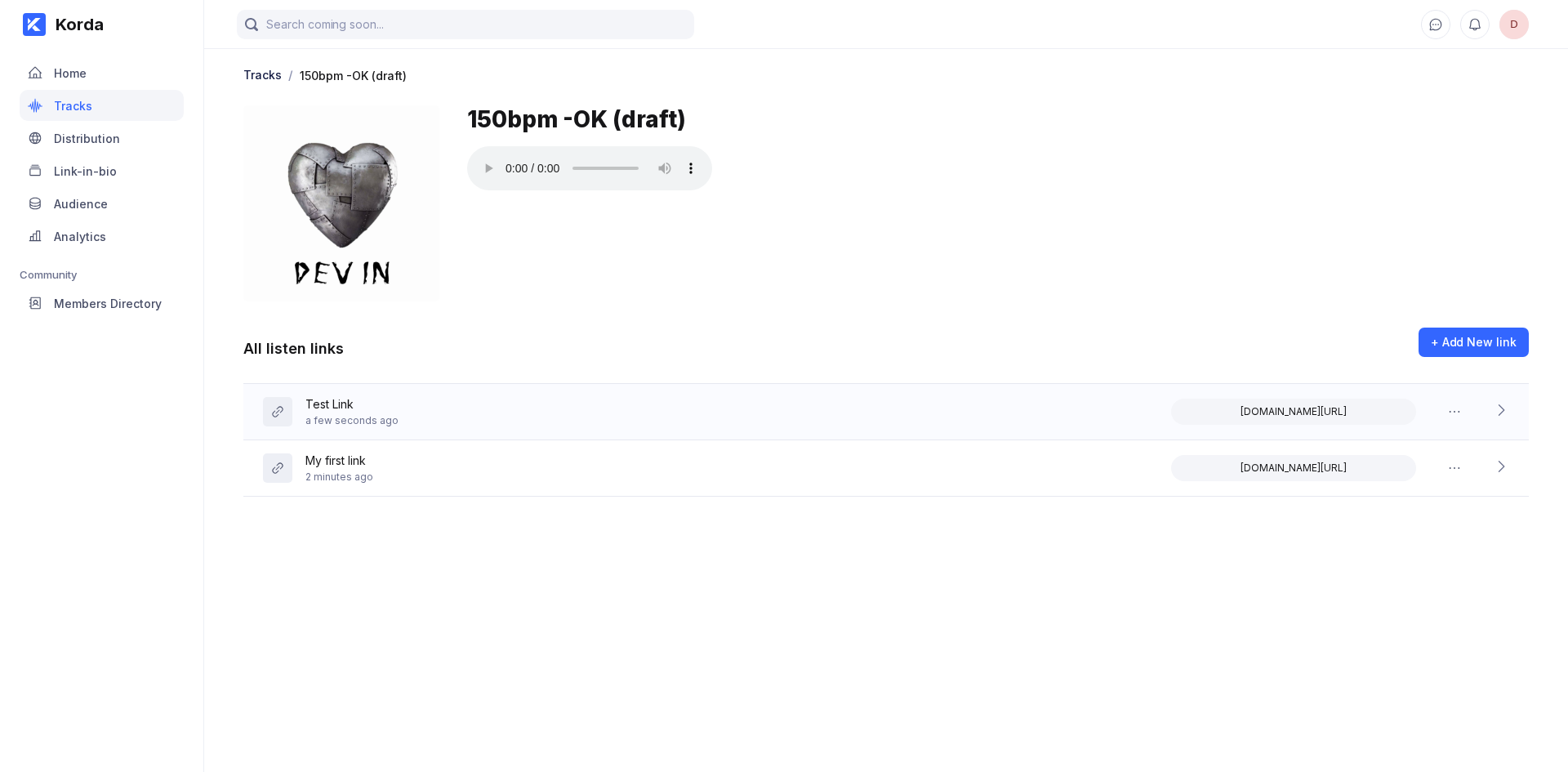
click at [757, 417] on div "Test Link a few seconds ago [DOMAIN_NAME][URL]" at bounding box center [886, 412] width 1285 height 57
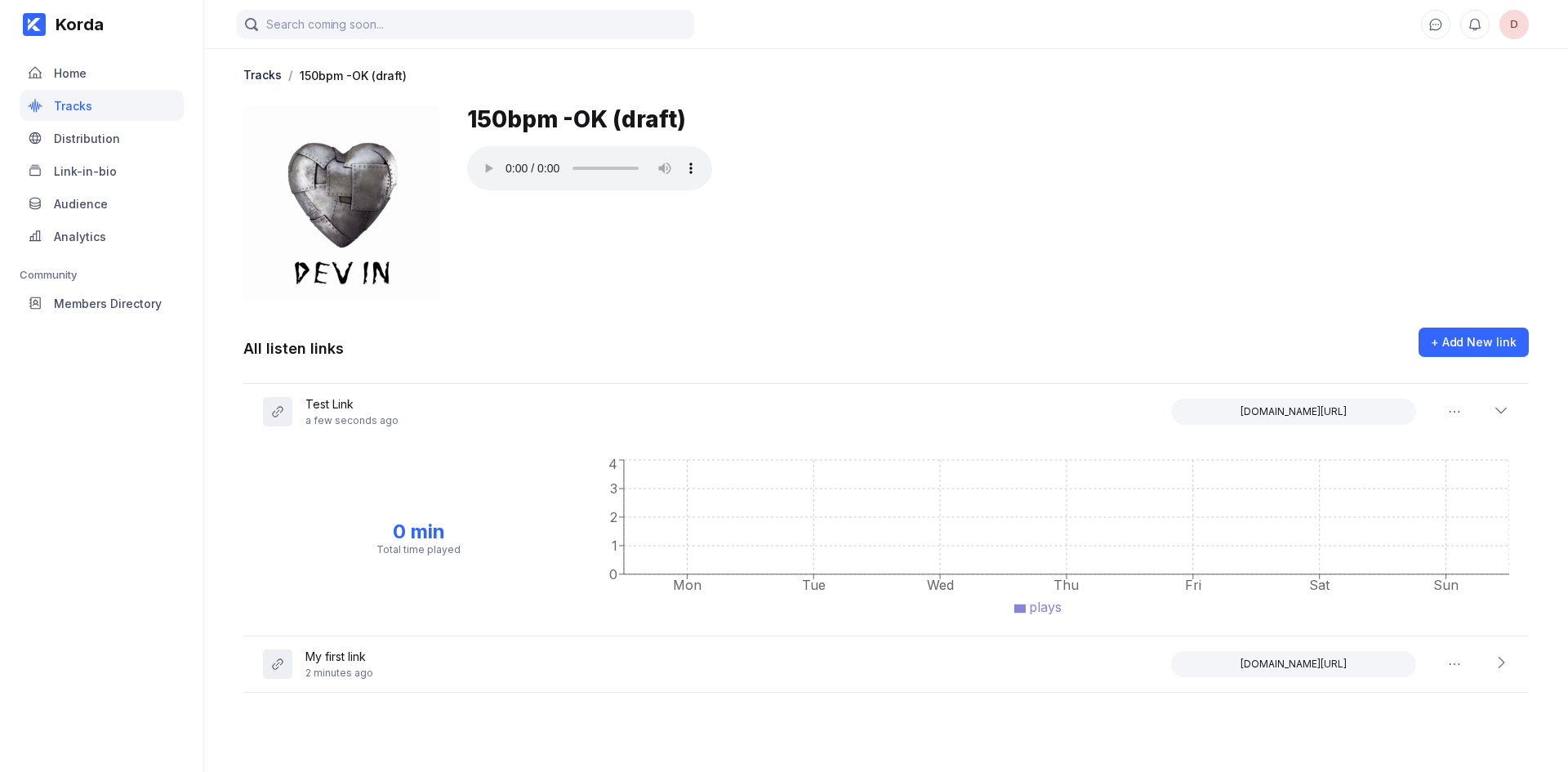
click at [757, 440] on div "0 min Total time played Mon Tue Wed Thu Fri Sat Sun 0 1 2 3 4 plays" at bounding box center [886, 538] width 1285 height 197
click at [744, 399] on div "Test Link a few seconds ago [DOMAIN_NAME][URL]" at bounding box center [886, 411] width 1285 height 56
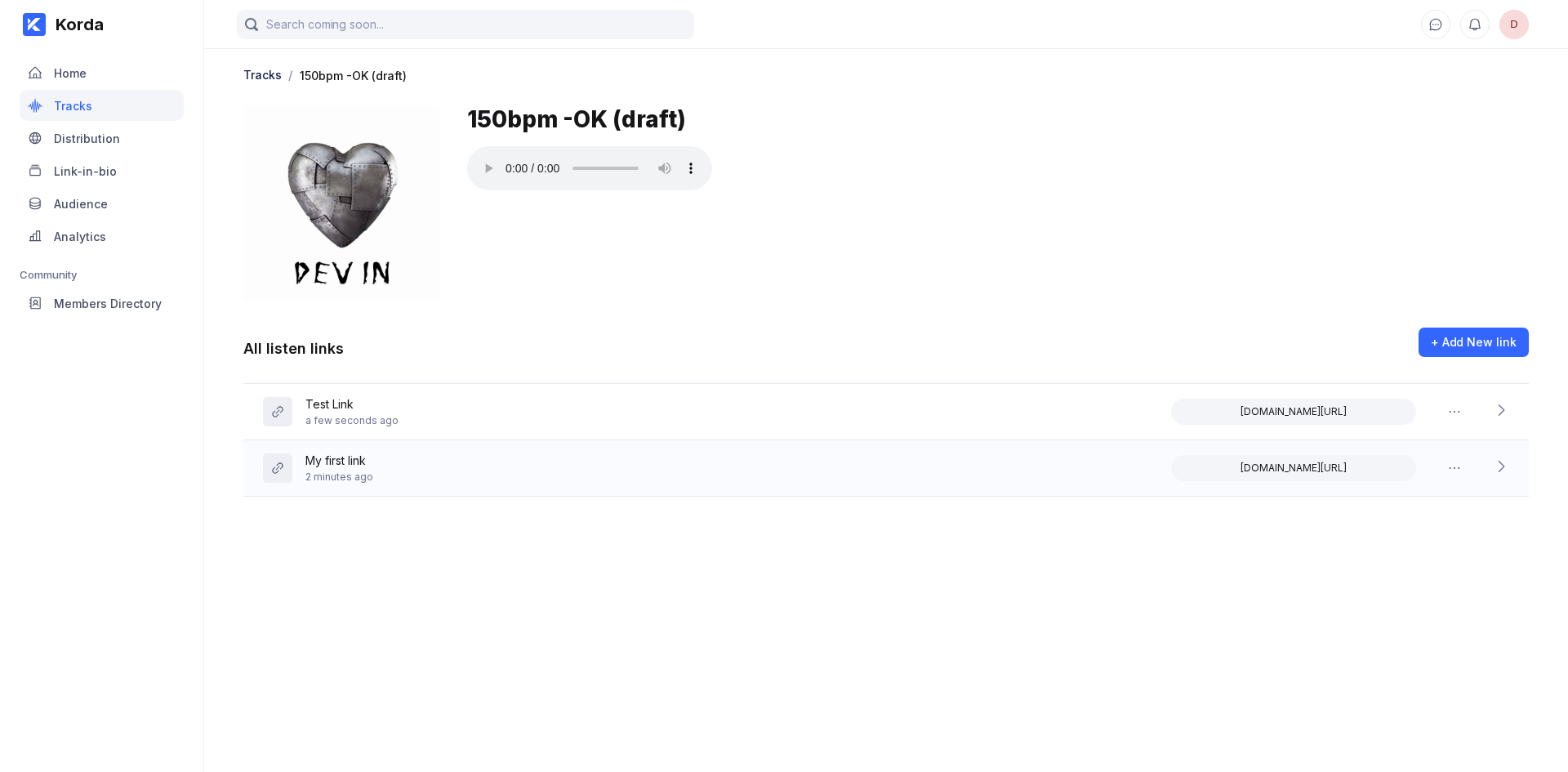
click at [599, 466] on div "My first link 2 minutes ago [DOMAIN_NAME][URL]" at bounding box center [886, 469] width 1285 height 57
click at [599, 466] on div "My first link 2 minutes ago [DOMAIN_NAME][URL]" at bounding box center [886, 468] width 1285 height 56
click at [599, 466] on div "My first link 2 minutes ago [DOMAIN_NAME][URL]" at bounding box center [886, 469] width 1285 height 57
click at [599, 466] on div "My first link 2 minutes ago [DOMAIN_NAME][URL]" at bounding box center [886, 468] width 1285 height 56
click at [599, 466] on div "My first link 2 minutes ago [DOMAIN_NAME][URL]" at bounding box center [886, 469] width 1285 height 57
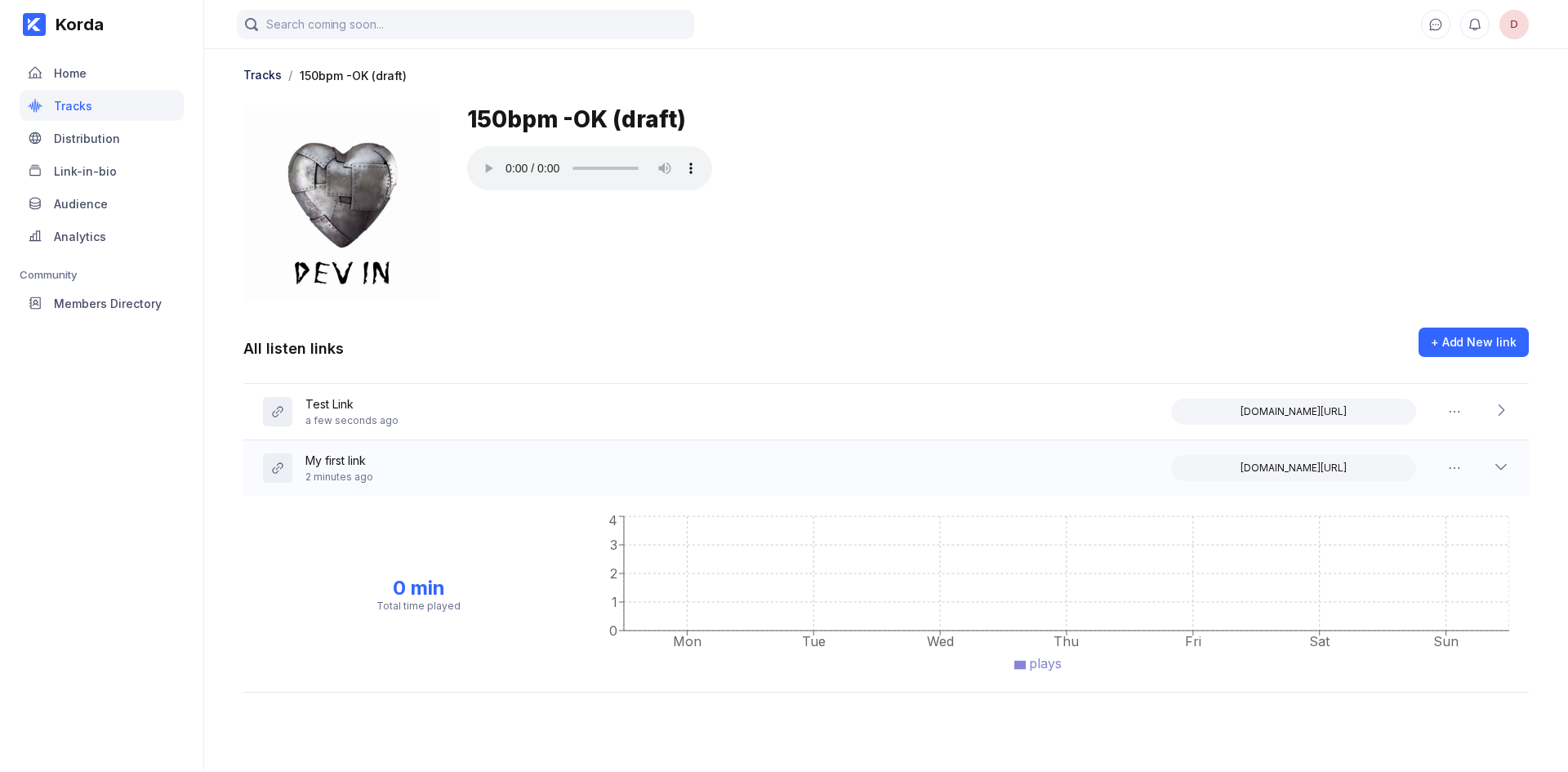
click at [599, 466] on div "My first link 2 minutes ago [DOMAIN_NAME][URL]" at bounding box center [886, 468] width 1285 height 56
click at [616, 388] on div "Test Link a few seconds ago [DOMAIN_NAME][URL]" at bounding box center [886, 412] width 1285 height 57
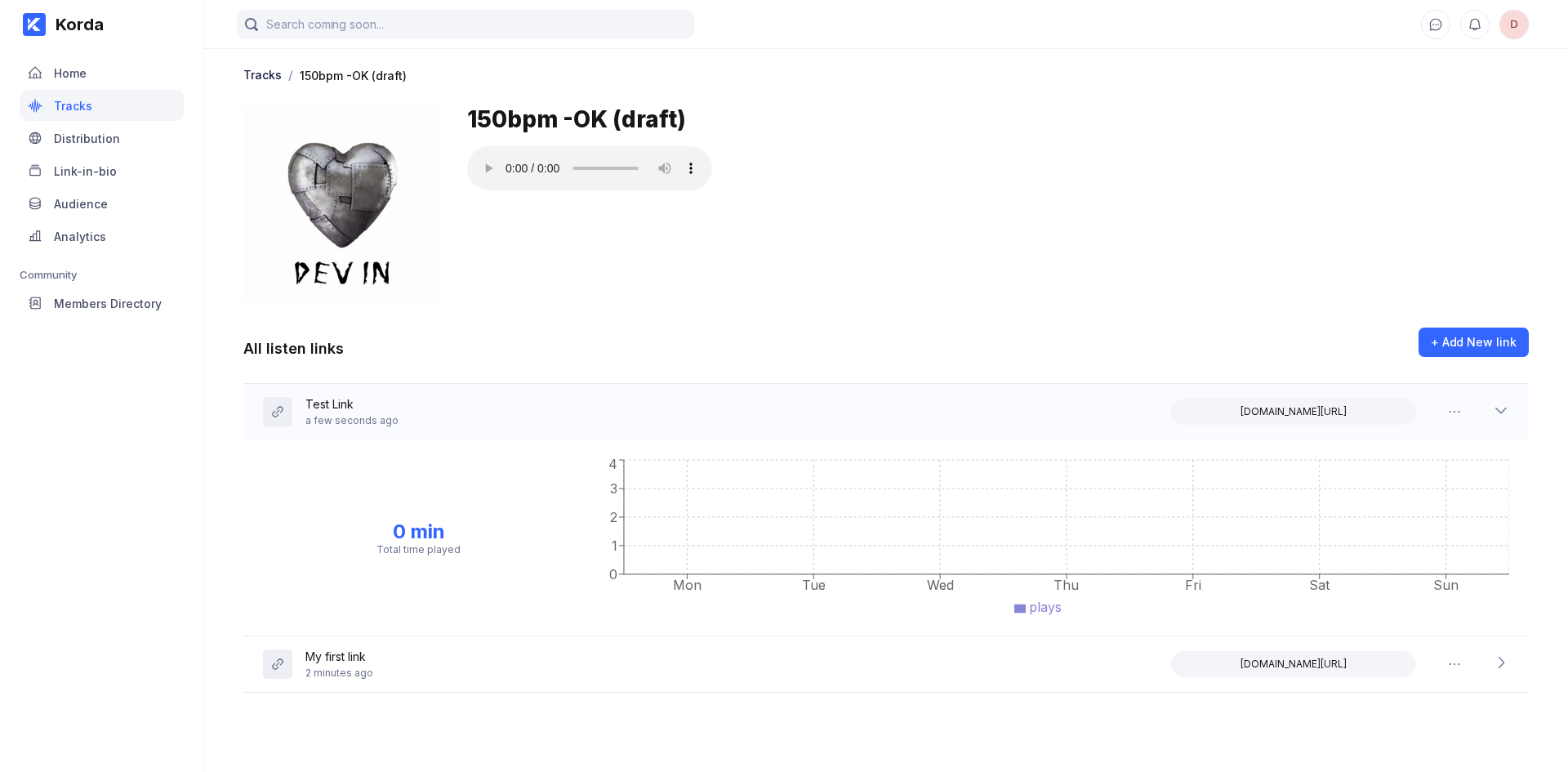
click at [597, 405] on div "Test Link a few seconds ago [DOMAIN_NAME][URL]" at bounding box center [886, 411] width 1285 height 56
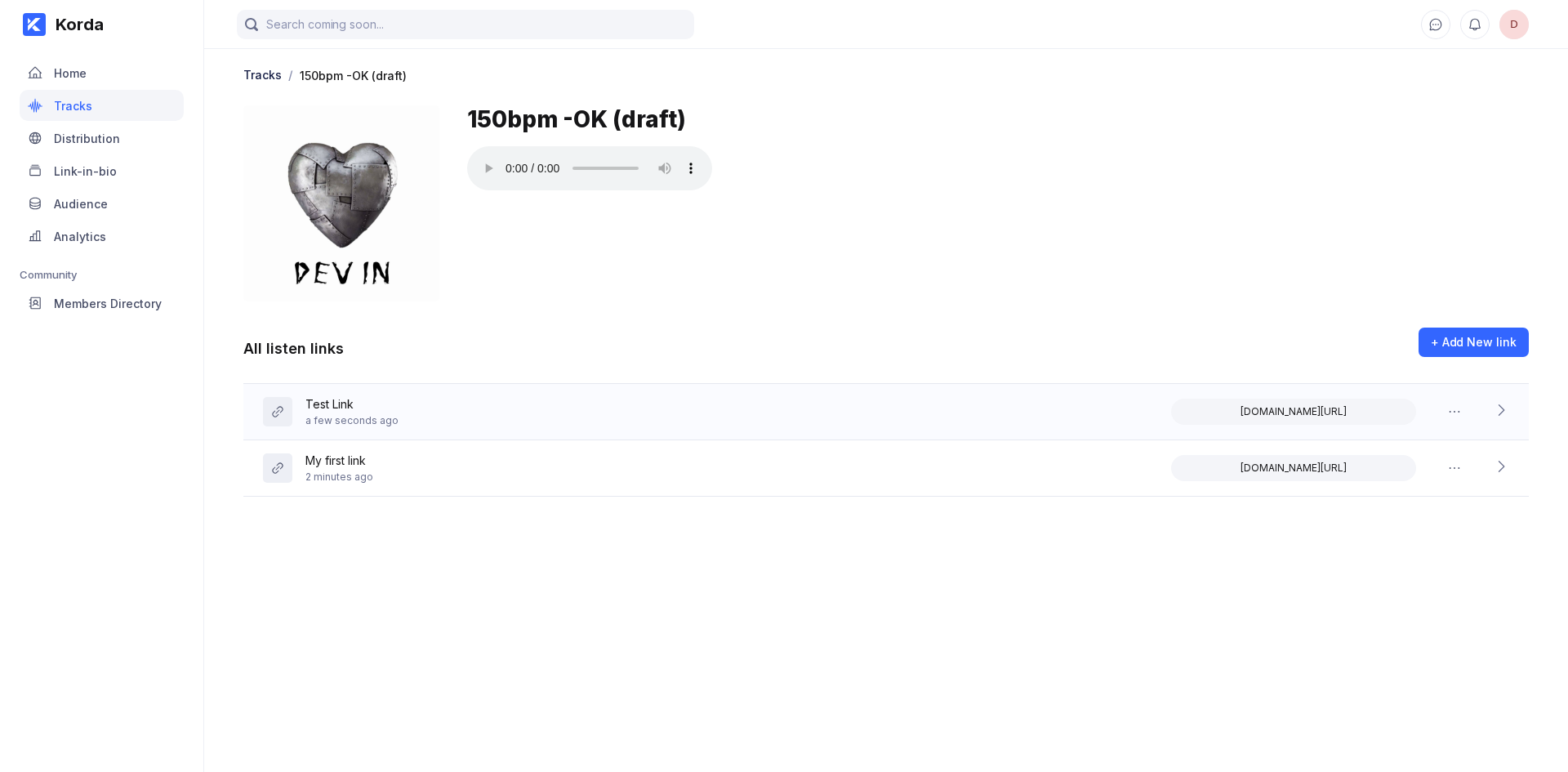
click at [1237, 398] on div "Test Link a few seconds ago [DOMAIN_NAME][URL]" at bounding box center [886, 412] width 1285 height 57
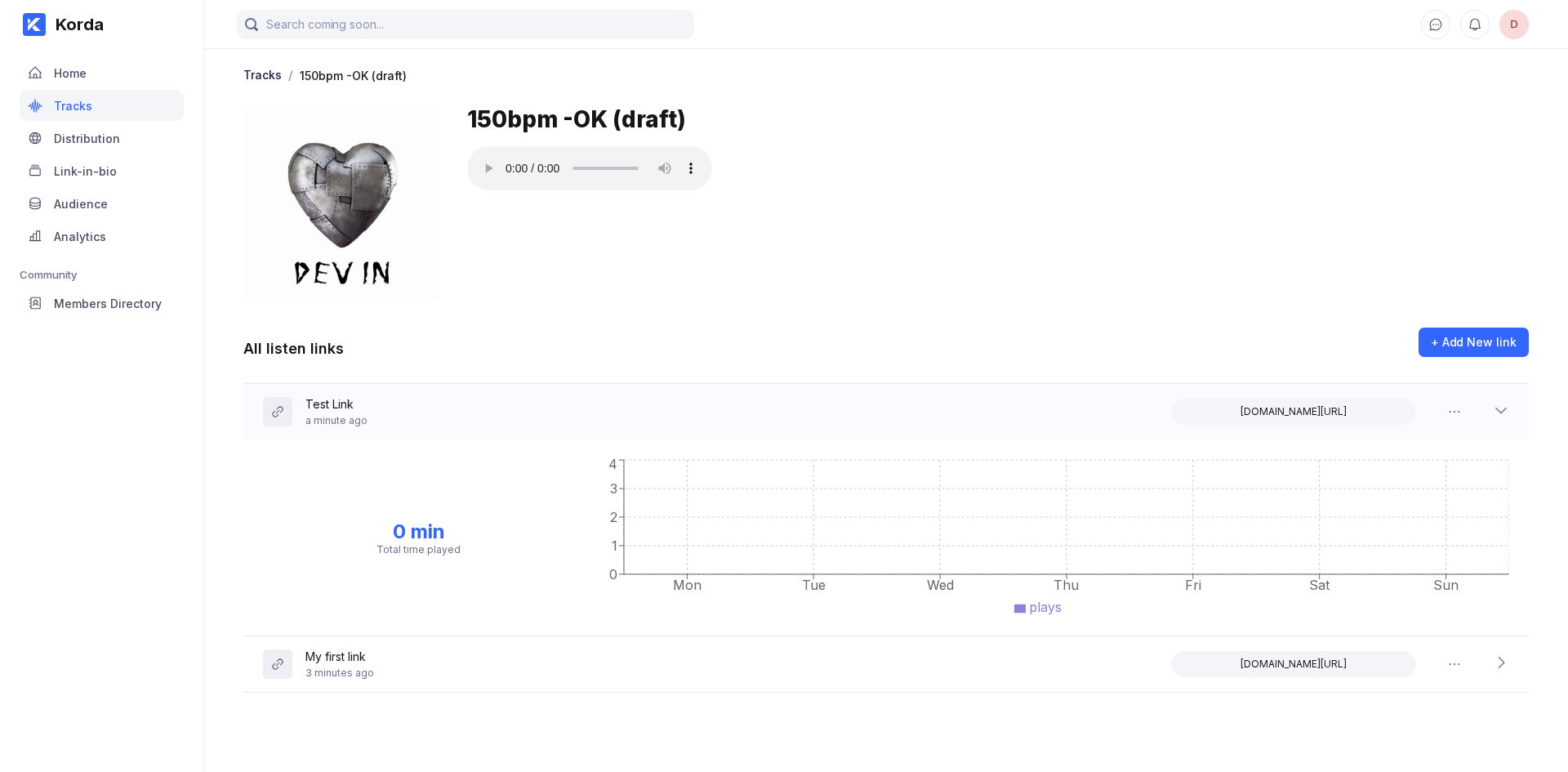
click at [1237, 398] on div "Test Link a minute ago [DOMAIN_NAME][URL]" at bounding box center [886, 411] width 1285 height 56
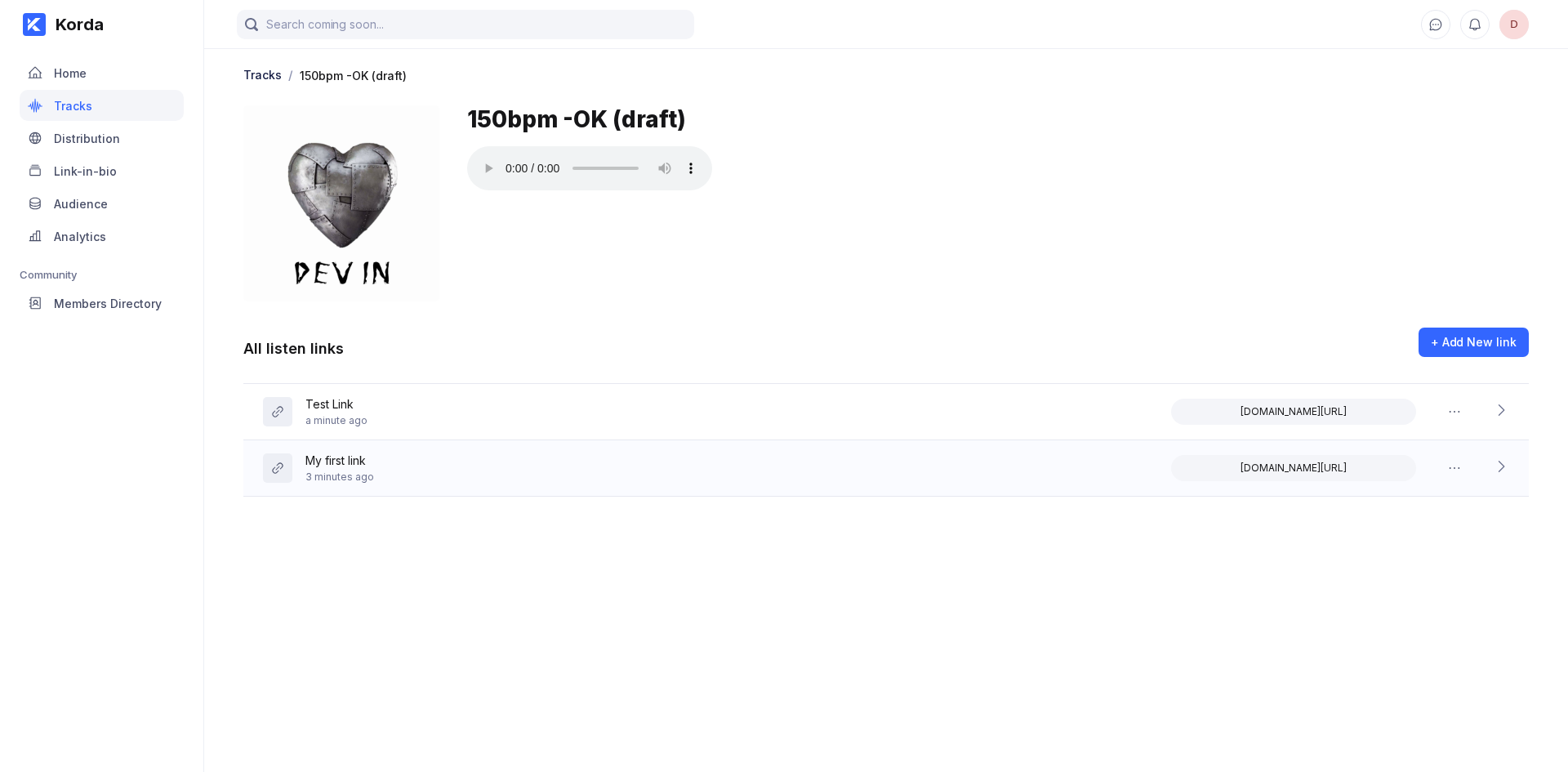
click at [962, 451] on div "My first link 3 minutes ago [DOMAIN_NAME][URL]" at bounding box center [886, 469] width 1285 height 57
click at [979, 455] on div "My first link 3 minutes ago [DOMAIN_NAME][URL]" at bounding box center [886, 468] width 1285 height 56
click at [972, 421] on div "Test Link a minute ago [DOMAIN_NAME][URL]" at bounding box center [886, 412] width 1285 height 57
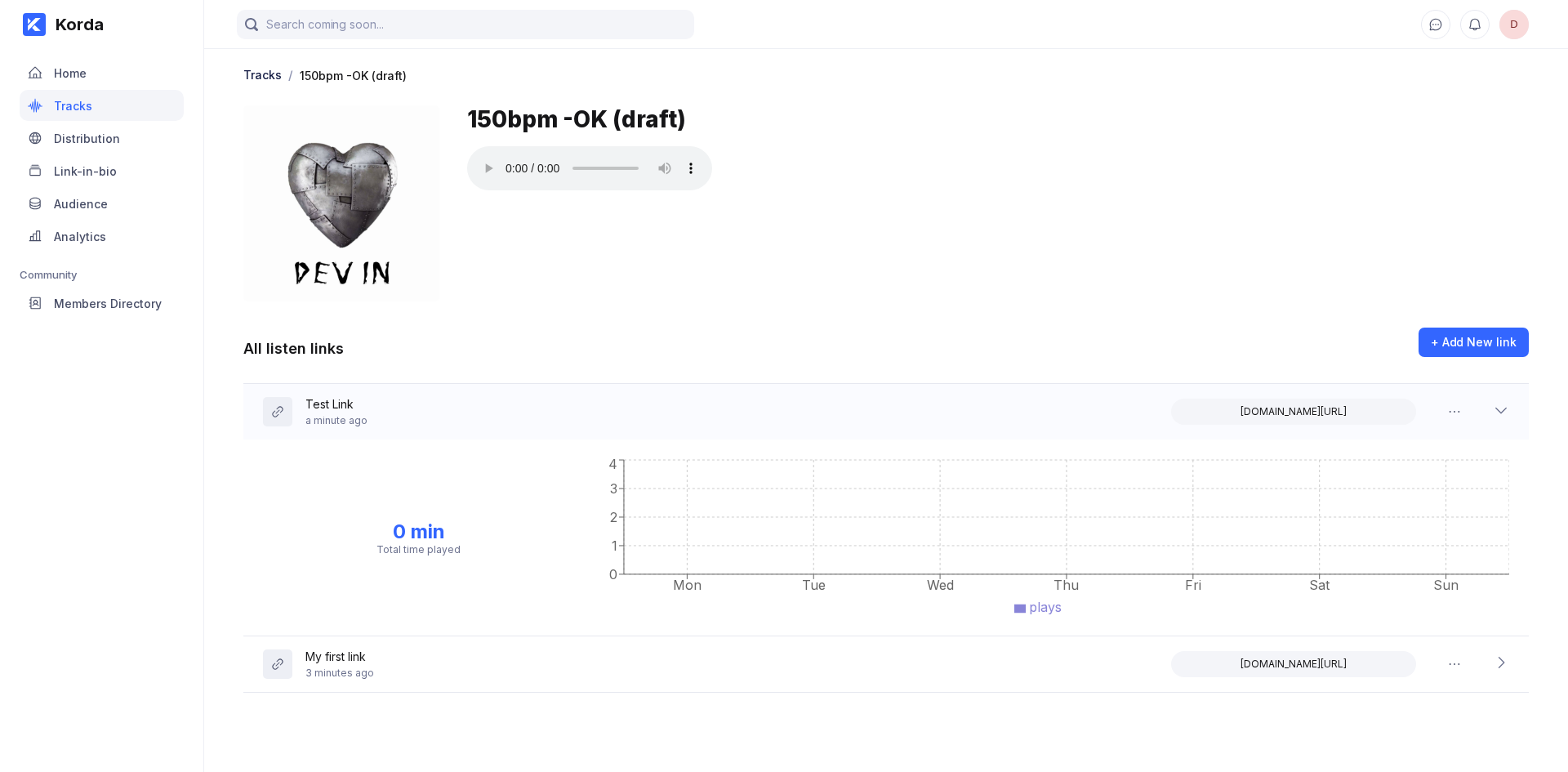
click at [972, 421] on div "Test Link a minute ago [DOMAIN_NAME][URL]" at bounding box center [886, 411] width 1285 height 56
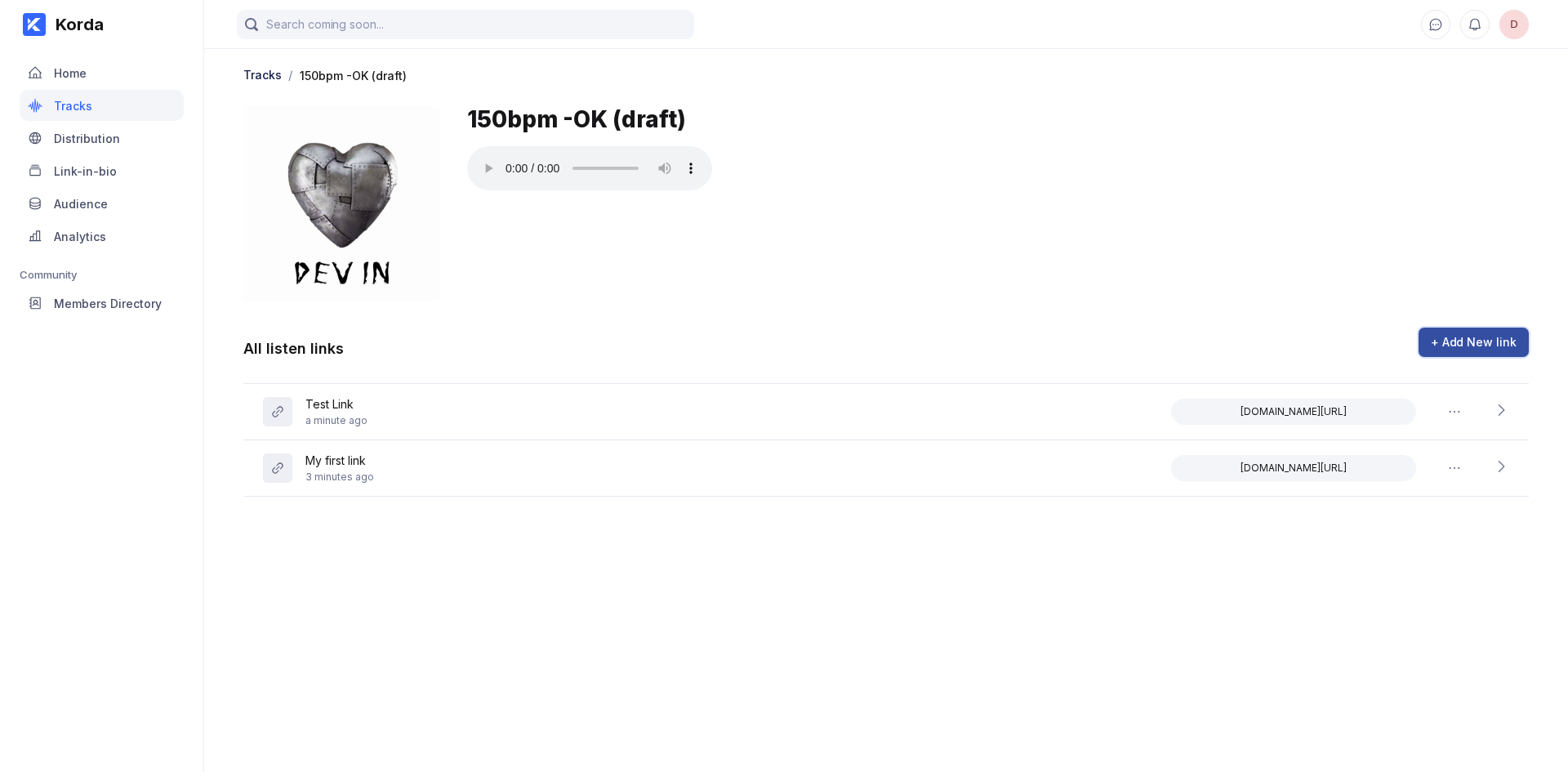
click at [1480, 336] on div "+ Add New link" at bounding box center [1473, 342] width 86 height 16
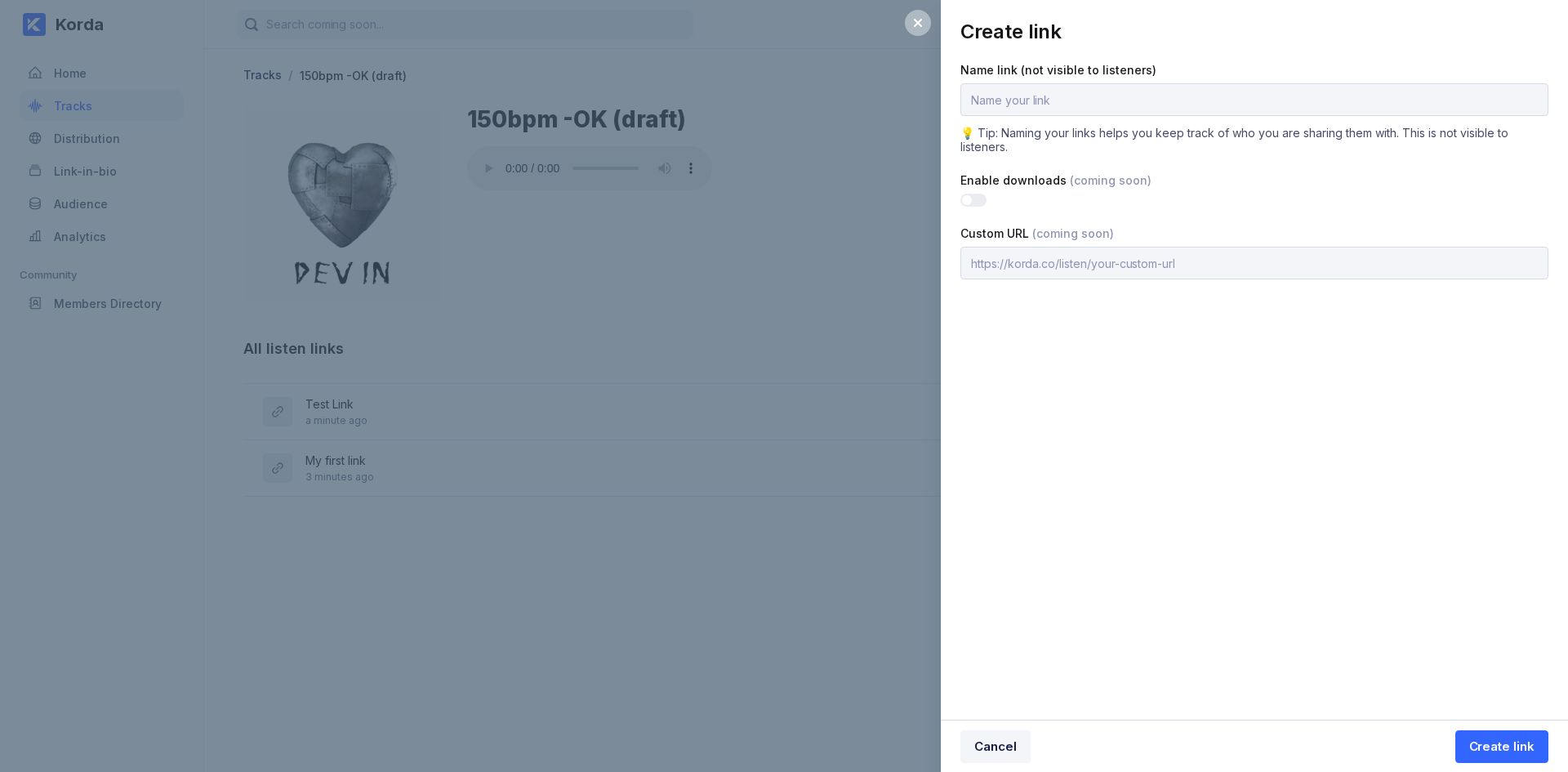
click at [993, 767] on div "Cancel Create link" at bounding box center [1254, 745] width 628 height 52
click at [1004, 749] on div "Cancel" at bounding box center [995, 746] width 42 height 16
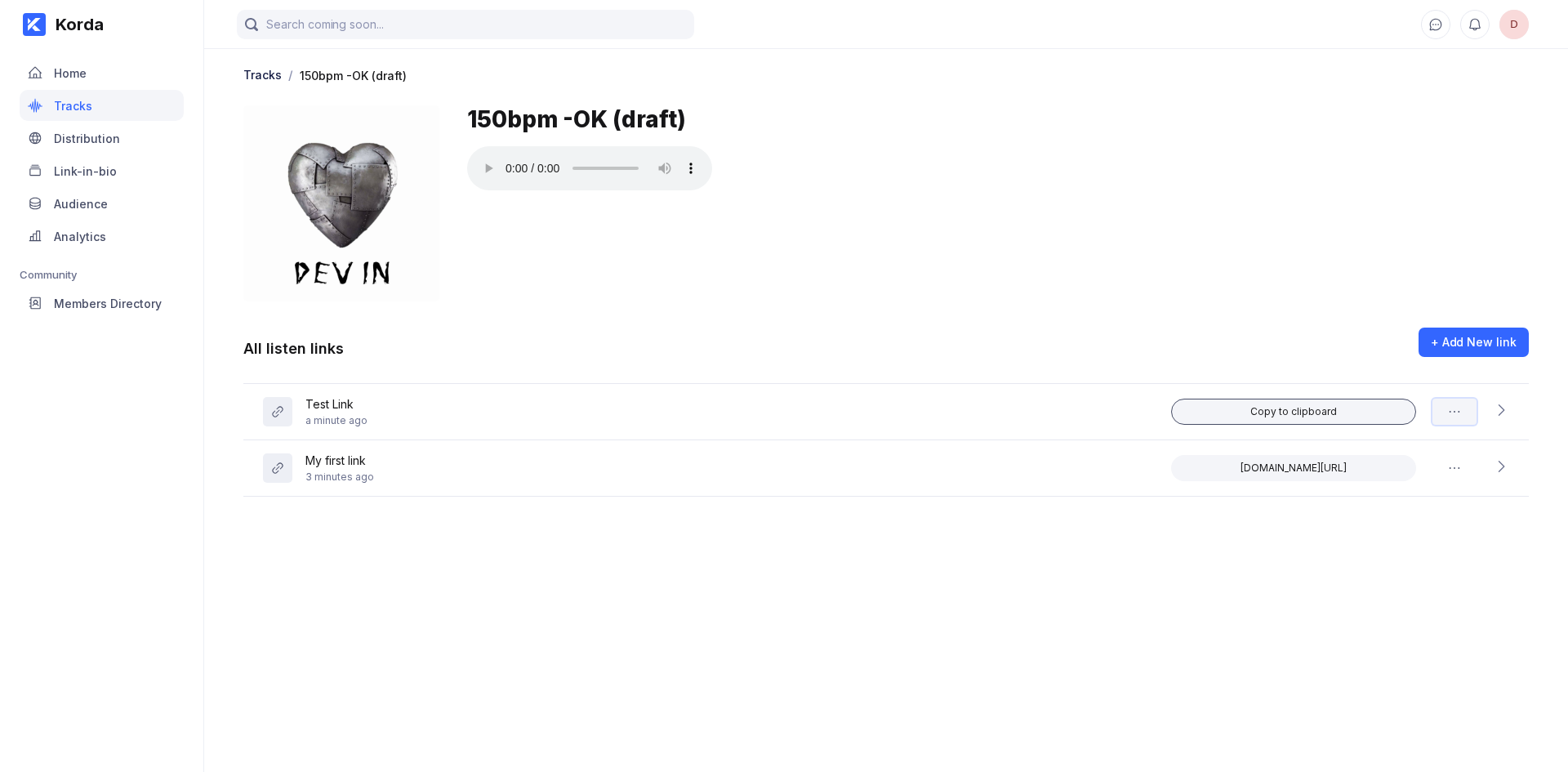
click at [1439, 414] on button at bounding box center [1455, 412] width 44 height 27
click at [1451, 414] on icon at bounding box center [1454, 411] width 16 height 16
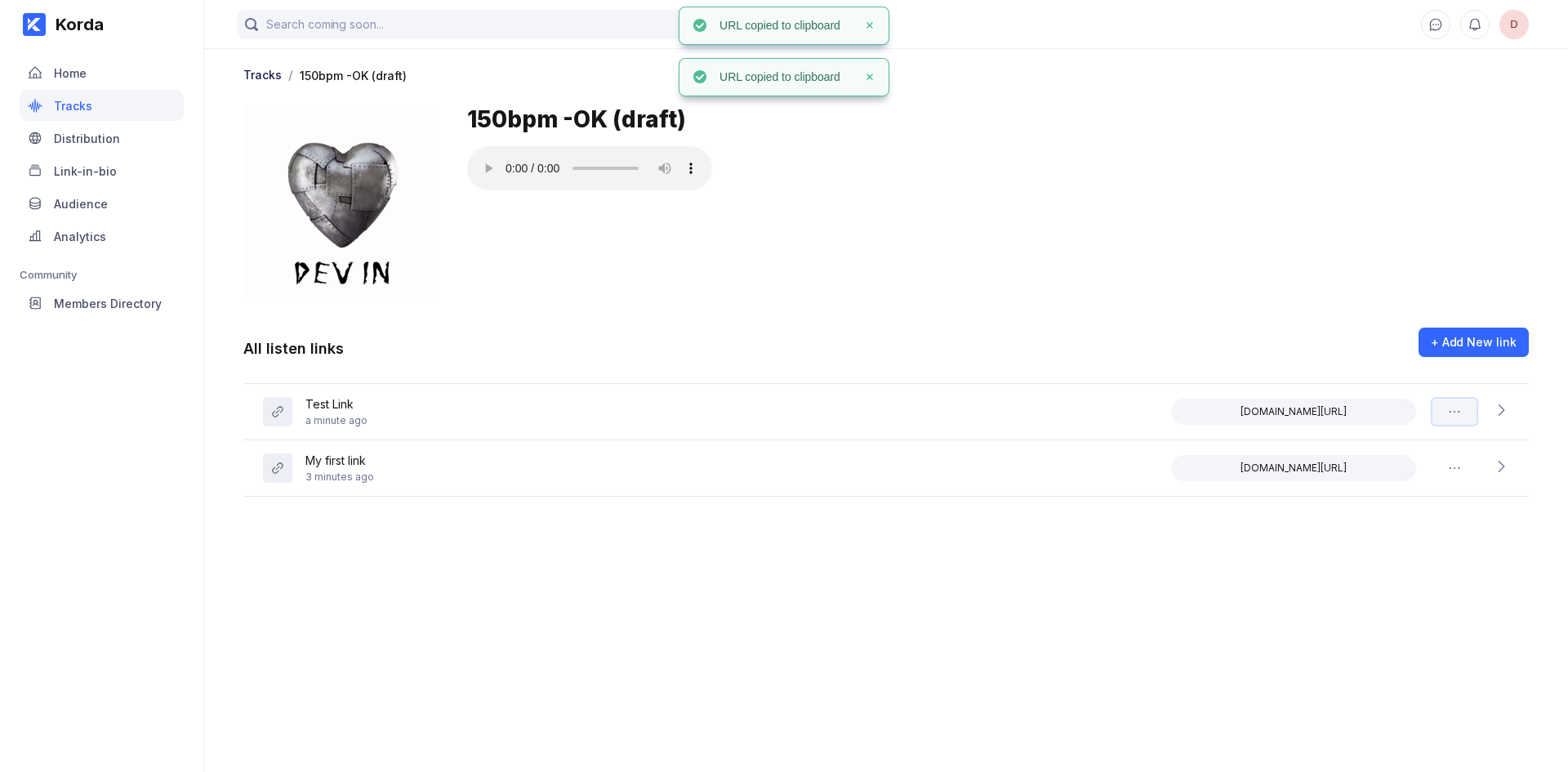
click at [1453, 424] on button at bounding box center [1455, 412] width 44 height 27
click at [1507, 416] on icon at bounding box center [1501, 410] width 16 height 16
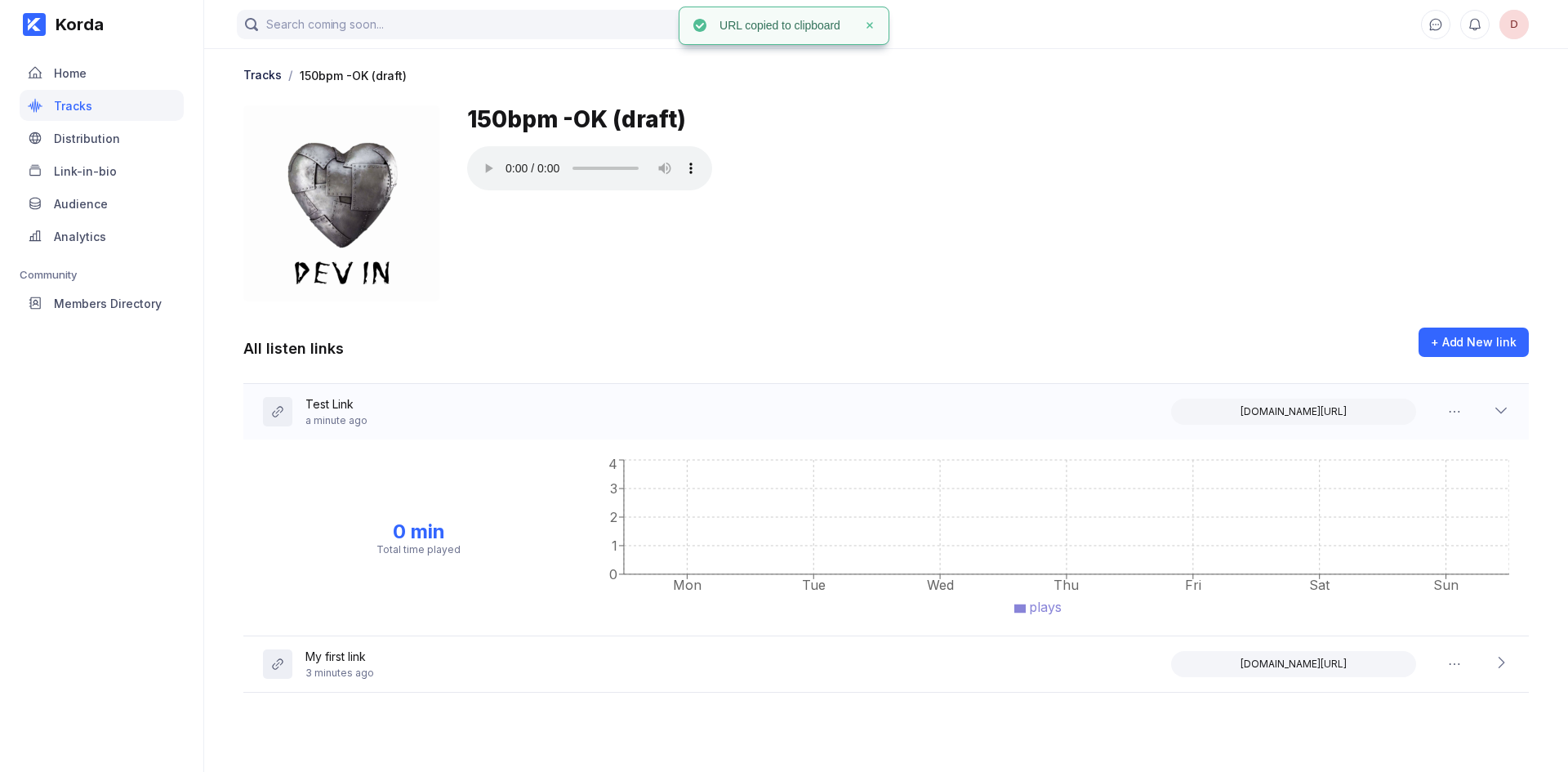
click at [795, 414] on div "Test Link a minute ago [DOMAIN_NAME][URL]" at bounding box center [886, 411] width 1285 height 56
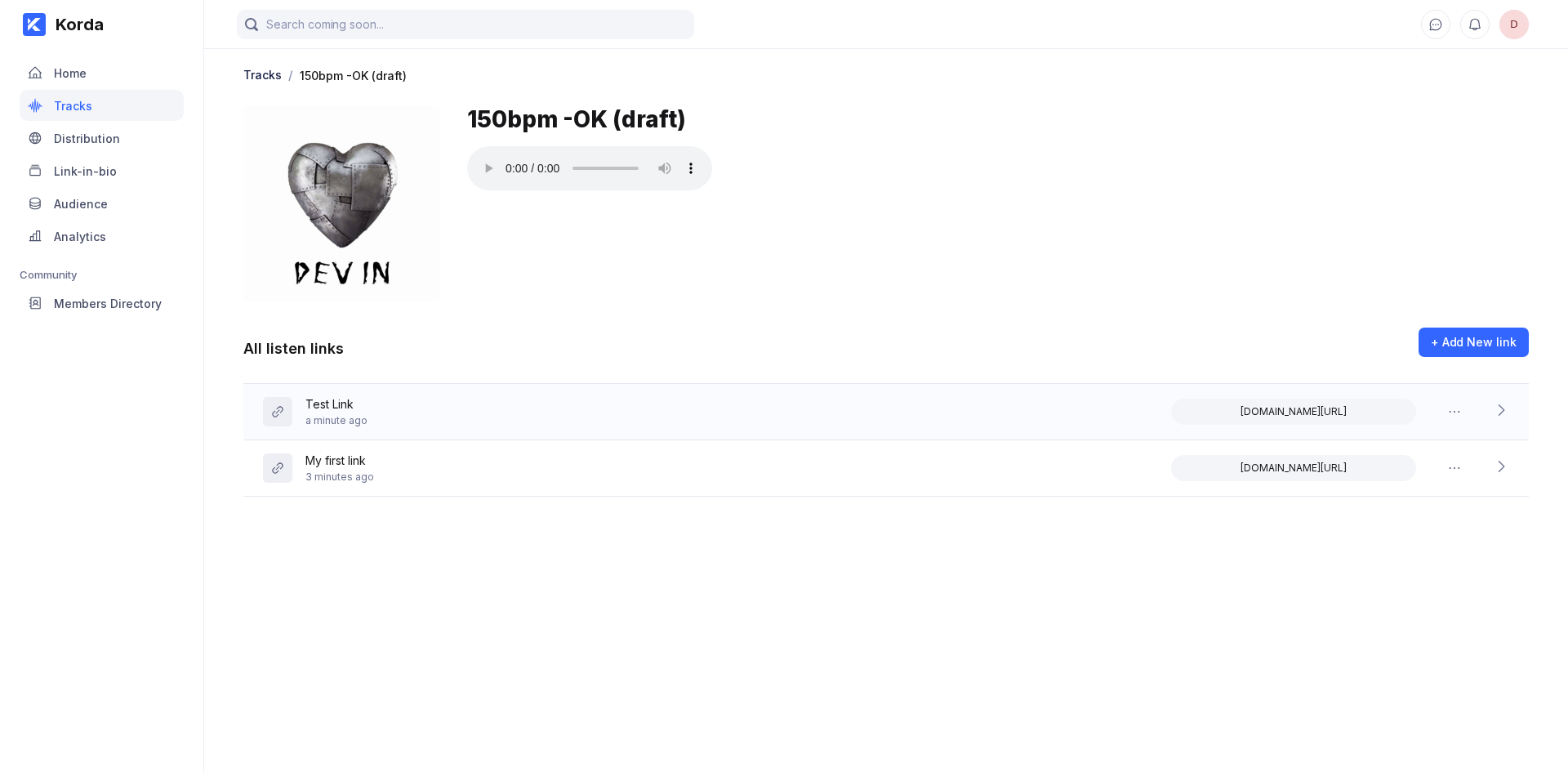
click at [1528, 410] on div "Test Link a minute ago [DOMAIN_NAME][URL]" at bounding box center [886, 412] width 1285 height 57
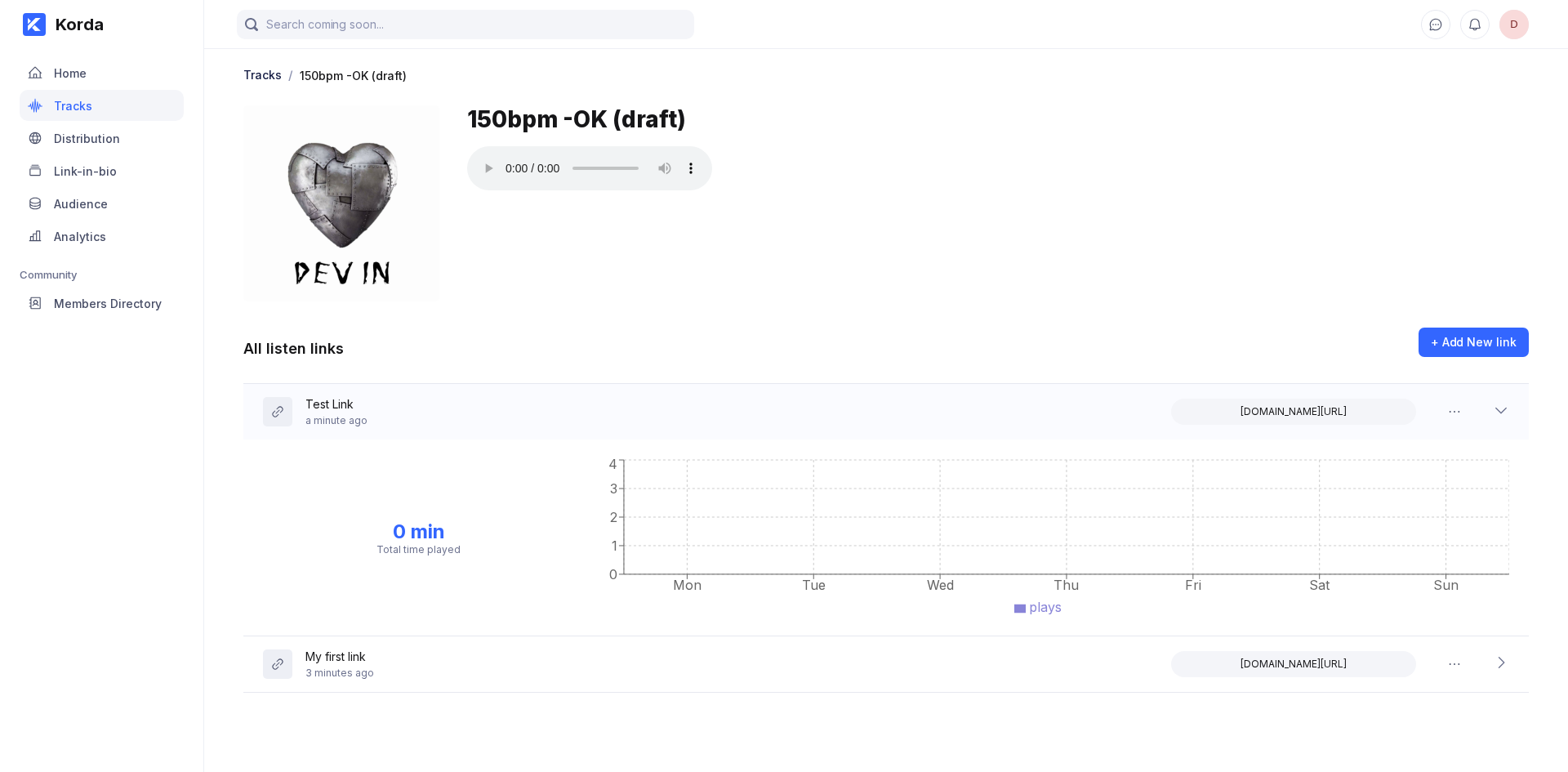
click at [1511, 410] on div "Test Link a minute ago [DOMAIN_NAME][URL]" at bounding box center [886, 411] width 1285 height 56
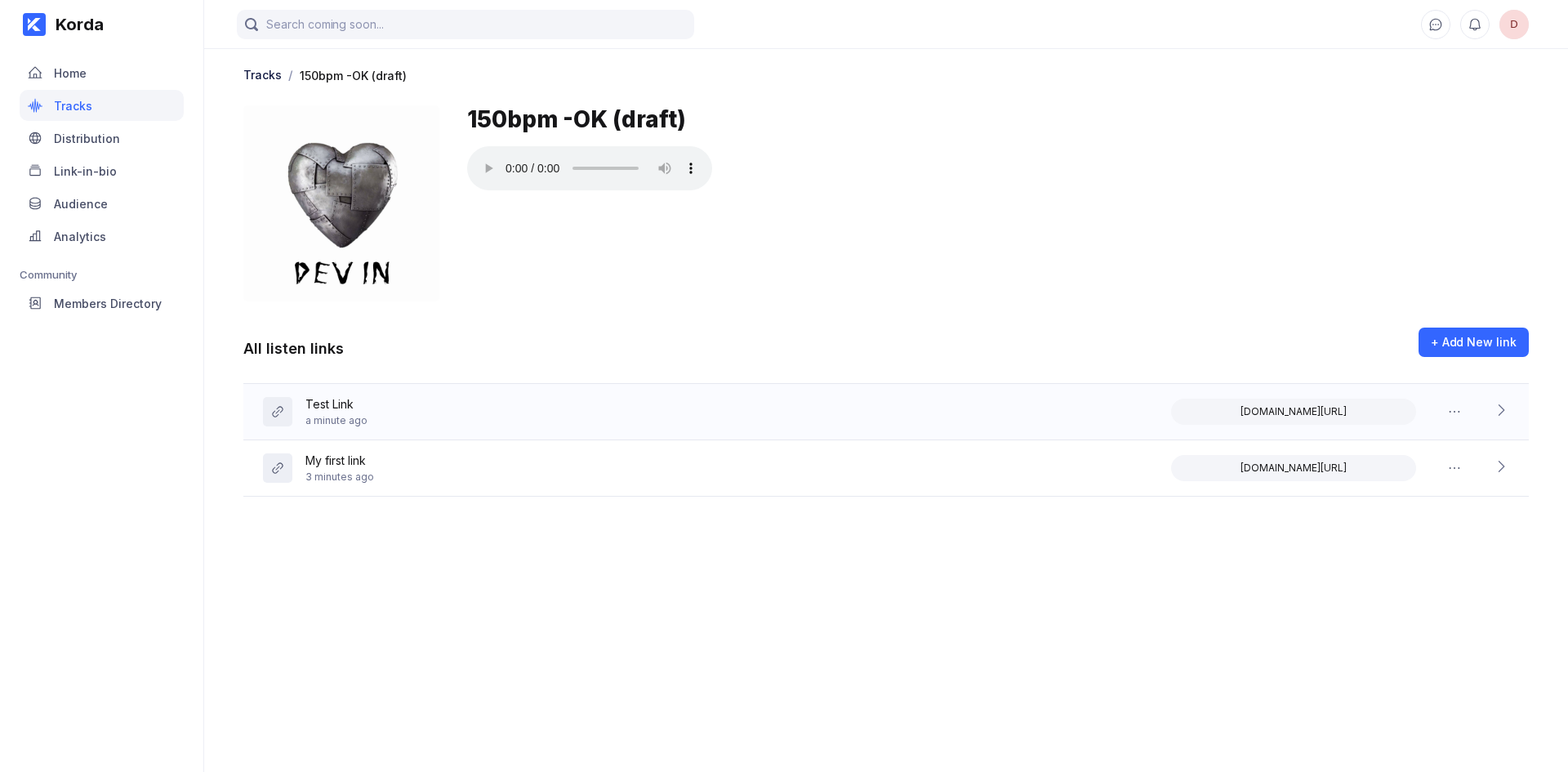
click at [1511, 410] on div "Test Link a minute ago [DOMAIN_NAME][URL]" at bounding box center [886, 412] width 1285 height 57
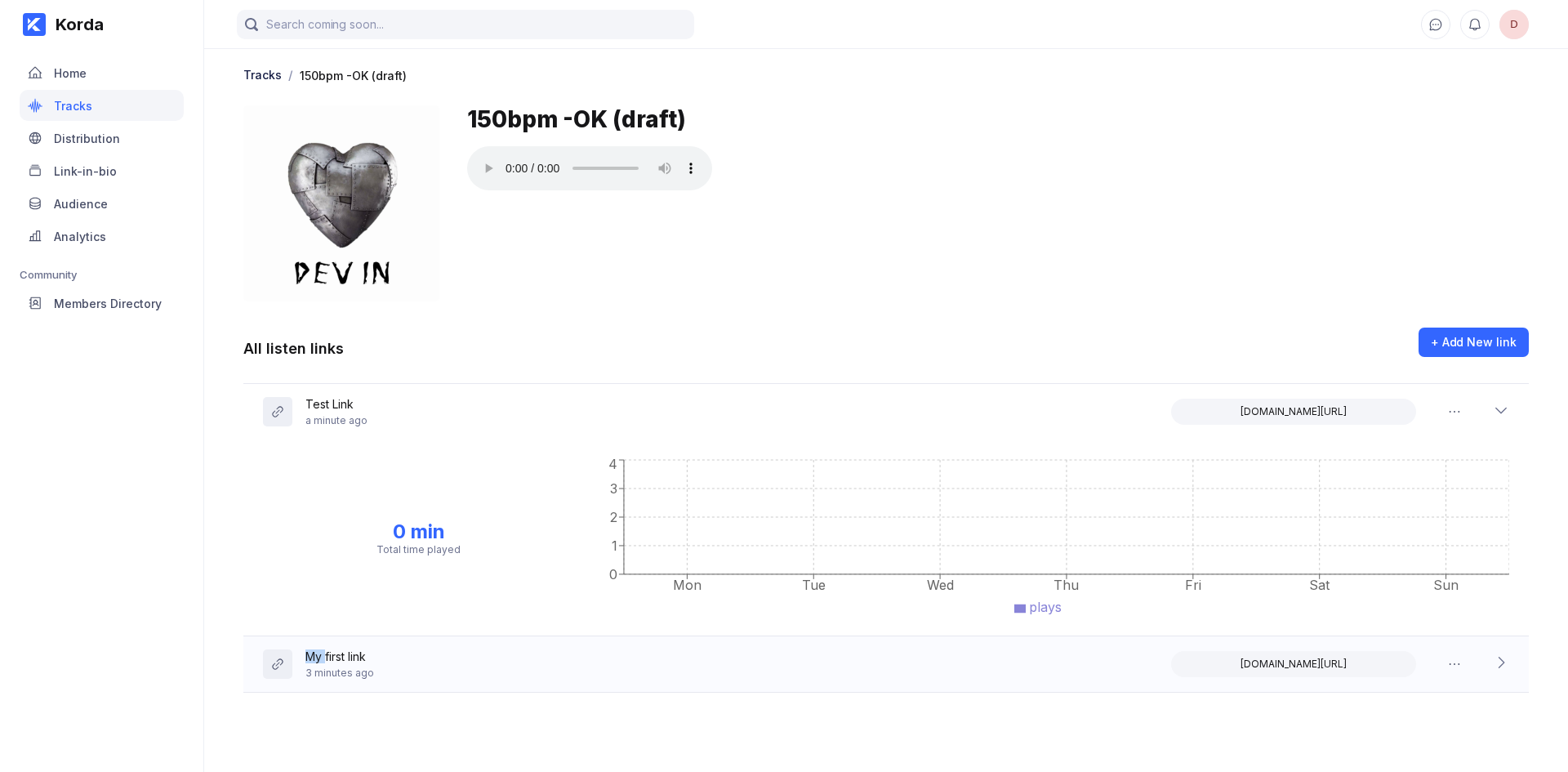
click at [1509, 652] on div "[DOMAIN_NAME][URL]" at bounding box center [1340, 664] width 339 height 27
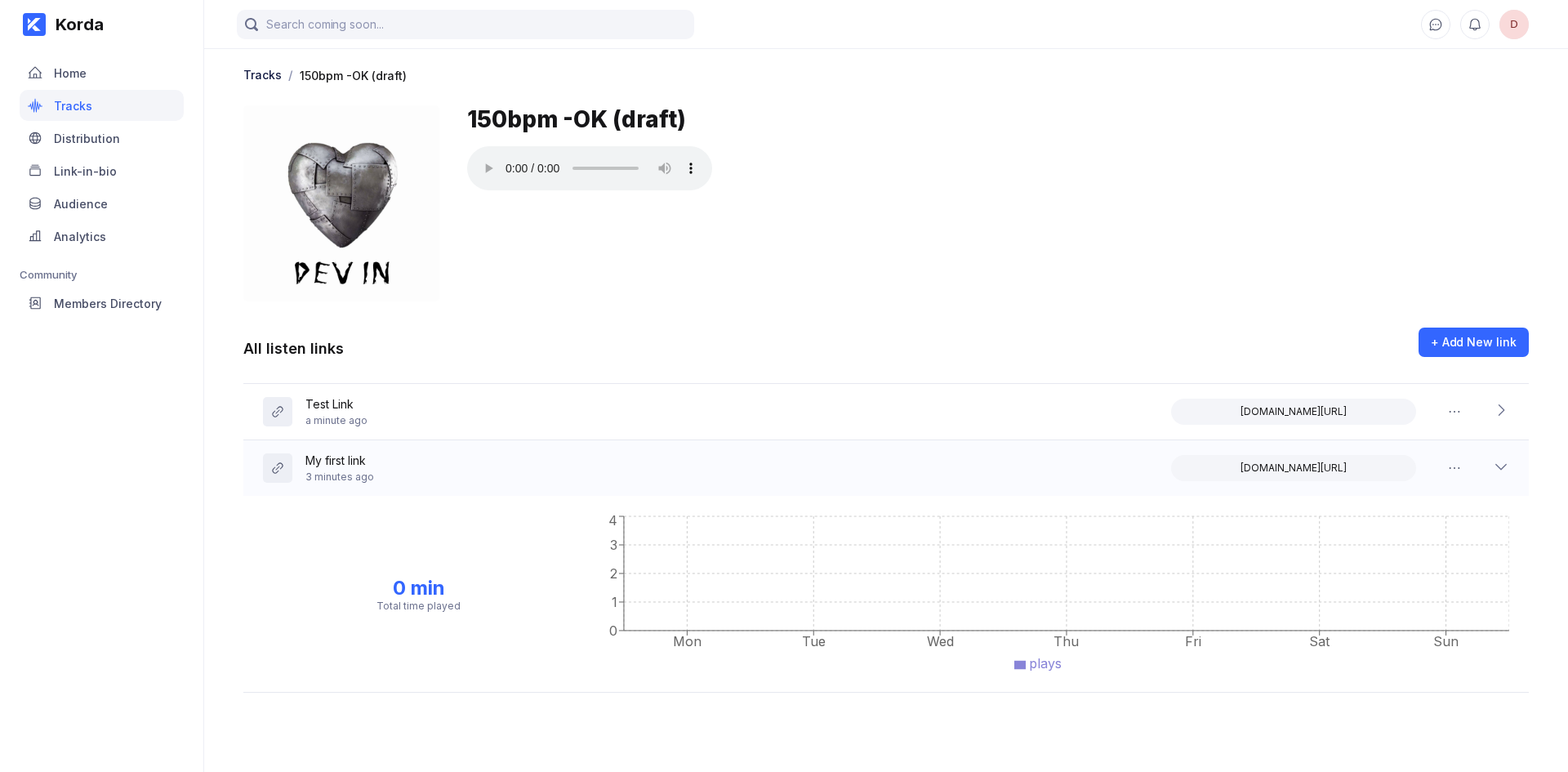
click at [1503, 468] on icon at bounding box center [1501, 466] width 16 height 16
drag, startPoint x: 331, startPoint y: 394, endPoint x: 424, endPoint y: 398, distance: 93.1
click at [425, 398] on div "Test Link a minute ago [DOMAIN_NAME][URL]" at bounding box center [886, 412] width 1285 height 57
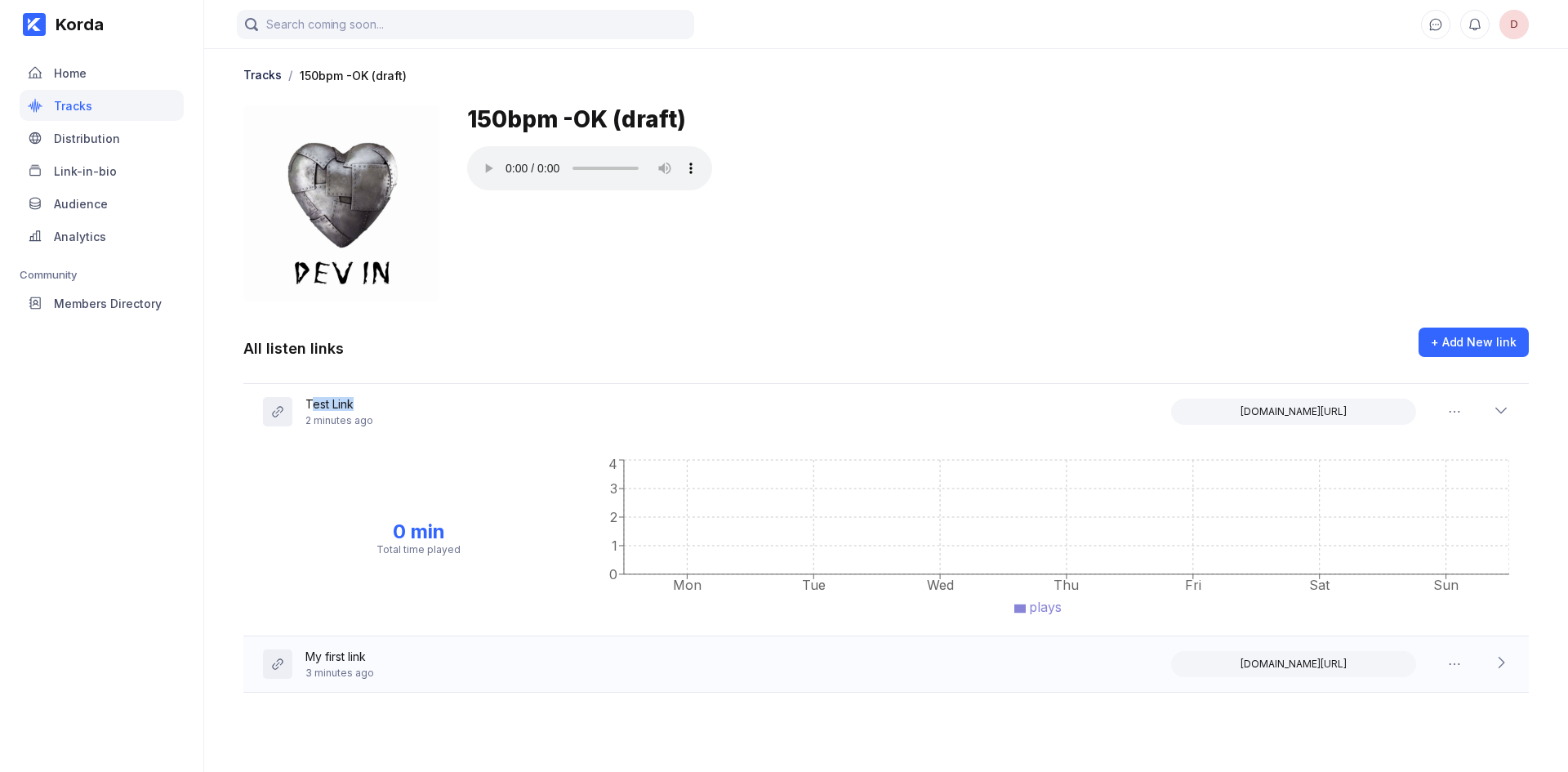
click at [580, 365] on div "All listen links + Add New link" at bounding box center [886, 356] width 1285 height 57
click at [364, 250] on div at bounding box center [341, 203] width 196 height 196
click at [1506, 412] on icon at bounding box center [1501, 410] width 16 height 16
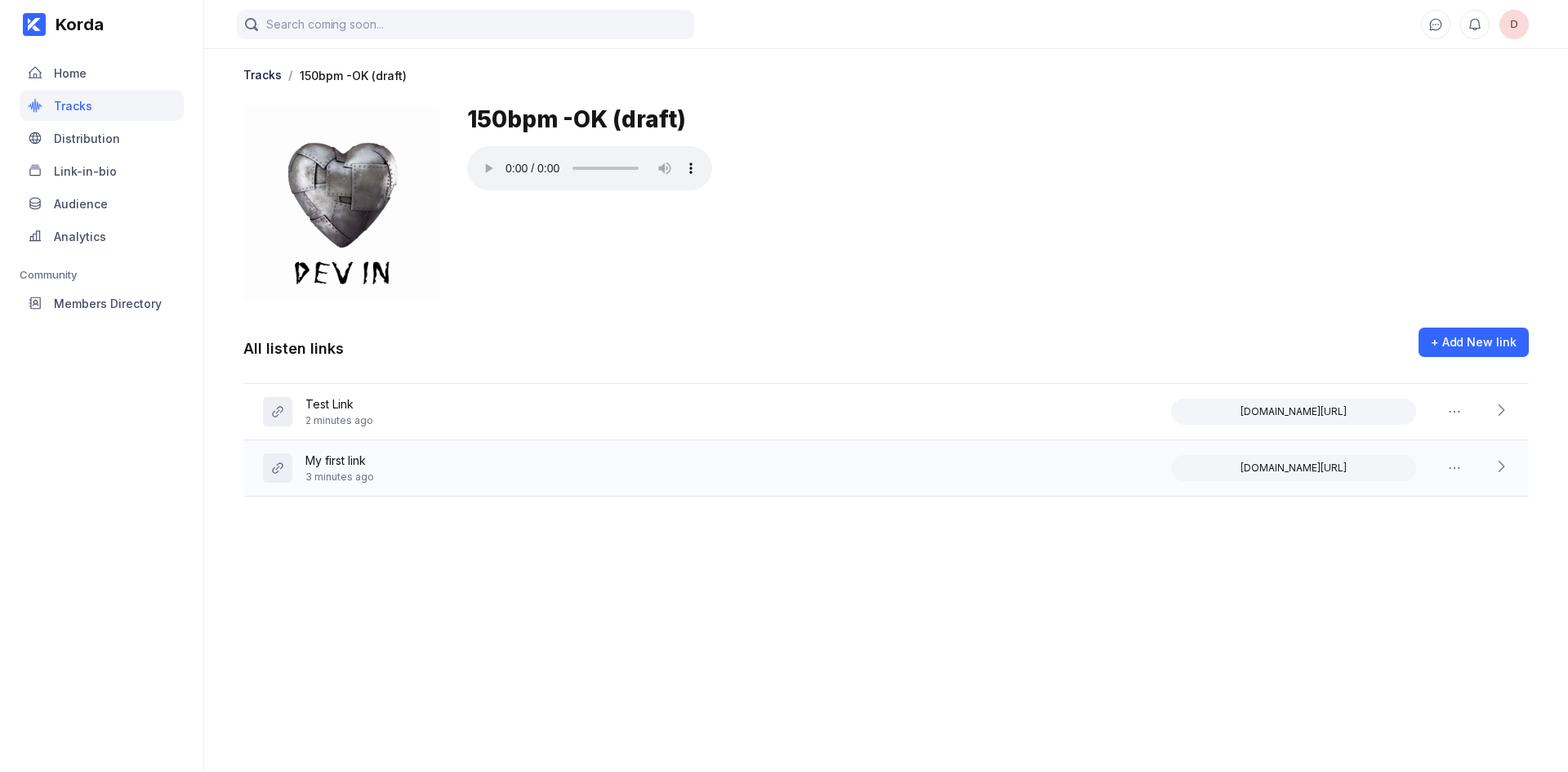
click at [690, 202] on div "150bpm -OK (draft)" at bounding box center [998, 203] width 1062 height 196
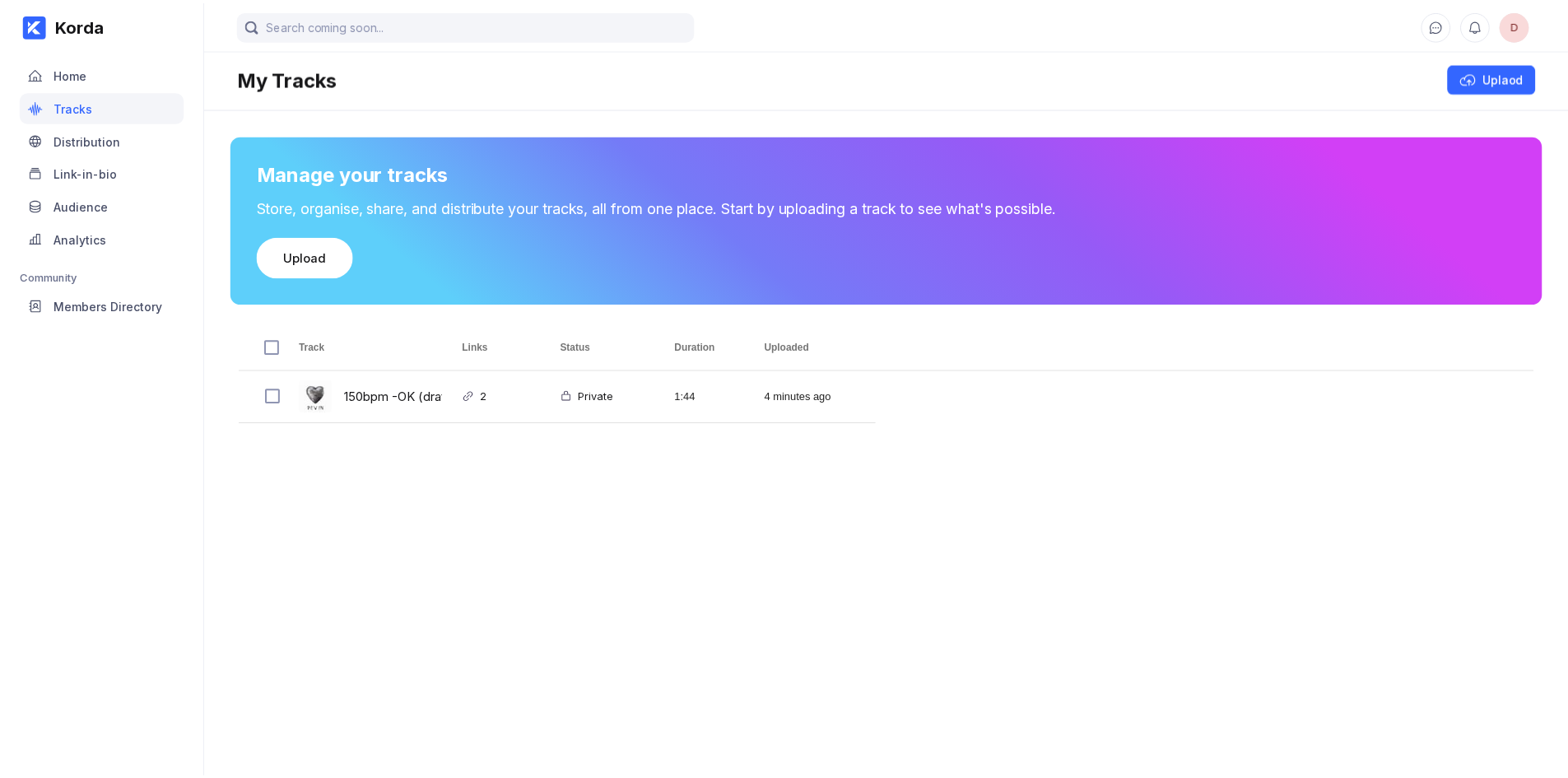
scroll to position [27, 0]
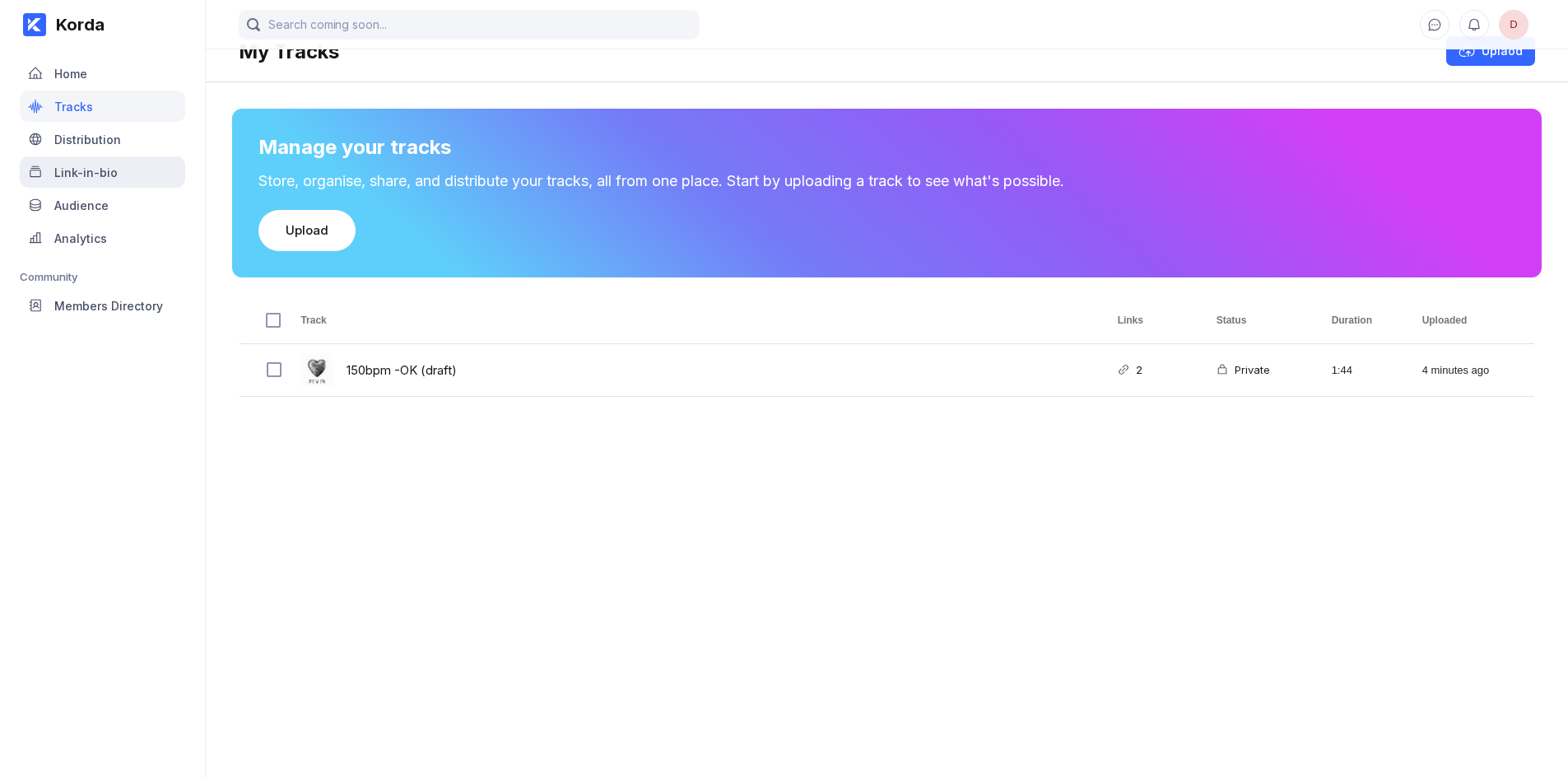
click at [124, 173] on div "Link-in-bio" at bounding box center [102, 172] width 166 height 31
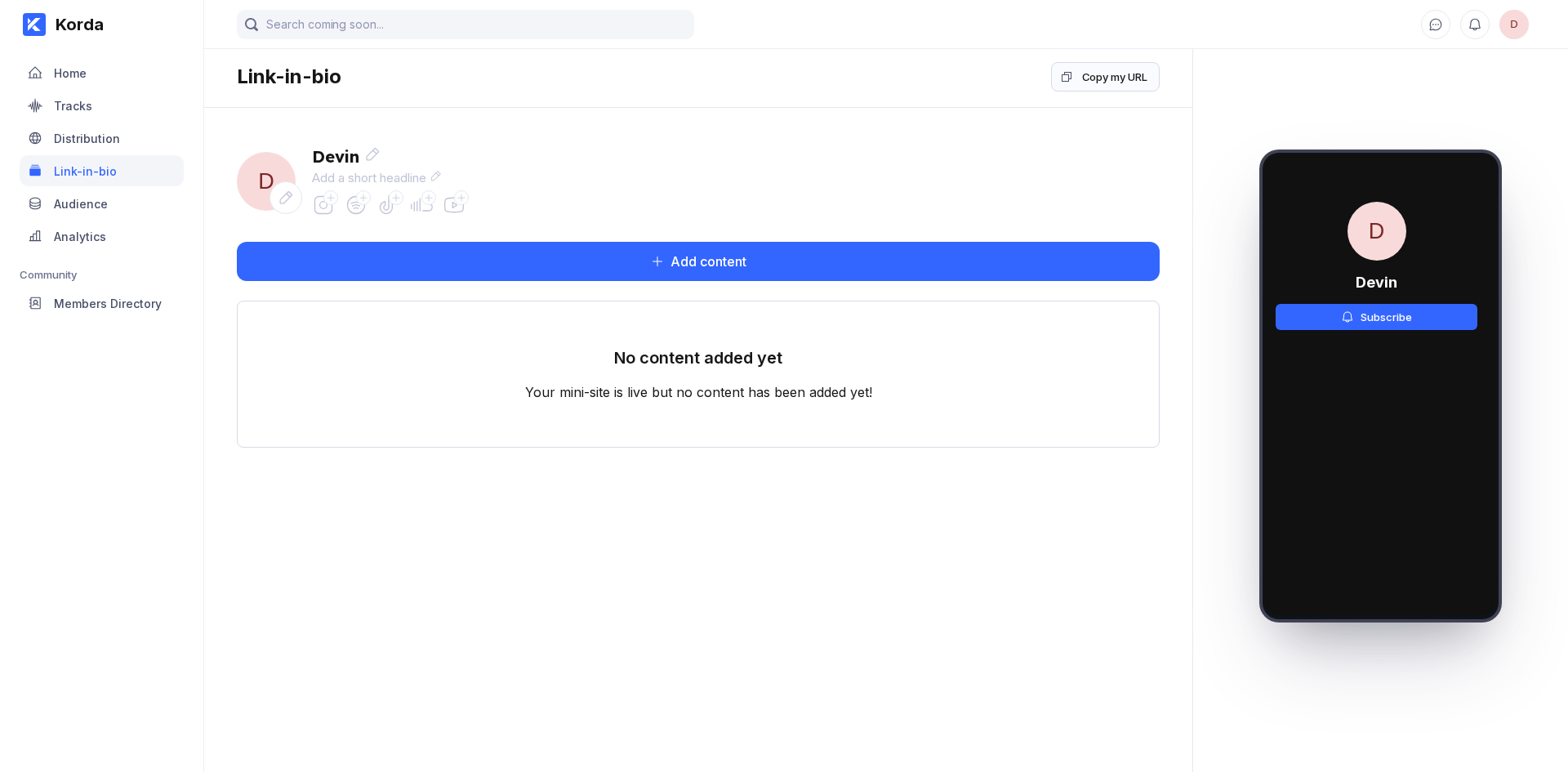
click at [123, 173] on div "Link-in-bio" at bounding box center [102, 171] width 164 height 31
click at [82, 99] on div "Tracks" at bounding box center [72, 106] width 38 height 14
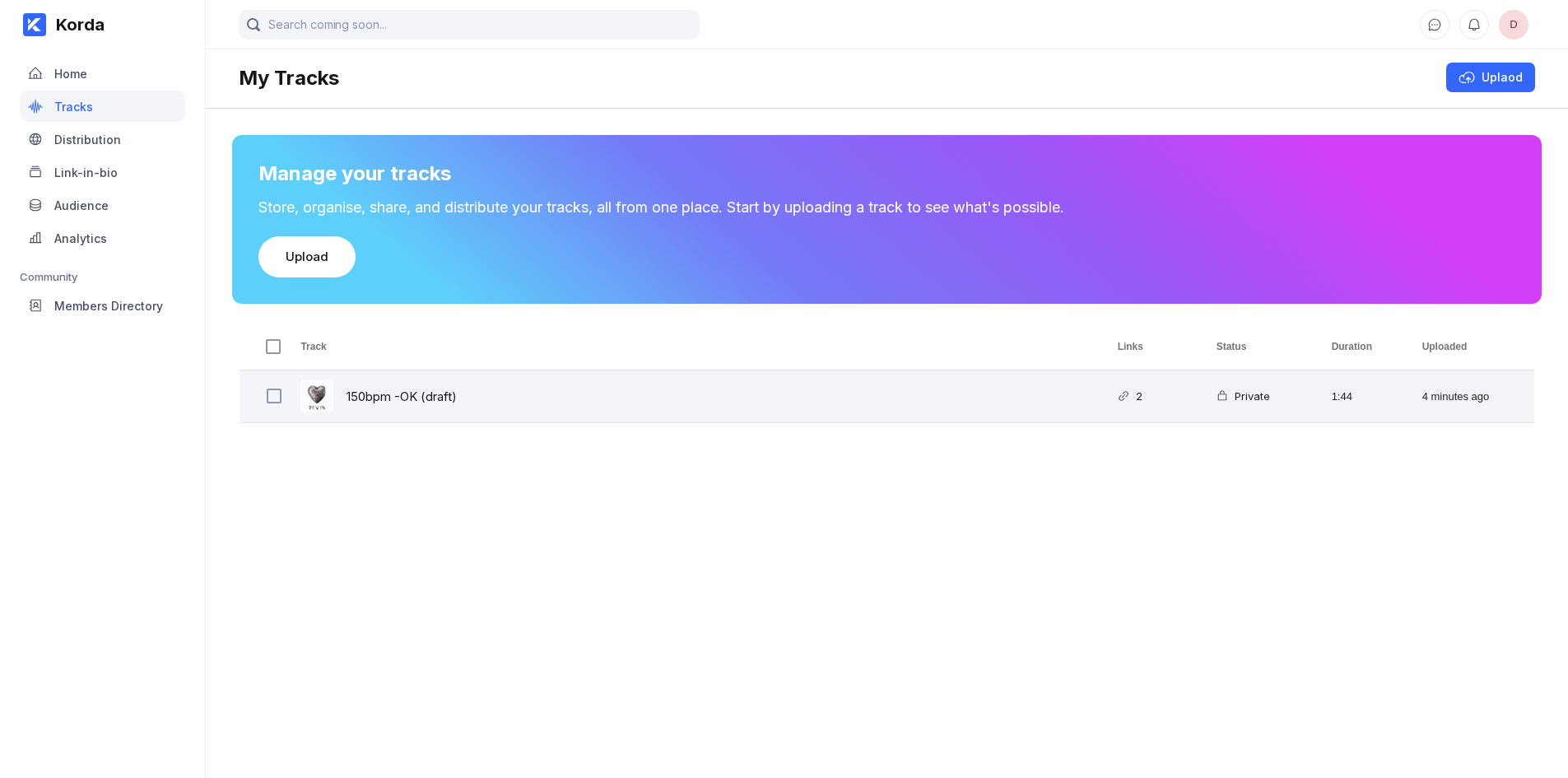
click at [1135, 403] on div "2" at bounding box center [1136, 396] width 13 height 38
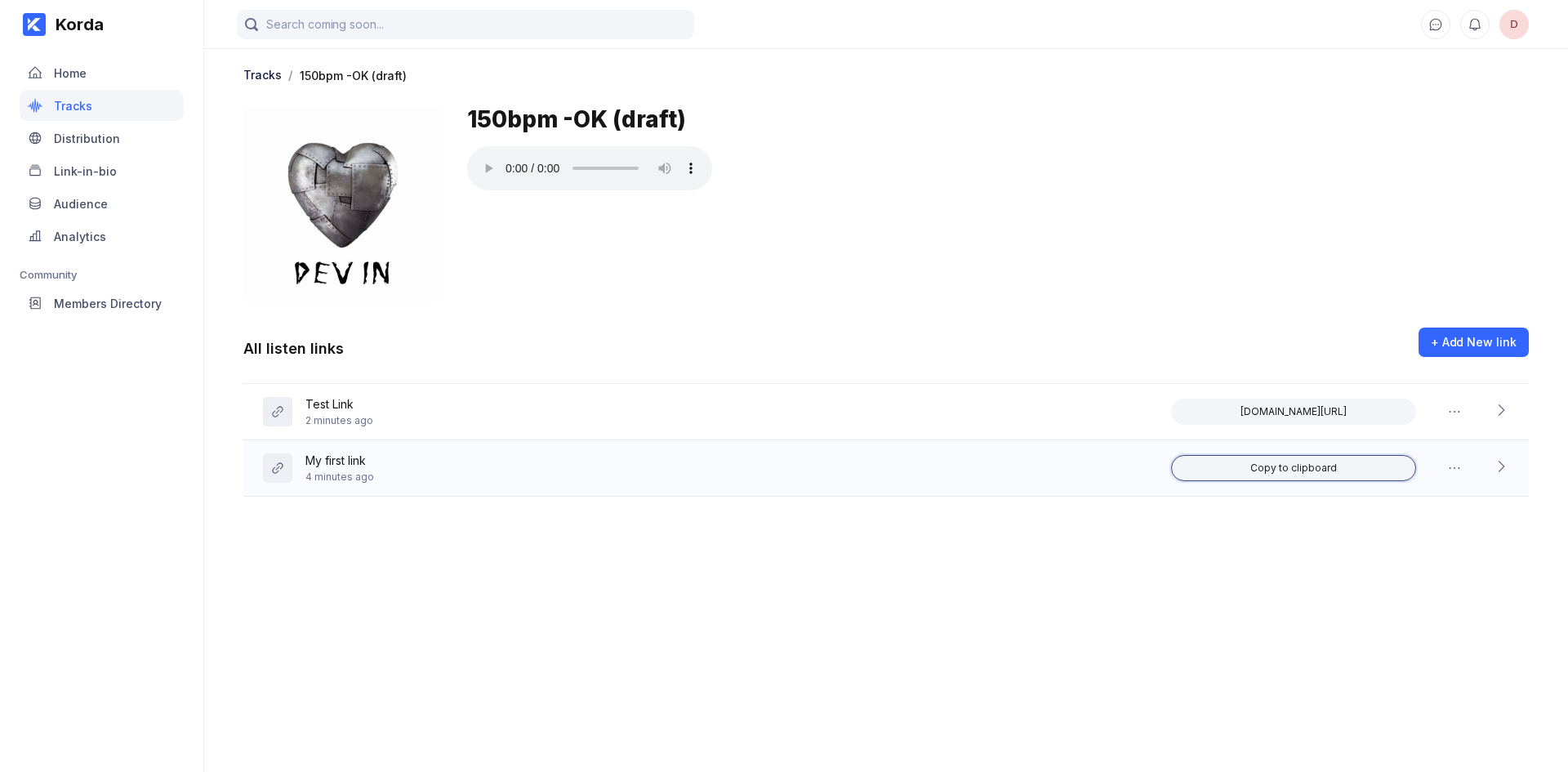
click at [1244, 468] on button "Copy to clipboard" at bounding box center [1293, 469] width 245 height 27
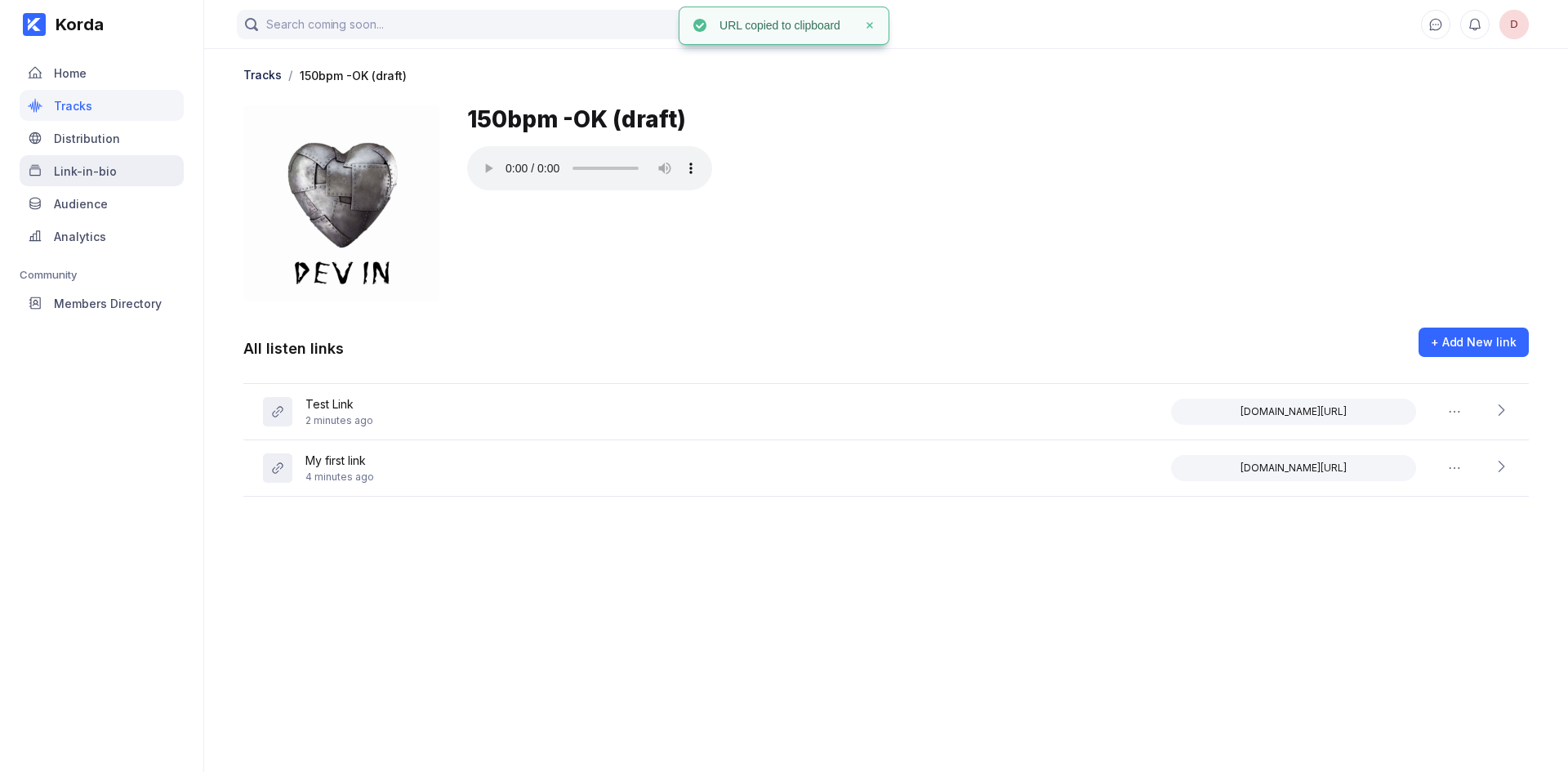
click at [104, 169] on div "Link-in-bio" at bounding box center [85, 172] width 63 height 14
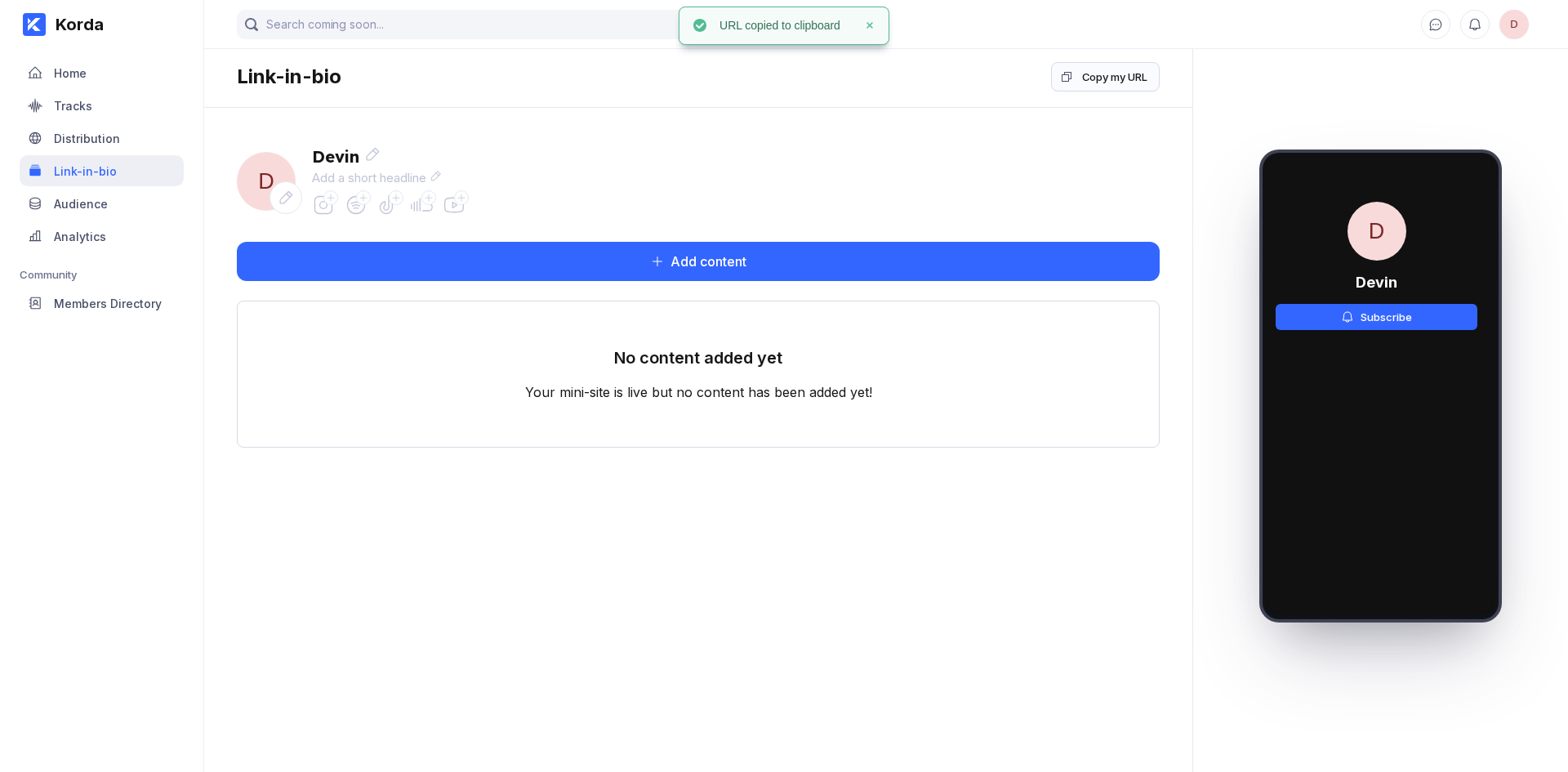
click at [127, 165] on div "Link-in-bio" at bounding box center [102, 171] width 164 height 31
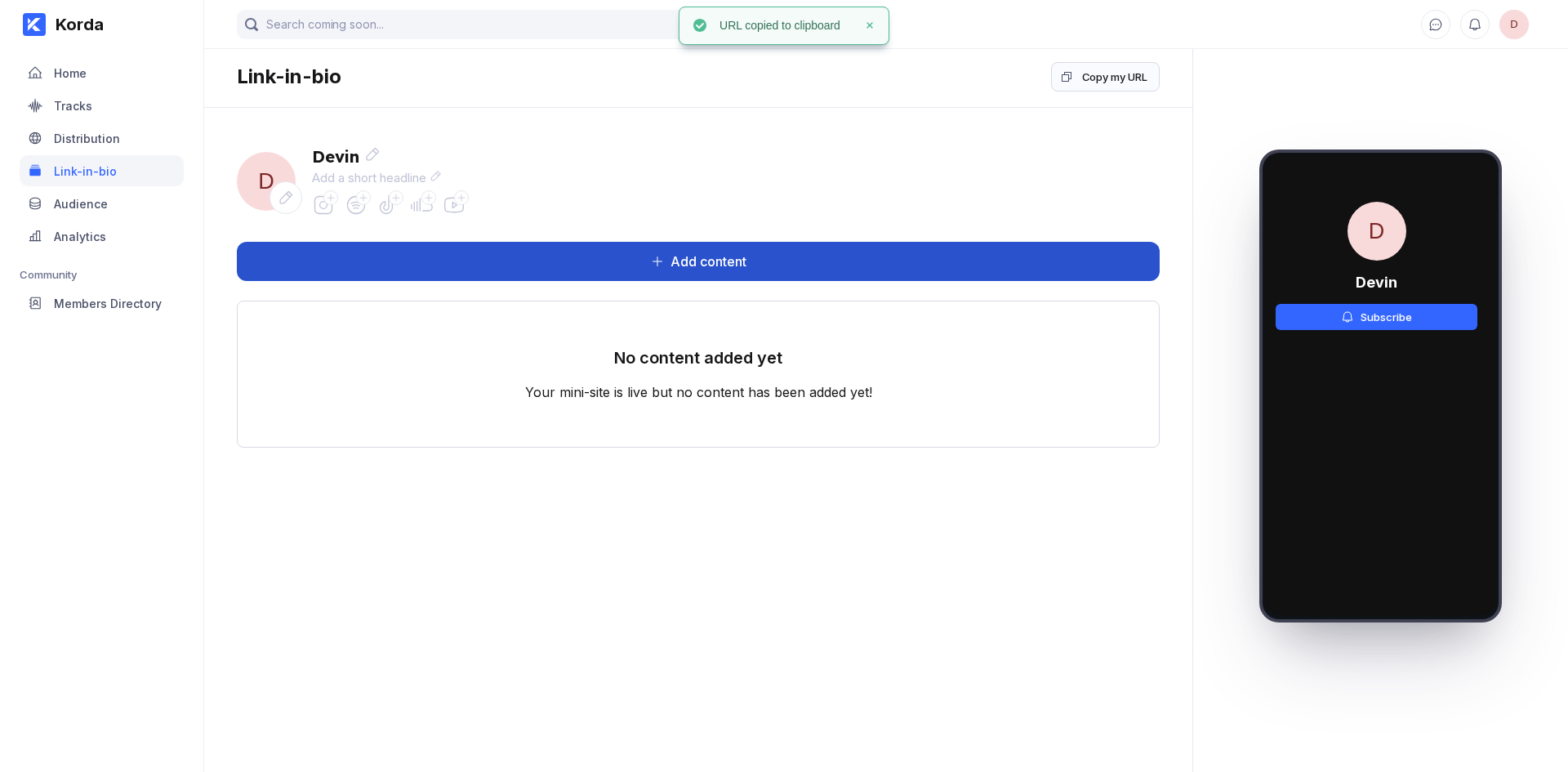
click at [510, 268] on button "Add content" at bounding box center [698, 261] width 923 height 39
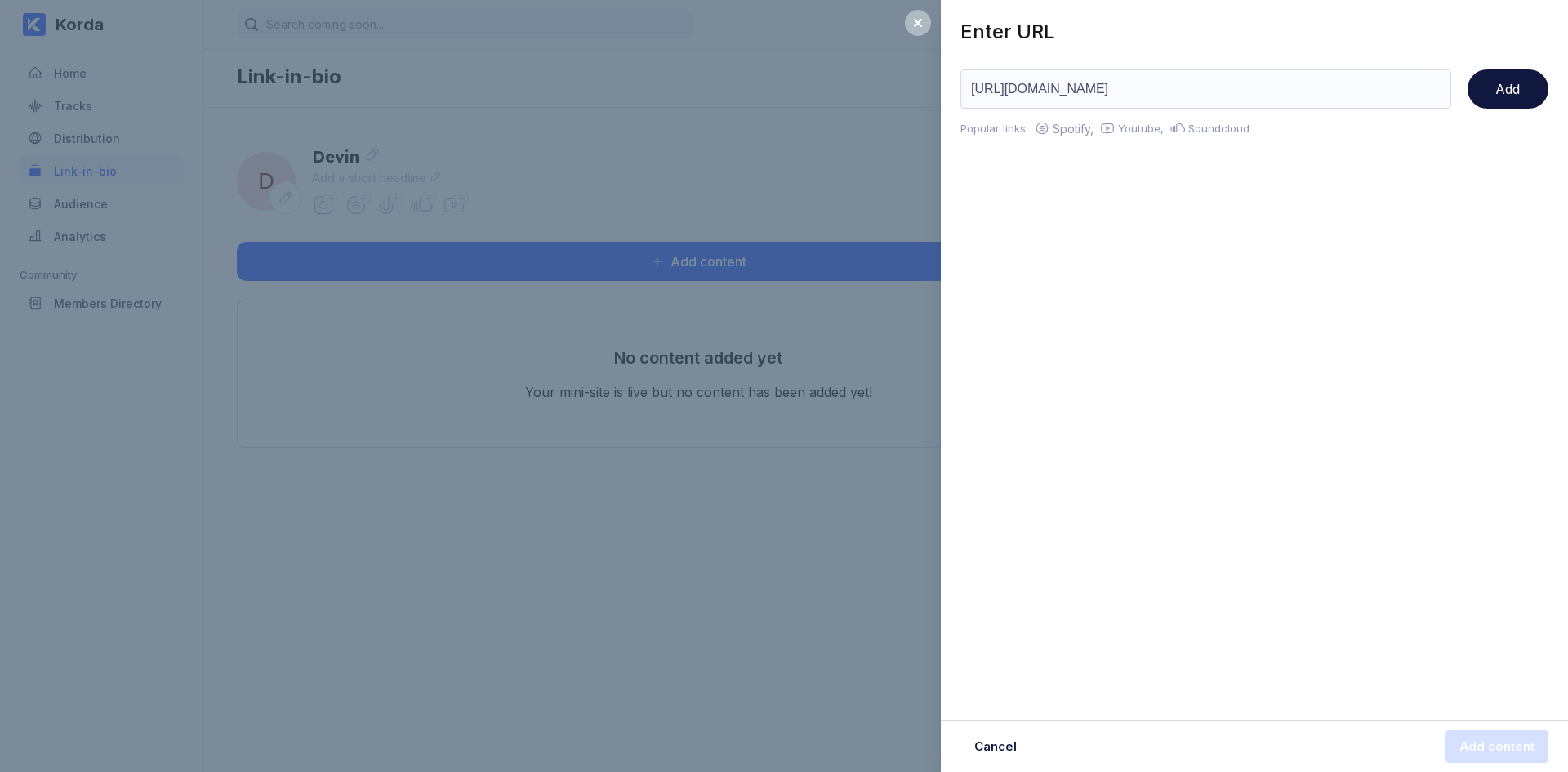
type input "[URL][DOMAIN_NAME]"
click at [917, 86] on div "Enter URL [URL][DOMAIN_NAME] Add Popular links: Spotify, Youtube, Soundcloud Ca…" at bounding box center [784, 386] width 1568 height 772
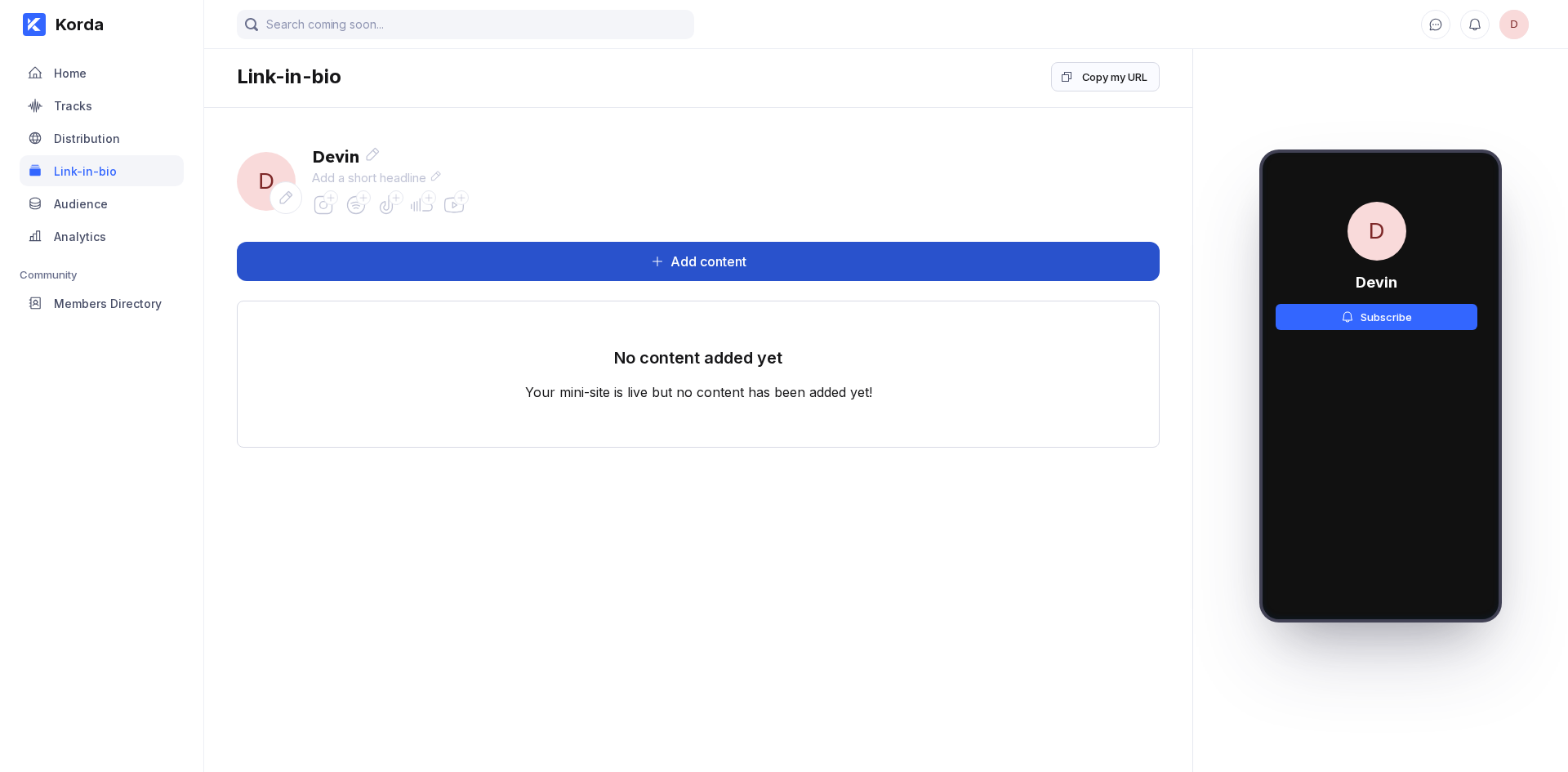
click at [979, 272] on button "Add content" at bounding box center [698, 261] width 923 height 39
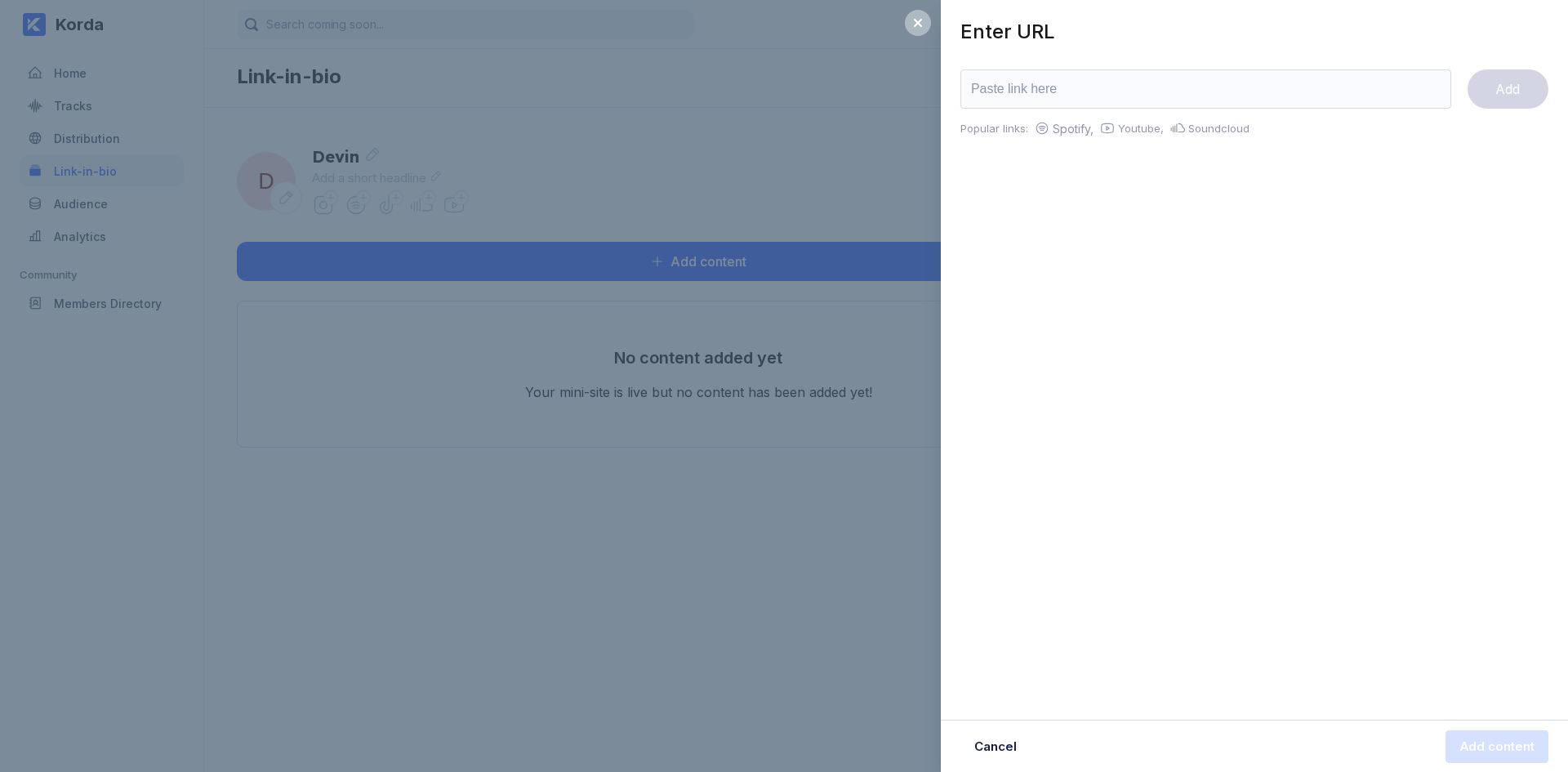
click at [1190, 97] on input "url" at bounding box center [1206, 89] width 491 height 39
type input "[URL][DOMAIN_NAME]"
click at [1507, 103] on button "Add" at bounding box center [1507, 89] width 80 height 39
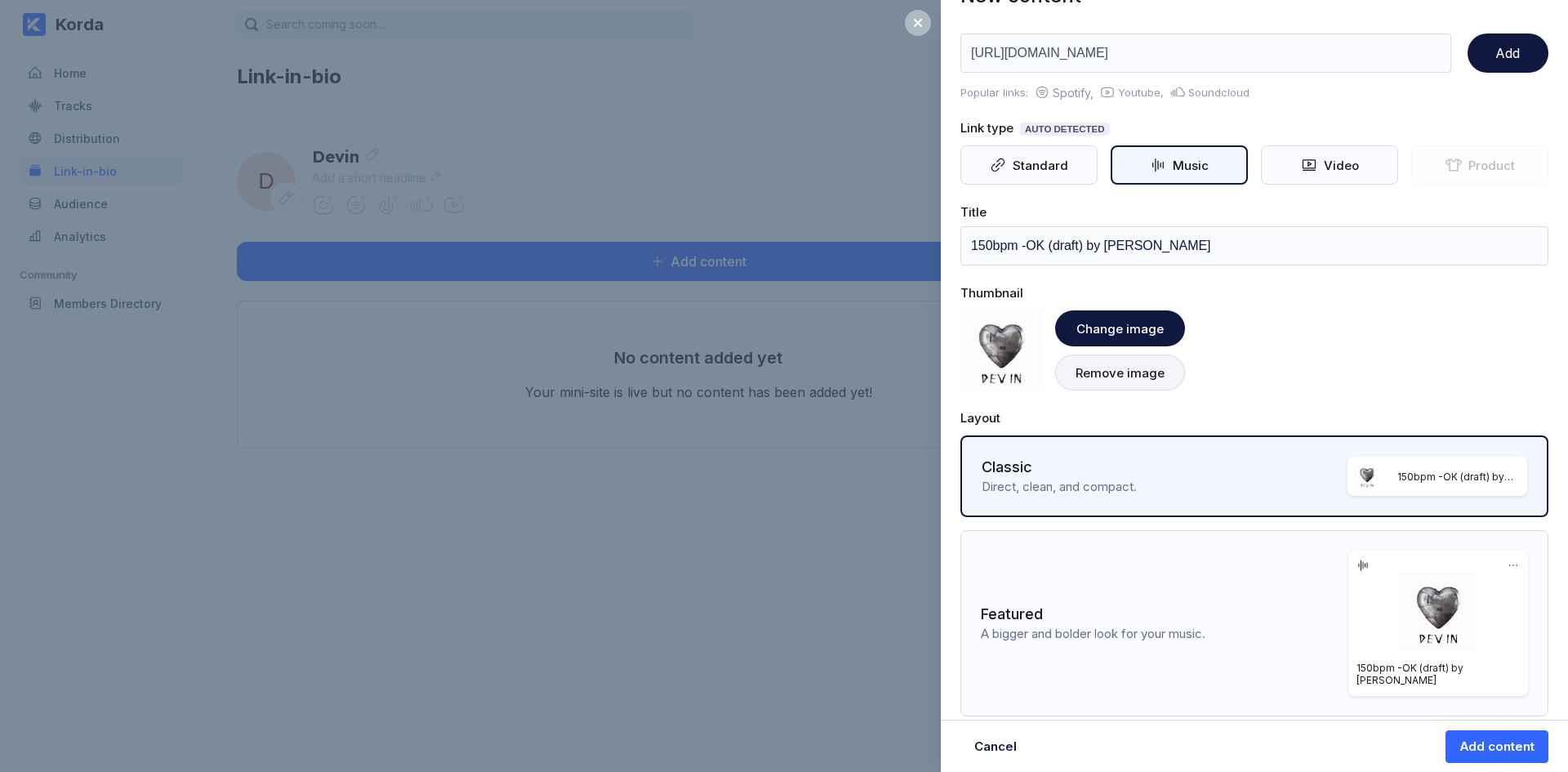
scroll to position [37, 0]
click at [1503, 743] on div "Add content" at bounding box center [1496, 746] width 75 height 16
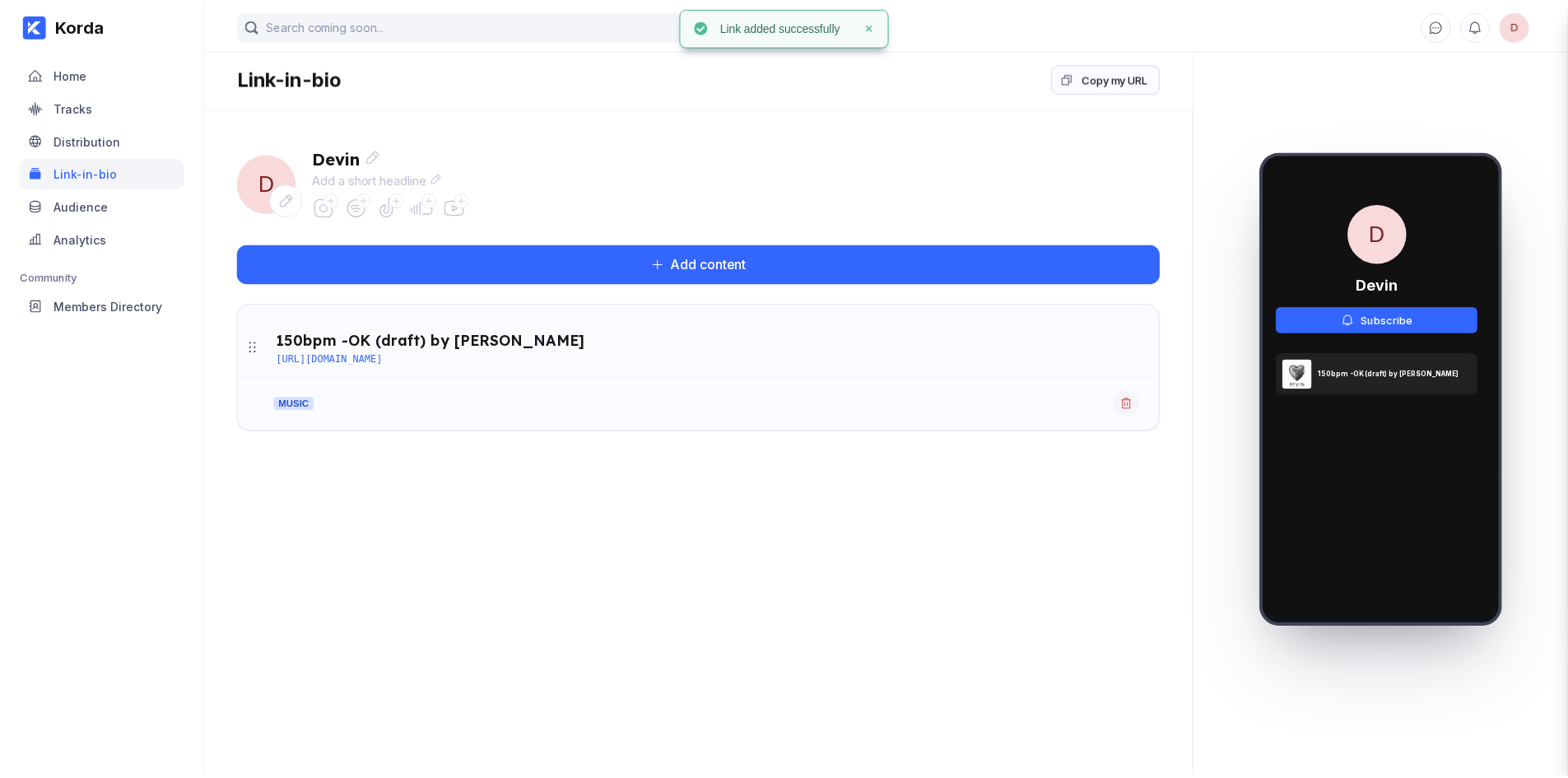
scroll to position [0, 0]
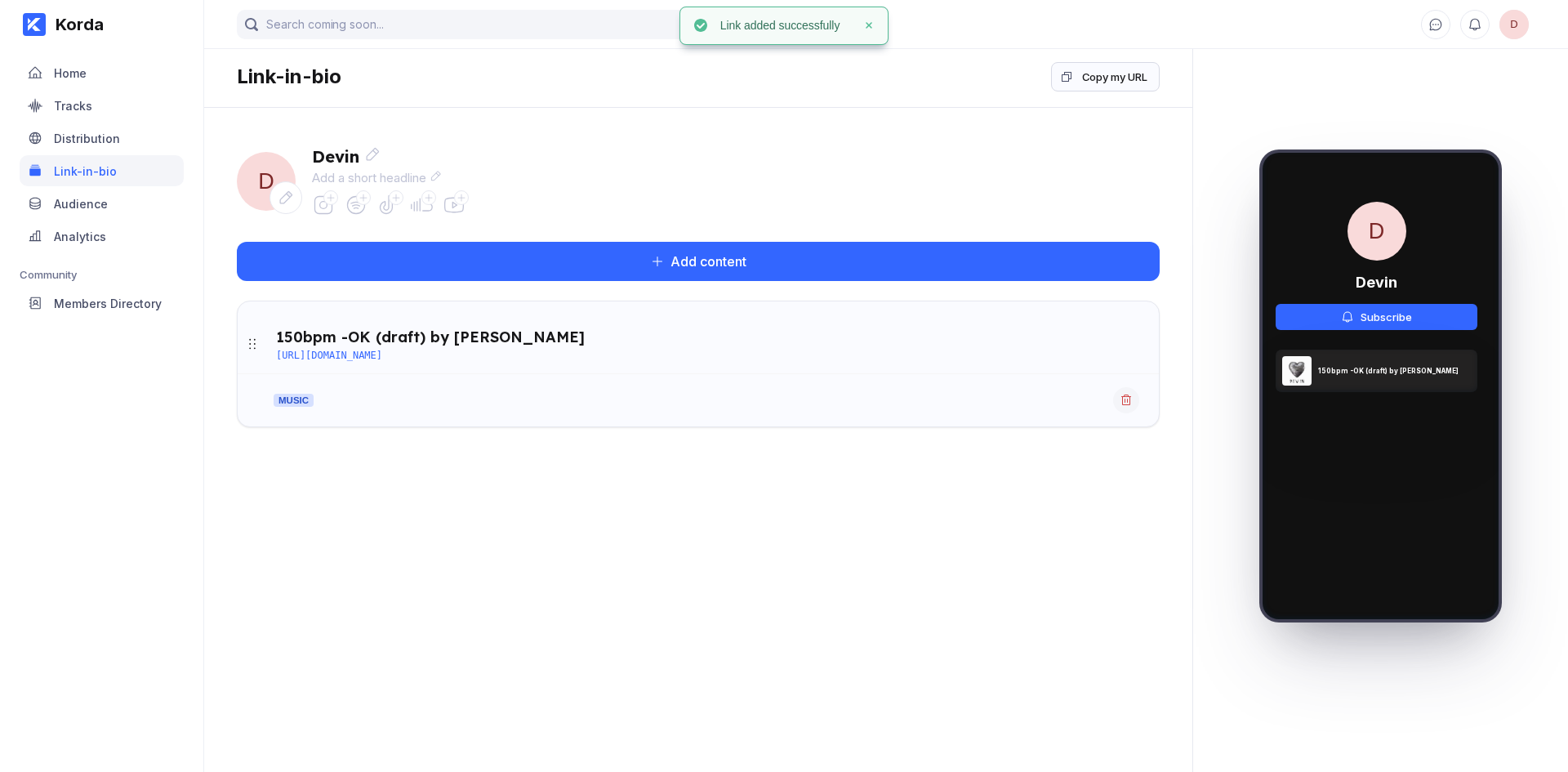
click at [1110, 91] on div "Link-in-bio Copy my URL" at bounding box center [698, 77] width 988 height 62
click at [1123, 83] on div "Copy my URL" at bounding box center [1115, 77] width 65 height 16
click at [908, 171] on div "D Devin Add a short headline" at bounding box center [698, 181] width 923 height 81
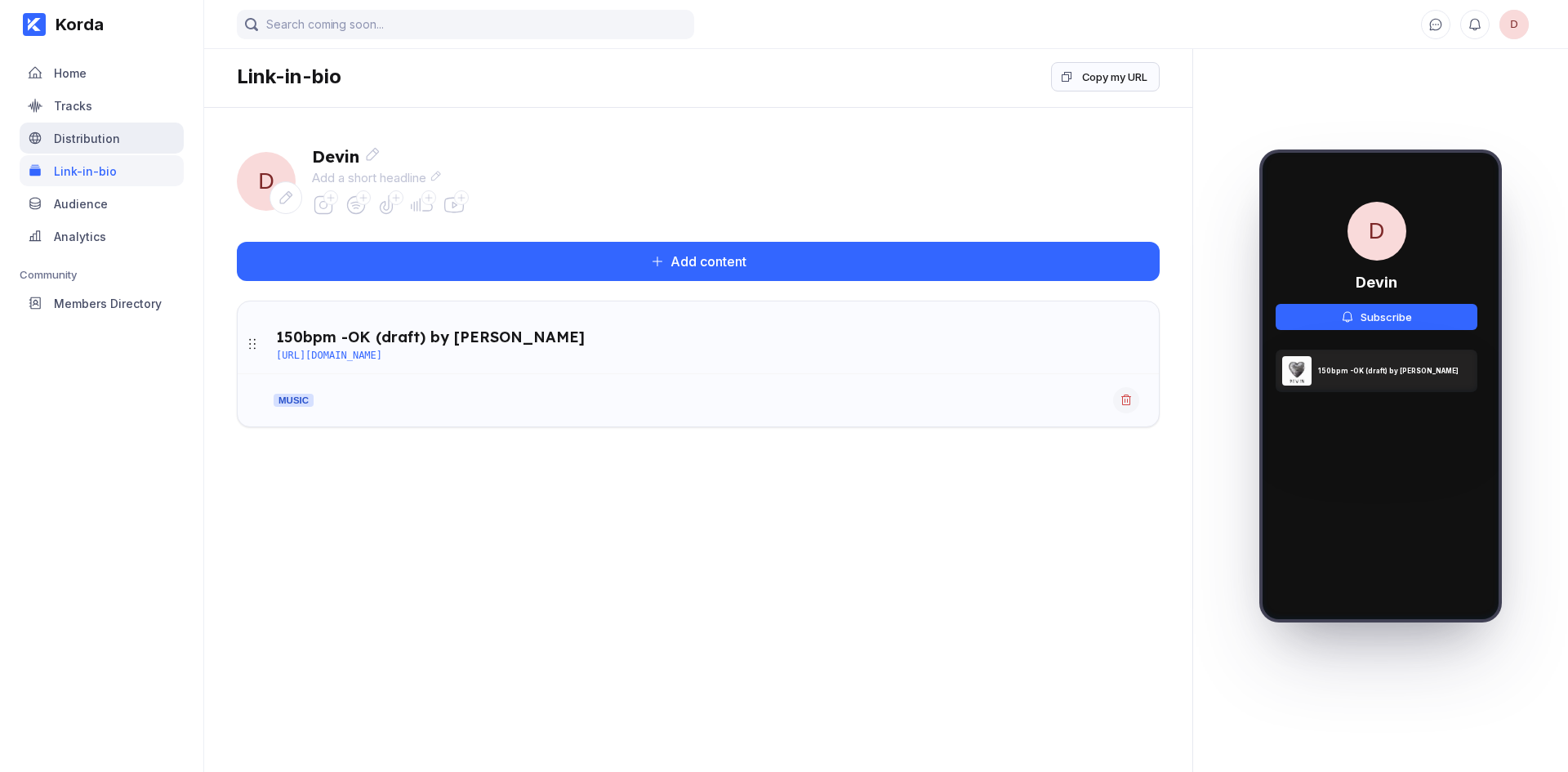
click at [138, 141] on div "Distribution" at bounding box center [102, 138] width 164 height 31
click at [1123, 400] on icon at bounding box center [1126, 400] width 10 height 11
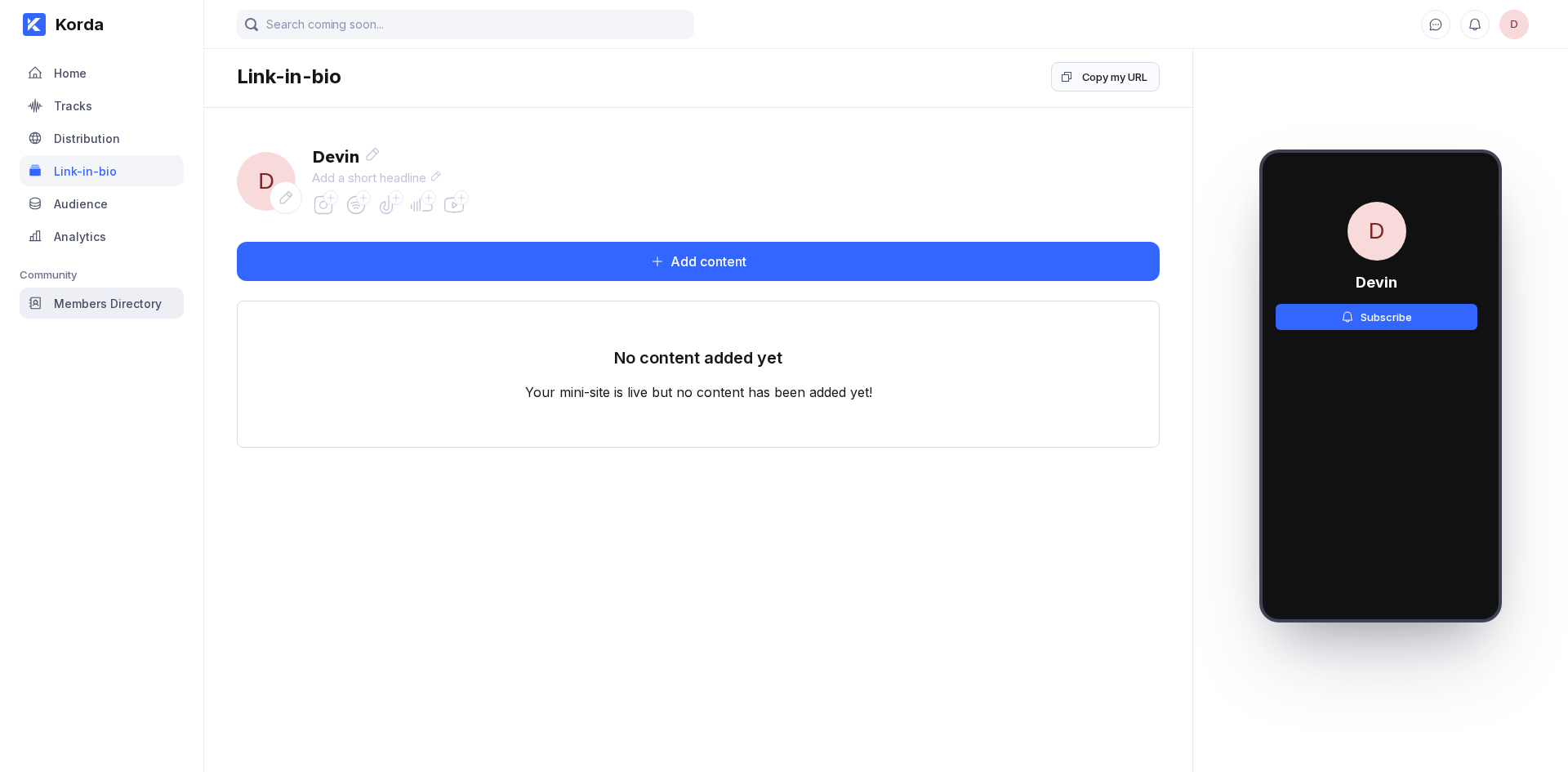
click at [124, 310] on div "Members Directory" at bounding box center [108, 303] width 108 height 14
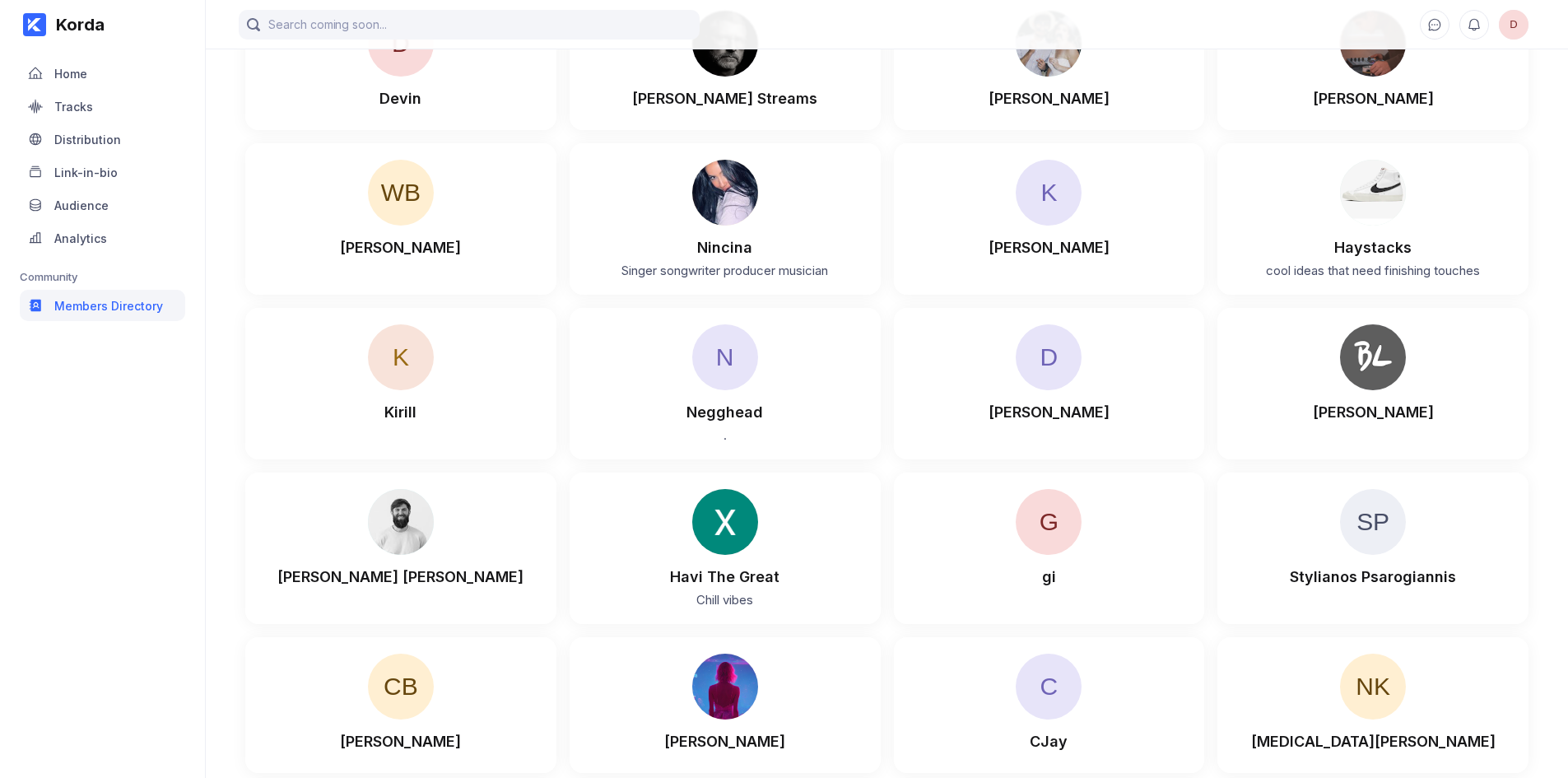
scroll to position [2670, 0]
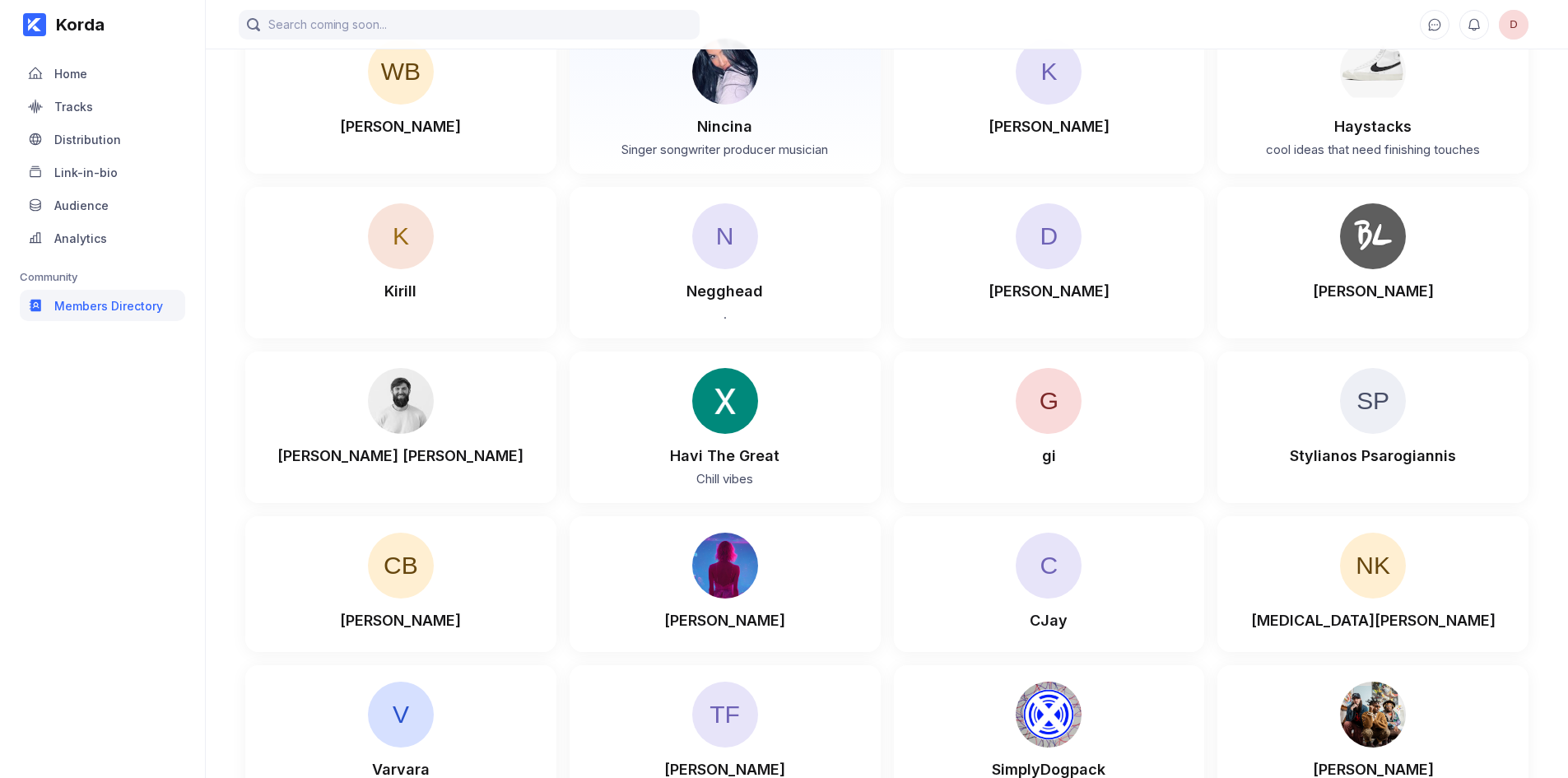
click at [720, 118] on div "Nincina" at bounding box center [725, 126] width 55 height 17
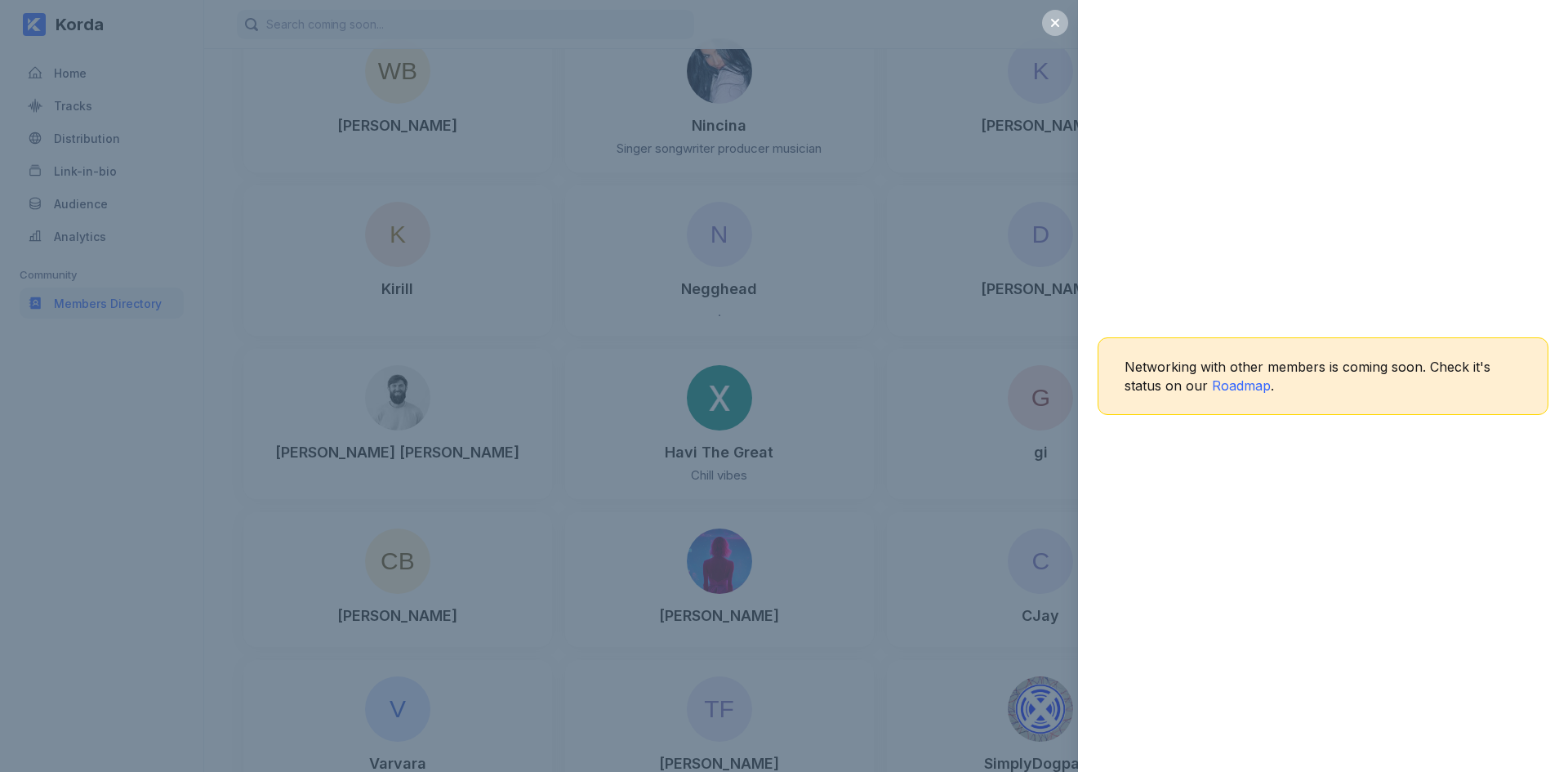
click at [323, 440] on div "Networking with other members is coming soon. Check it's status on our Roadmap ." at bounding box center [784, 386] width 1568 height 772
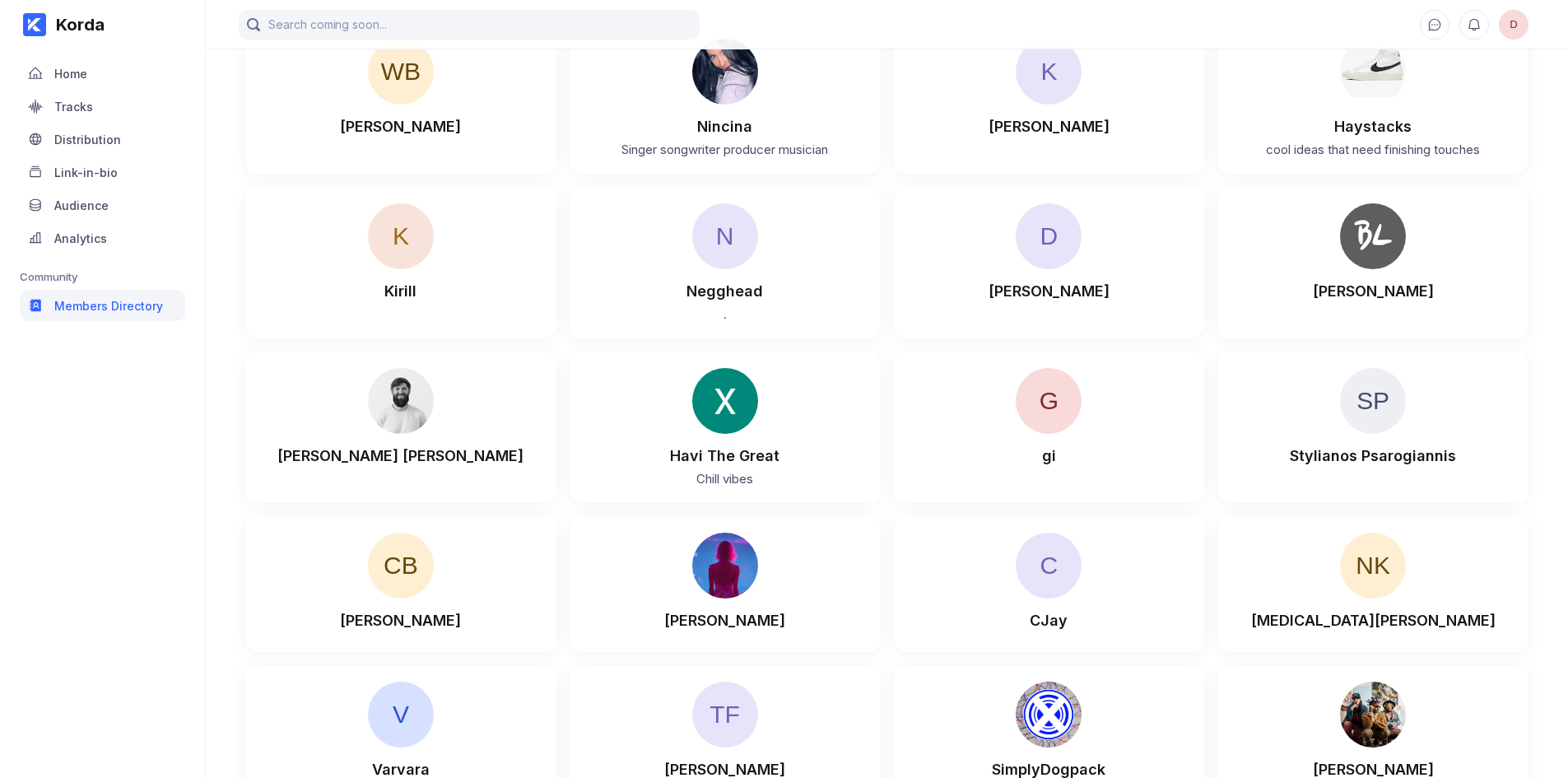
scroll to position [2487, 0]
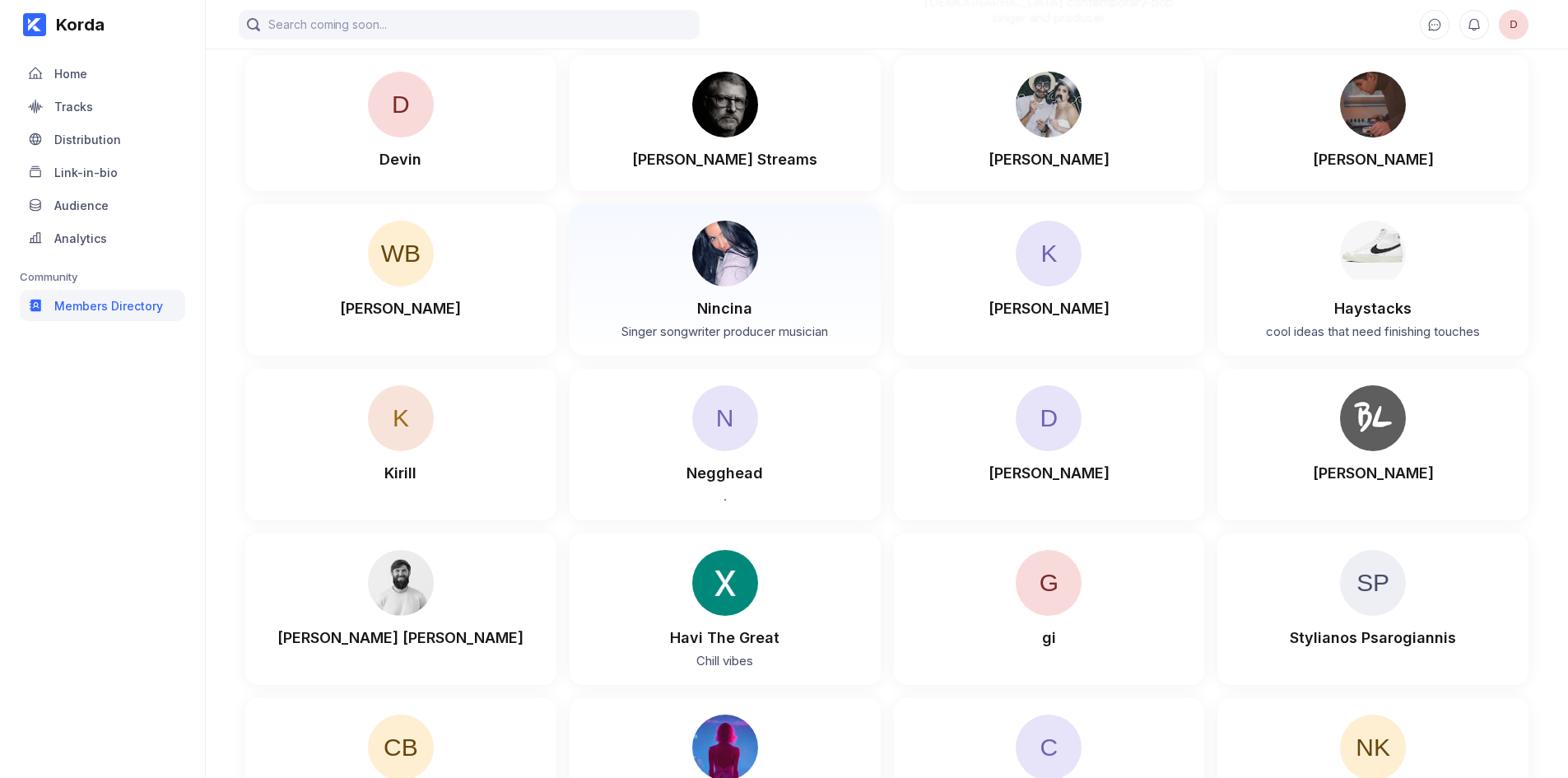
click at [734, 299] on div "Nincina" at bounding box center [725, 307] width 55 height 17
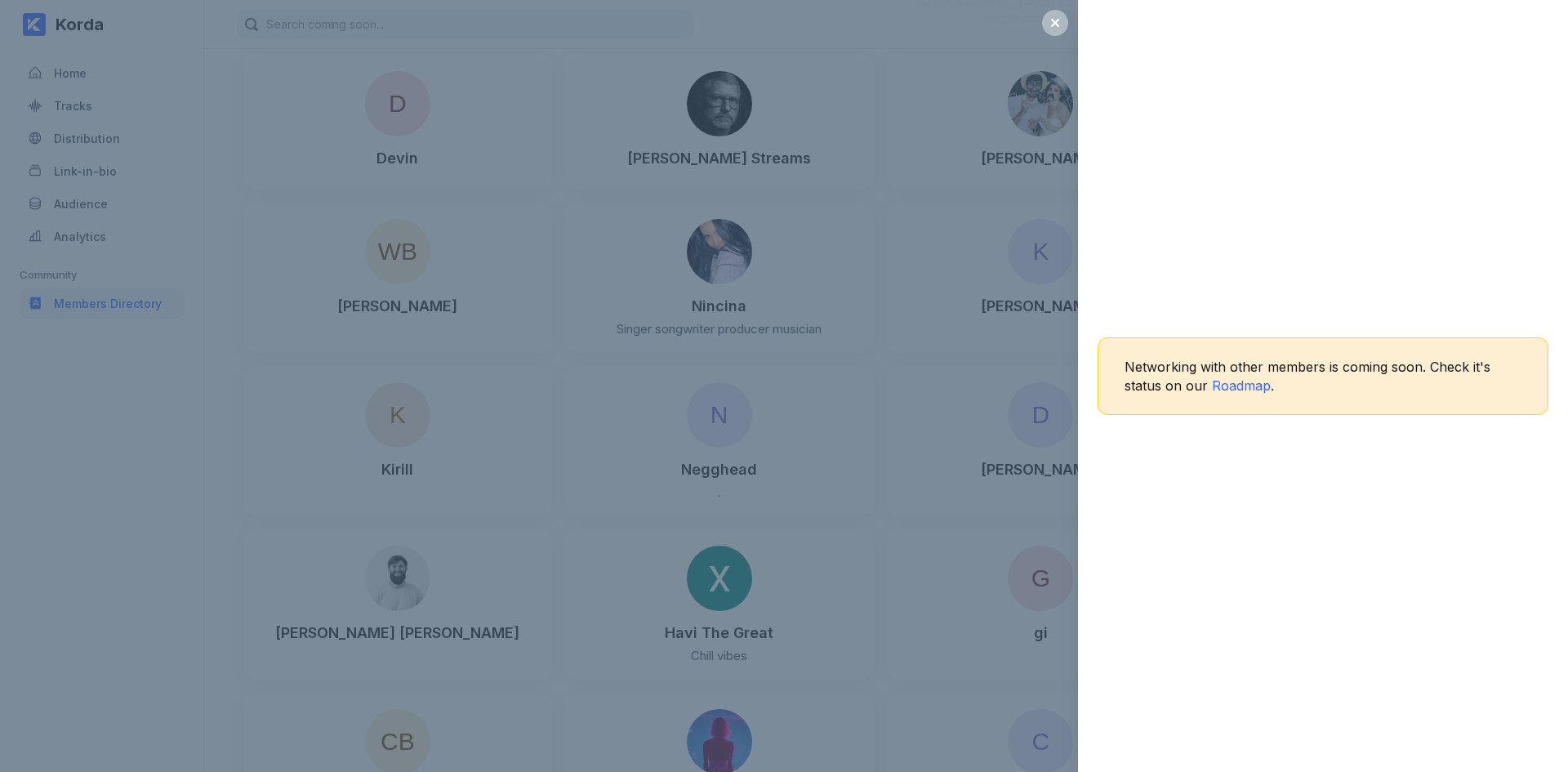
click at [1372, 289] on div "Networking with other members is coming soon. Check it's status on our Roadmap ." at bounding box center [1323, 386] width 490 height 772
click at [350, 450] on div "Networking with other members is coming soon. Check it's status on our Roadmap ." at bounding box center [784, 386] width 1568 height 772
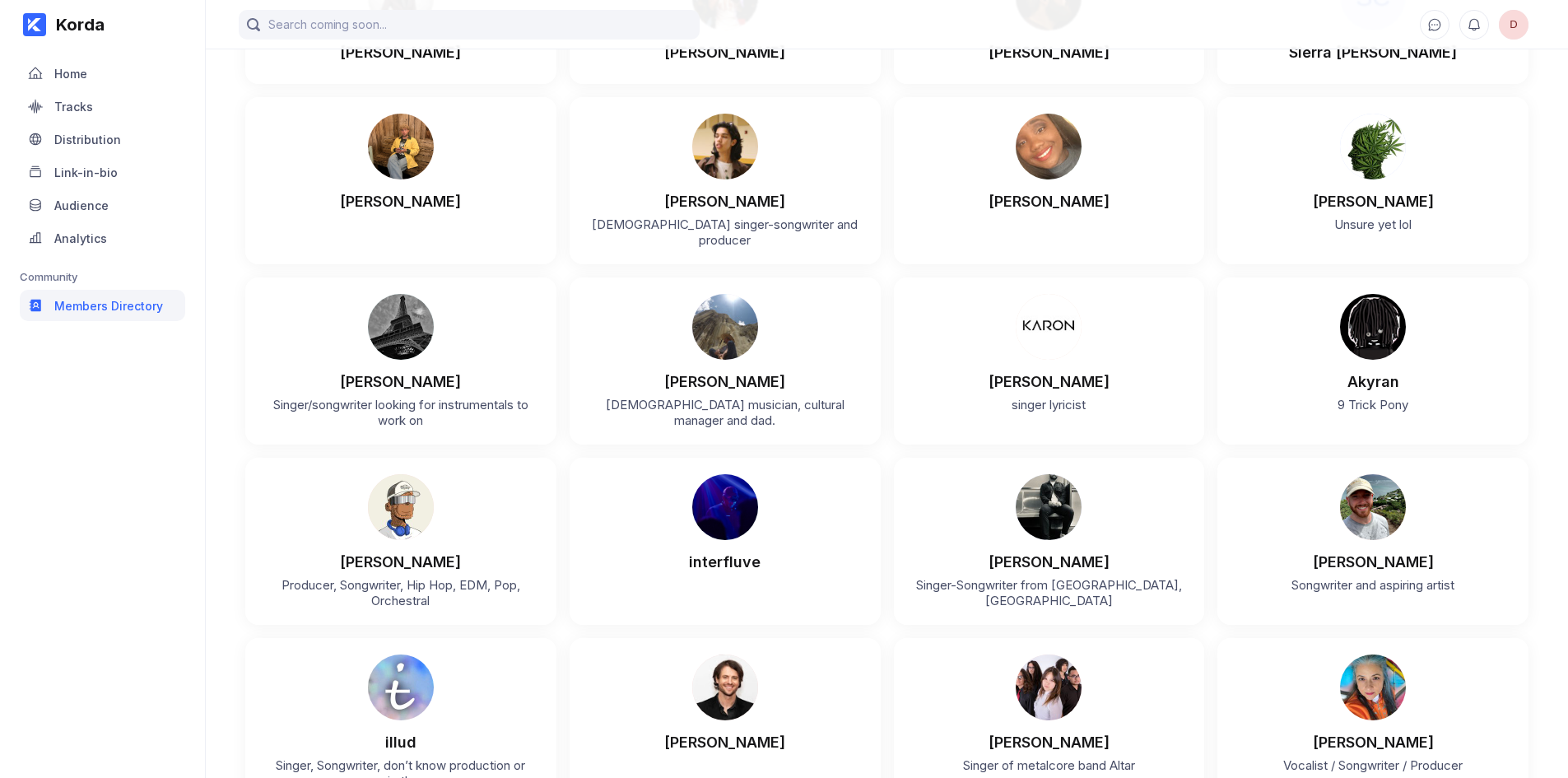
scroll to position [0, 0]
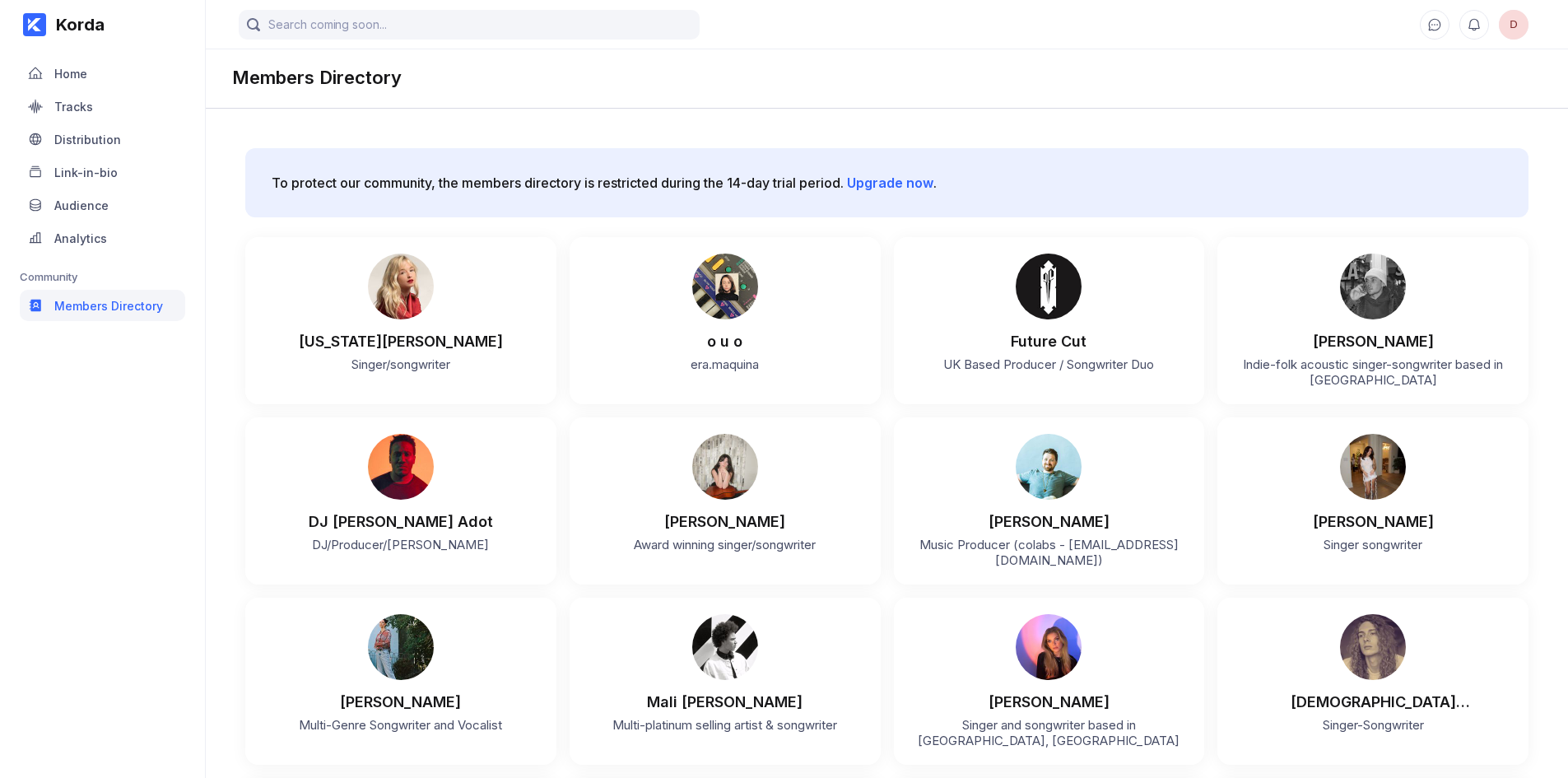
click at [1512, 40] on div "D" at bounding box center [886, 24] width 1362 height 49
click at [1514, 36] on span "D" at bounding box center [1514, 24] width 29 height 29
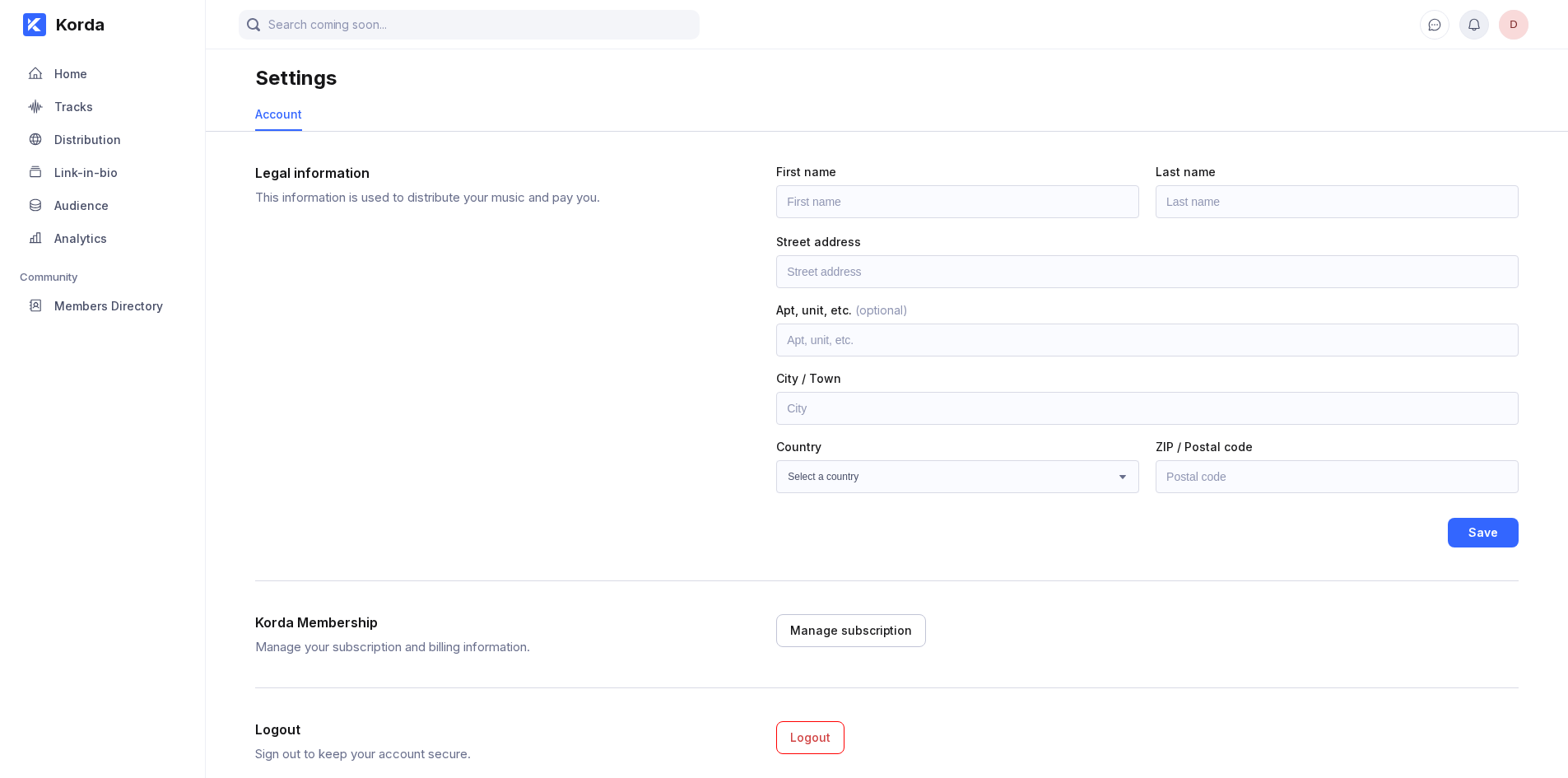
click at [1470, 27] on icon at bounding box center [1474, 24] width 15 height 15
click at [1436, 23] on icon at bounding box center [1434, 24] width 15 height 15
click at [1511, 160] on div "Legal information This information is used to distribute your music and pay you…" at bounding box center [886, 356] width 1263 height 449
click at [100, 60] on div "Home" at bounding box center [102, 73] width 166 height 31
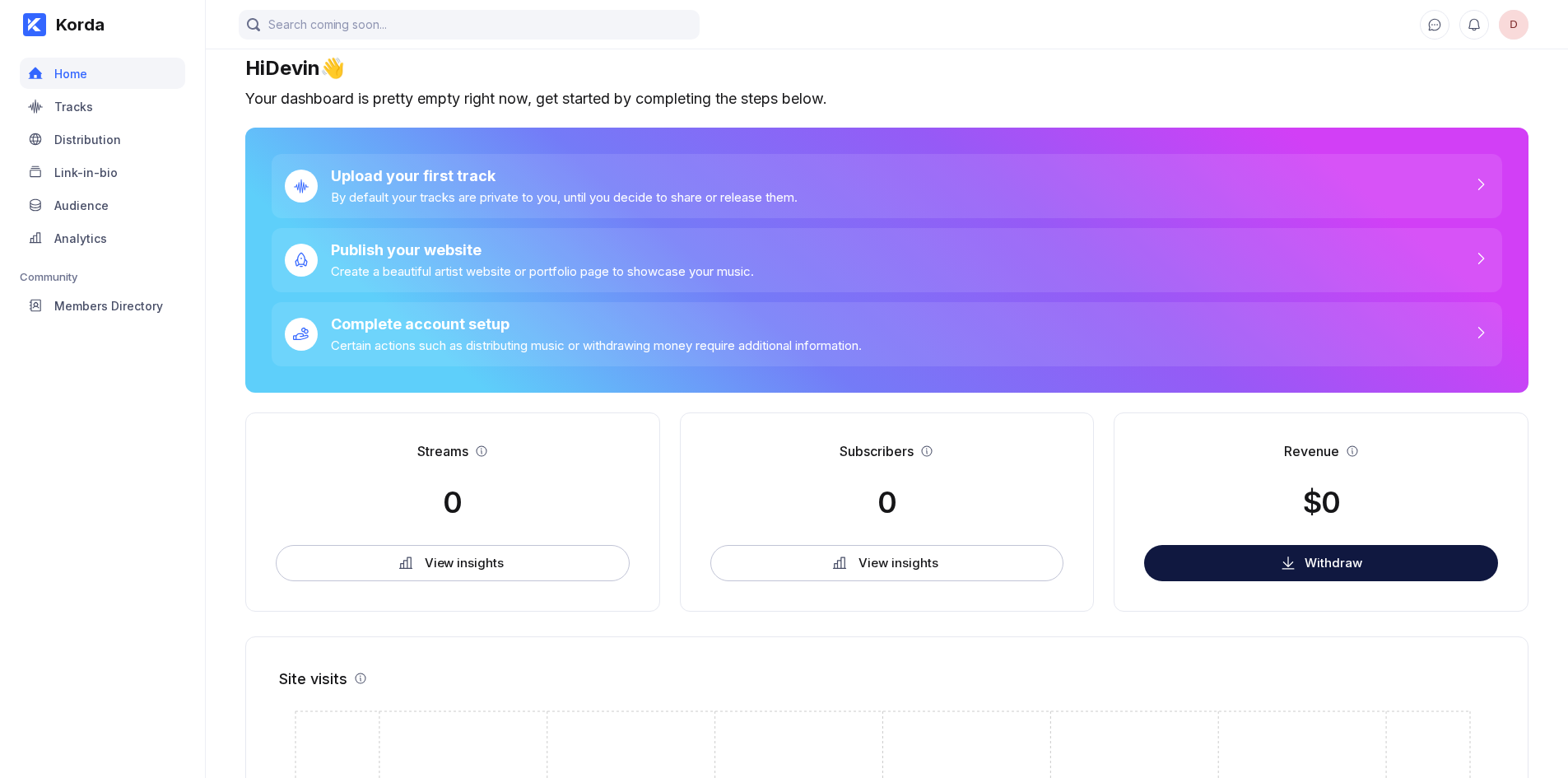
scroll to position [23, 0]
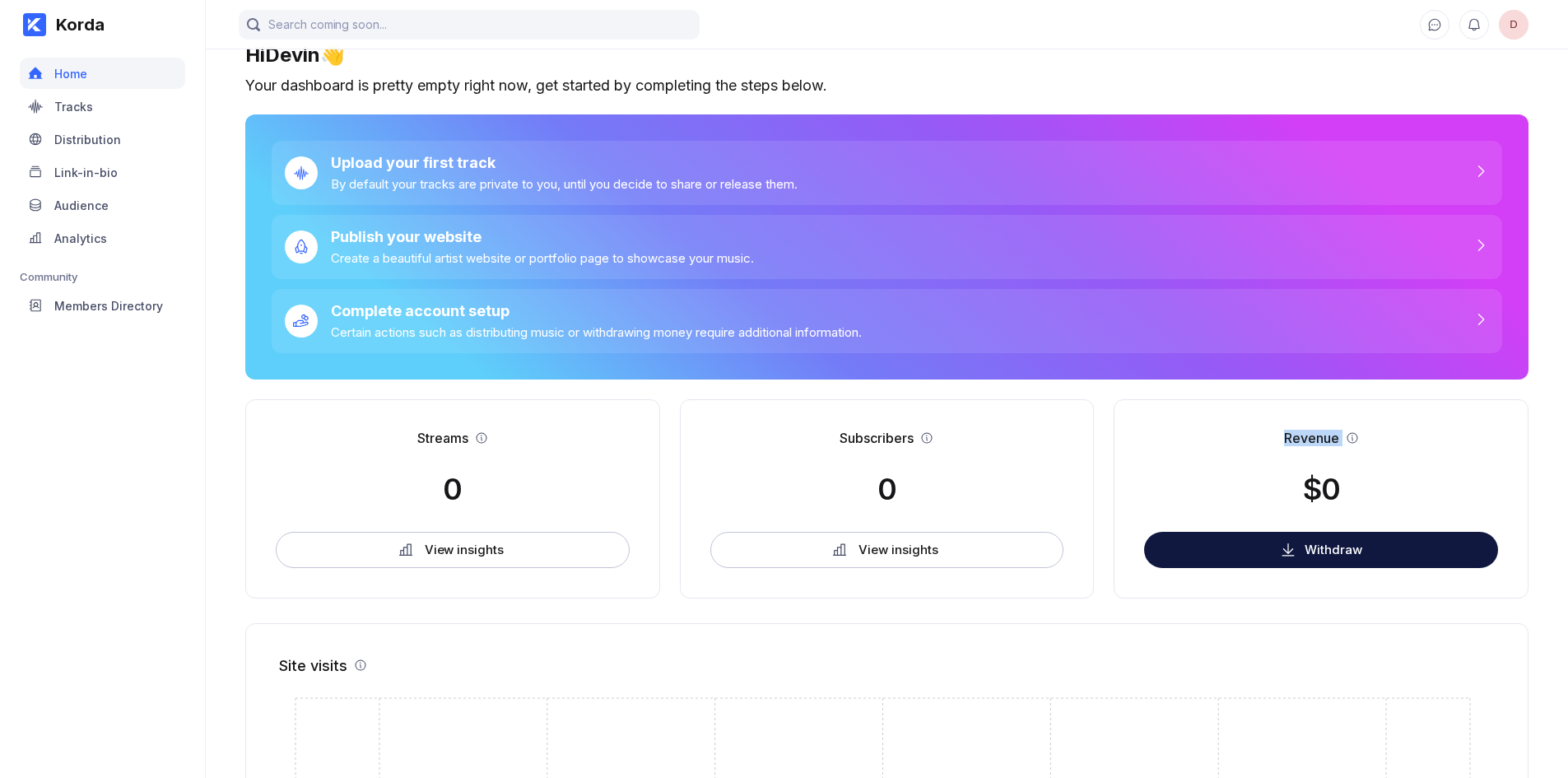
drag, startPoint x: 1401, startPoint y: 462, endPoint x: 1264, endPoint y: 438, distance: 139.1
click at [1263, 438] on div "Revenue $0 Withdraw" at bounding box center [1321, 499] width 415 height 200
click at [1334, 544] on button "Withdraw" at bounding box center [1320, 550] width 354 height 37
click at [1446, 500] on div "Revenue $0 Withdraw" at bounding box center [1321, 499] width 415 height 200
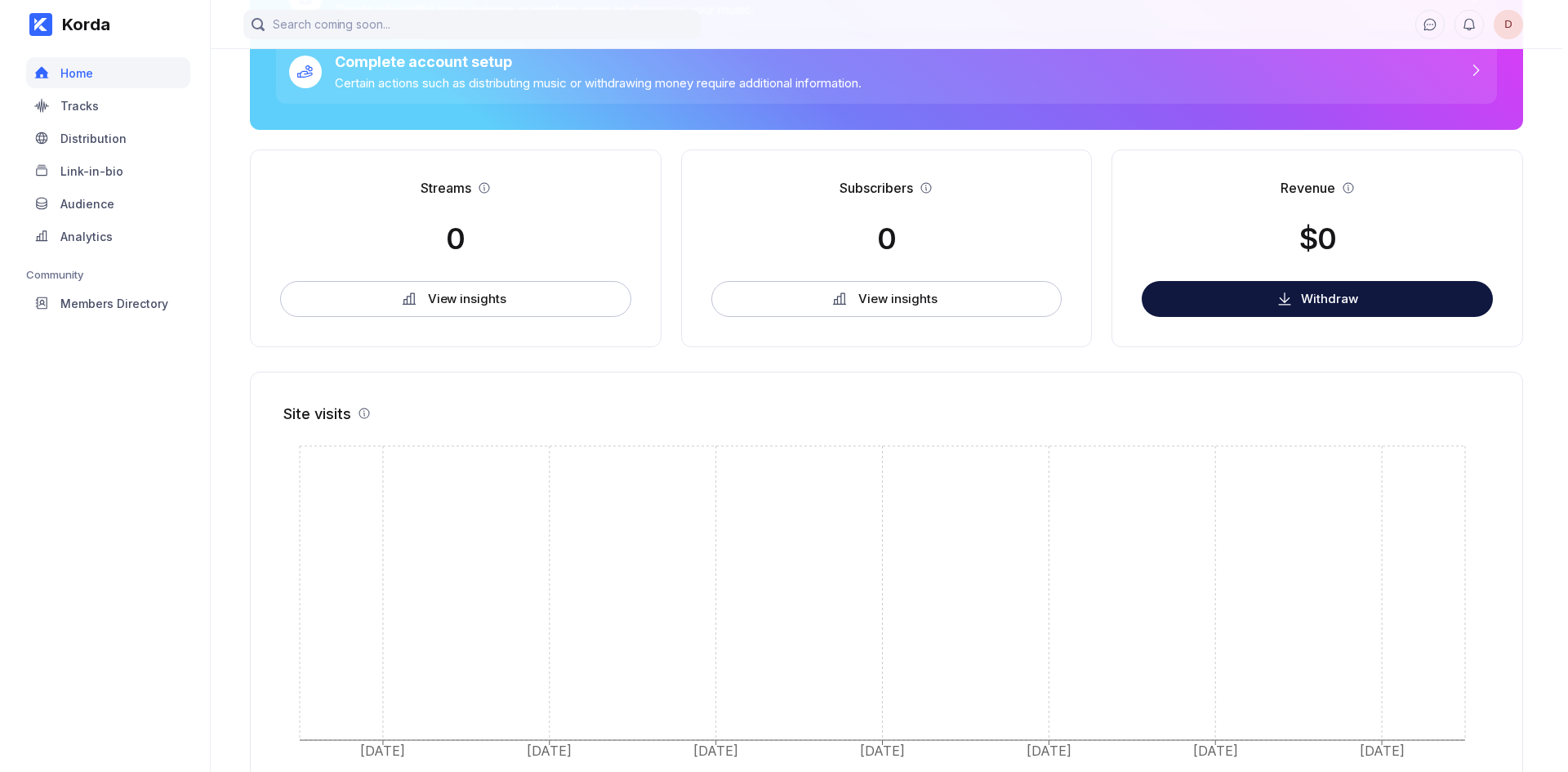
scroll to position [0, 0]
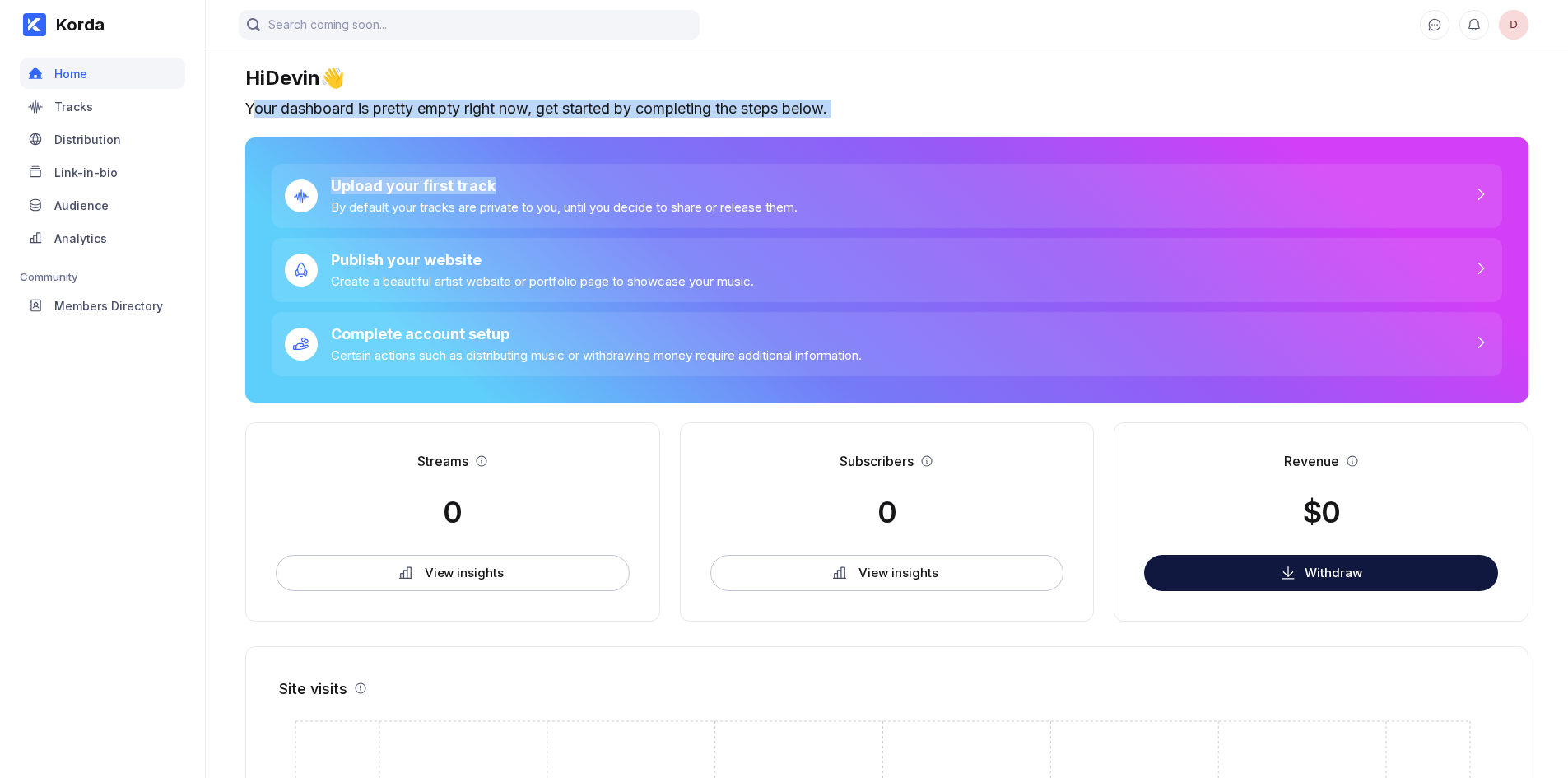
drag, startPoint x: 322, startPoint y: 96, endPoint x: 802, endPoint y: 122, distance: 480.7
click at [802, 122] on div "Hi [PERSON_NAME] 👋 Your dashboard is pretty empty right now, get started by com…" at bounding box center [886, 593] width 1362 height 1054
click at [899, 108] on div "Your dashboard is pretty empty right now, get started by completing the steps b…" at bounding box center [886, 109] width 1283 height 18
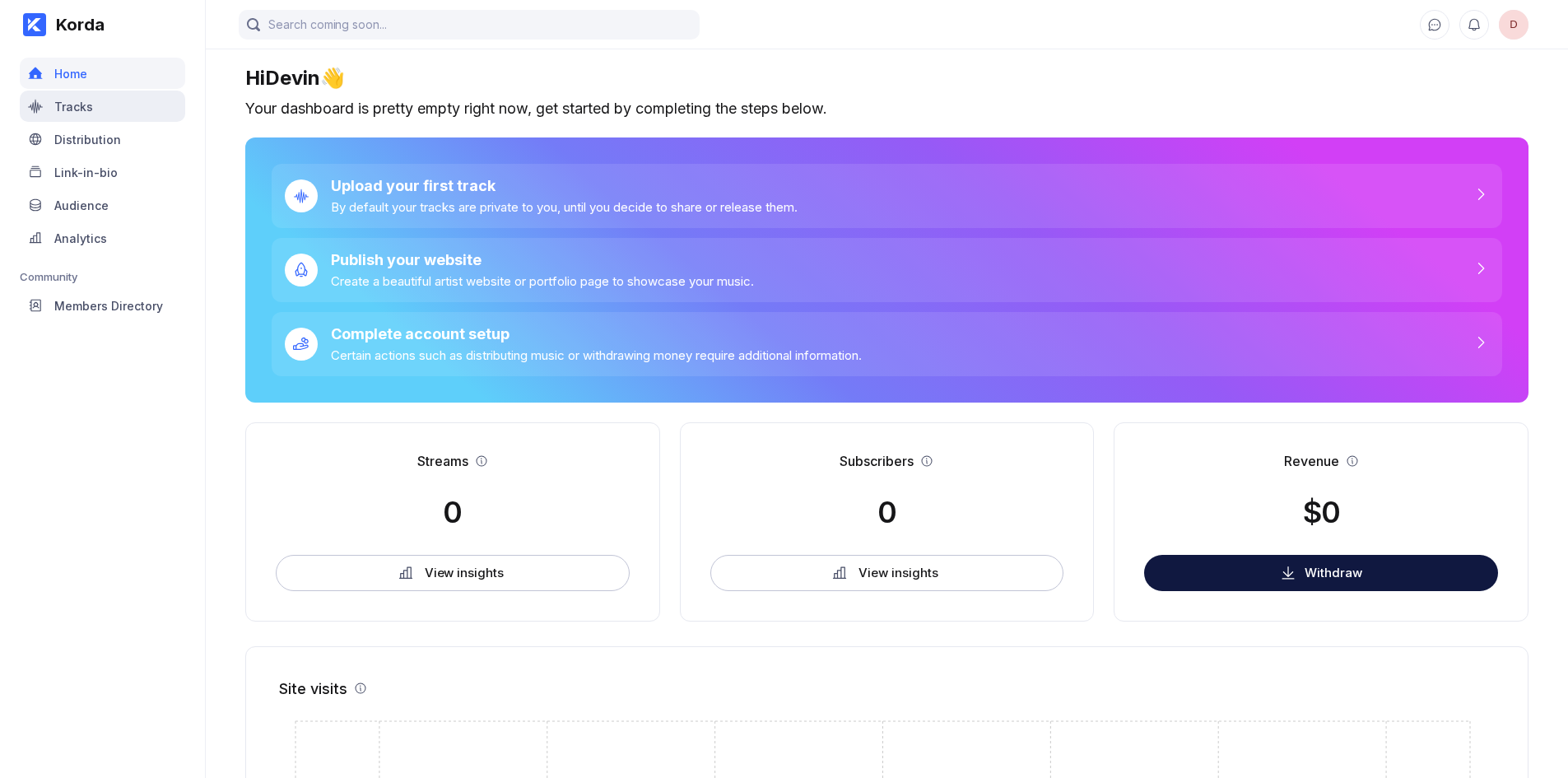
click at [115, 119] on div "Tracks" at bounding box center [102, 106] width 166 height 31
click at [118, 119] on div "Tracks" at bounding box center [102, 106] width 166 height 31
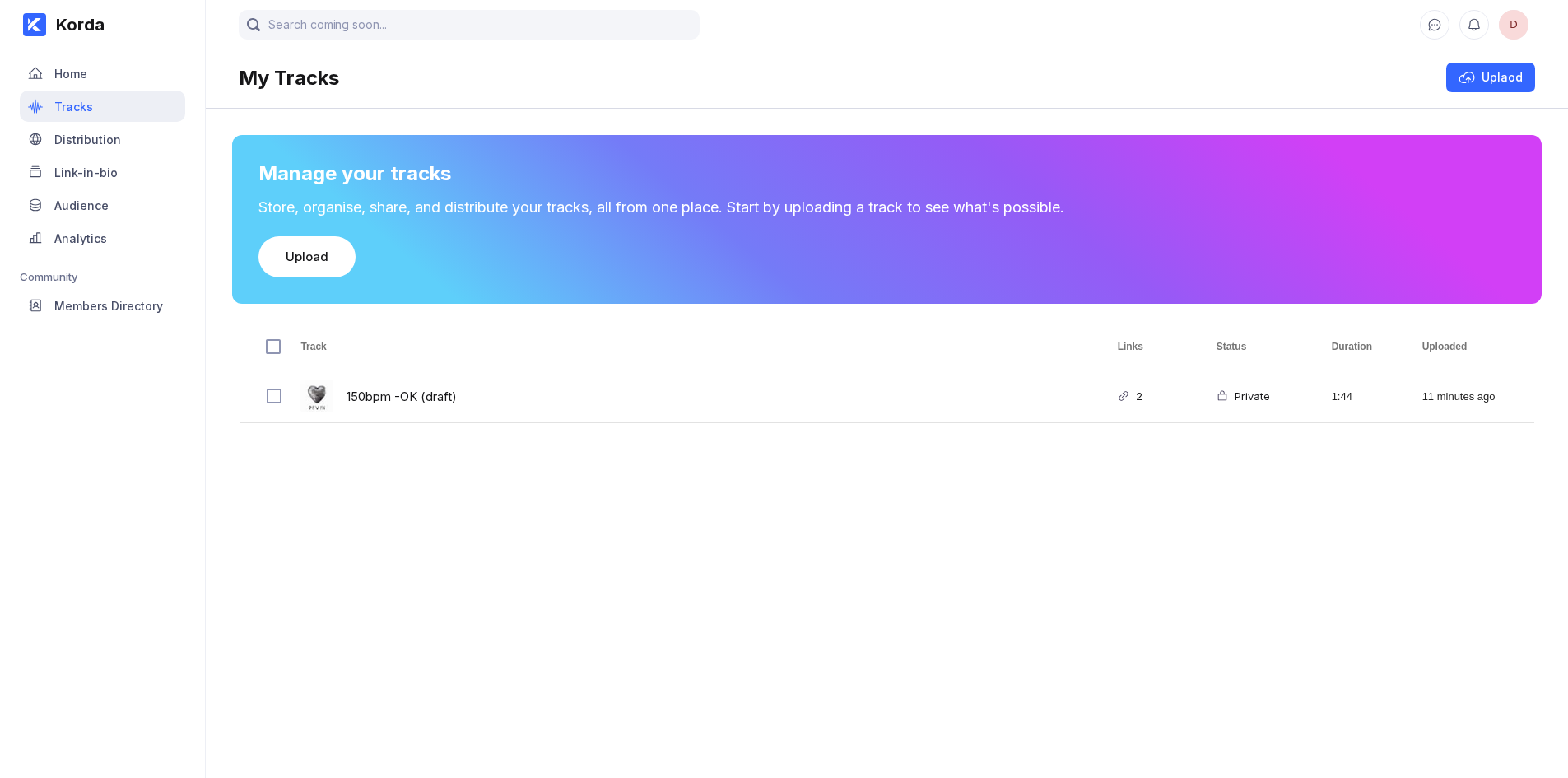
click at [129, 105] on div "Tracks" at bounding box center [102, 106] width 166 height 31
click at [280, 353] on input "Column with Header Selection" at bounding box center [273, 347] width 15 height 15
checkbox input "true"
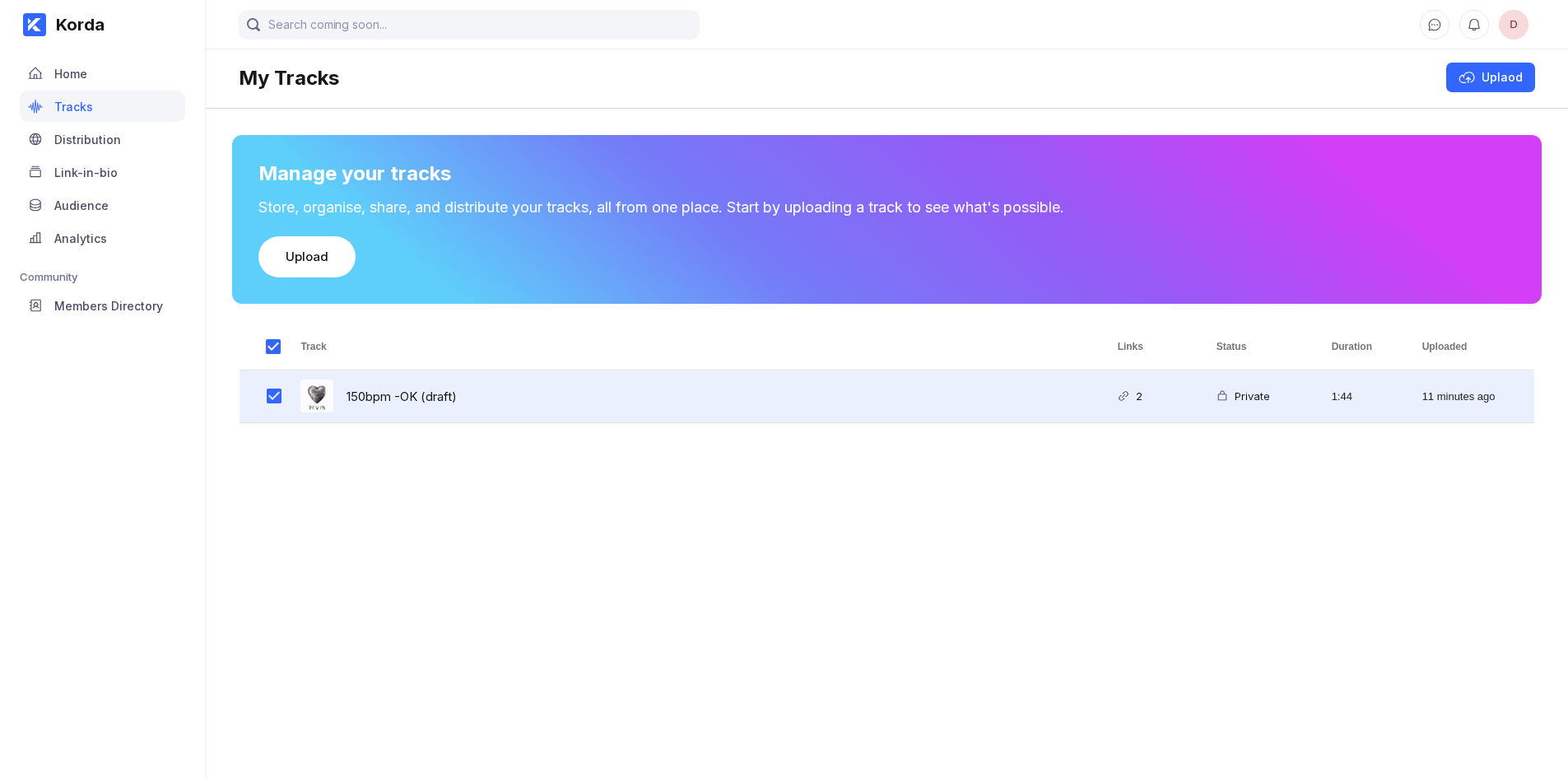
click at [626, 385] on div "150bpm -OK (draft)" at bounding box center [689, 397] width 817 height 52
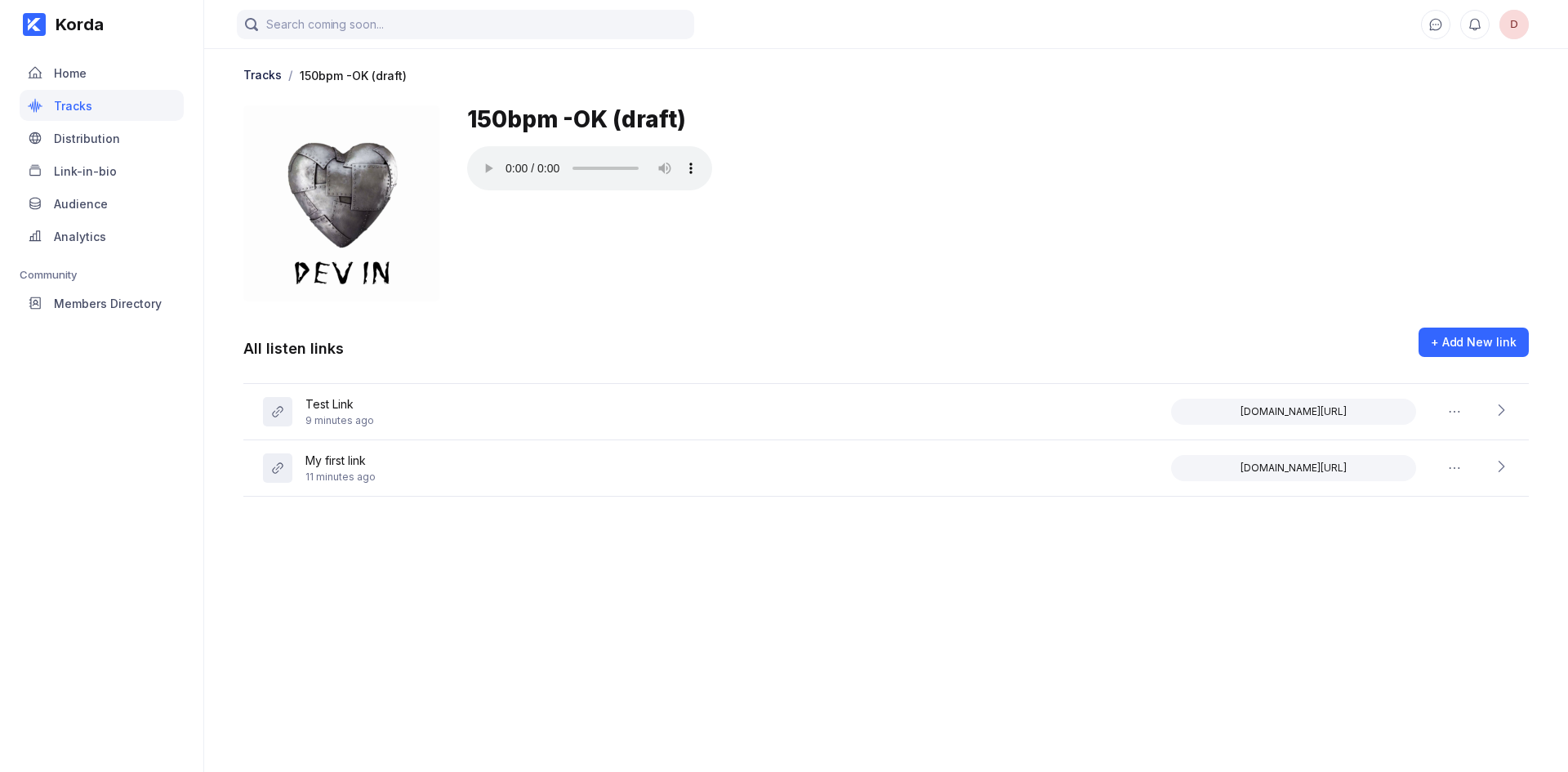
click at [956, 684] on main "D Tracks / 150bpm -OK (draft) 150bpm -OK (draft) All listen links + Add New lin…" at bounding box center [886, 370] width 1364 height 739
click at [342, 194] on div at bounding box center [341, 203] width 196 height 196
click at [1322, 252] on div "150bpm -OK (draft)" at bounding box center [998, 203] width 1062 height 196
click at [1040, 334] on div "All listen links + Add New link" at bounding box center [886, 356] width 1285 height 57
